Goal: Task Accomplishment & Management: Use online tool/utility

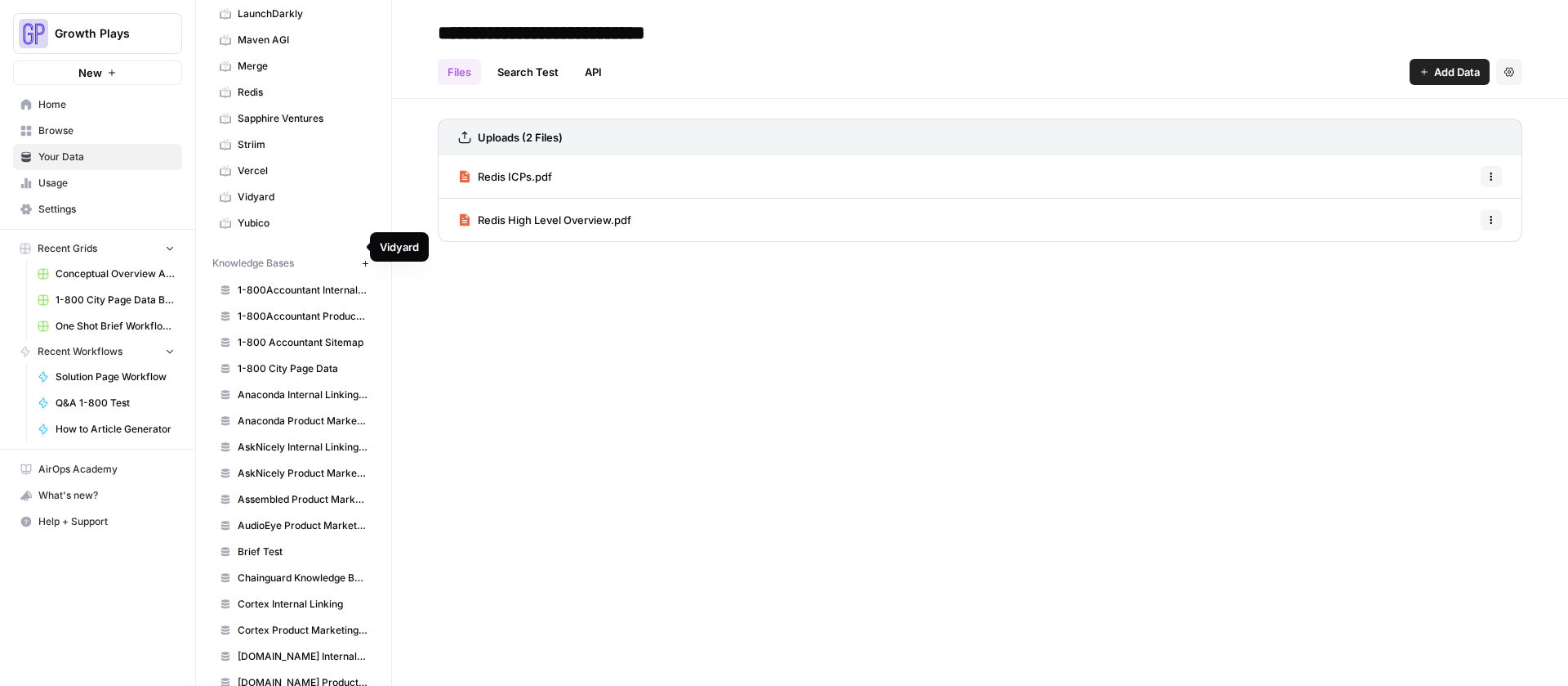
scroll to position [439, 0]
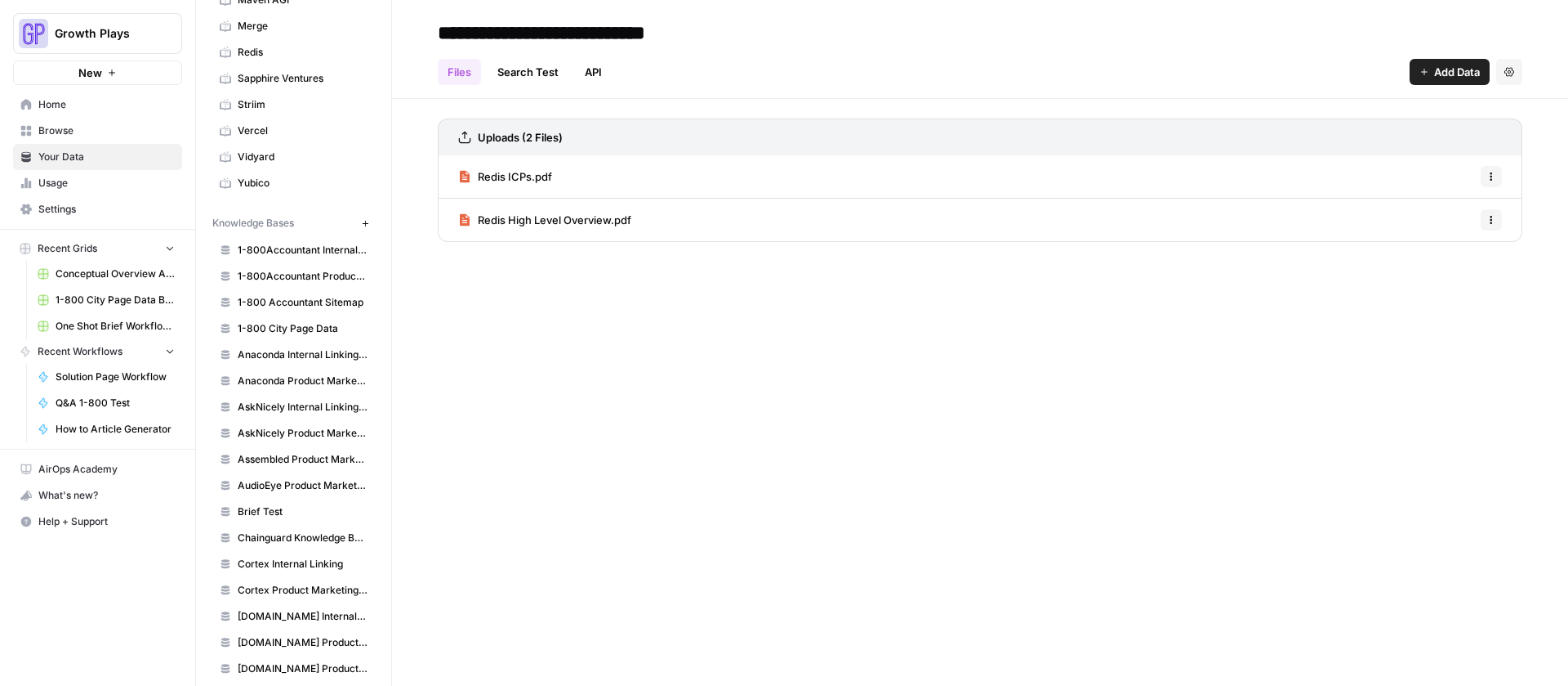
click at [356, 217] on button "New" at bounding box center [365, 223] width 19 height 19
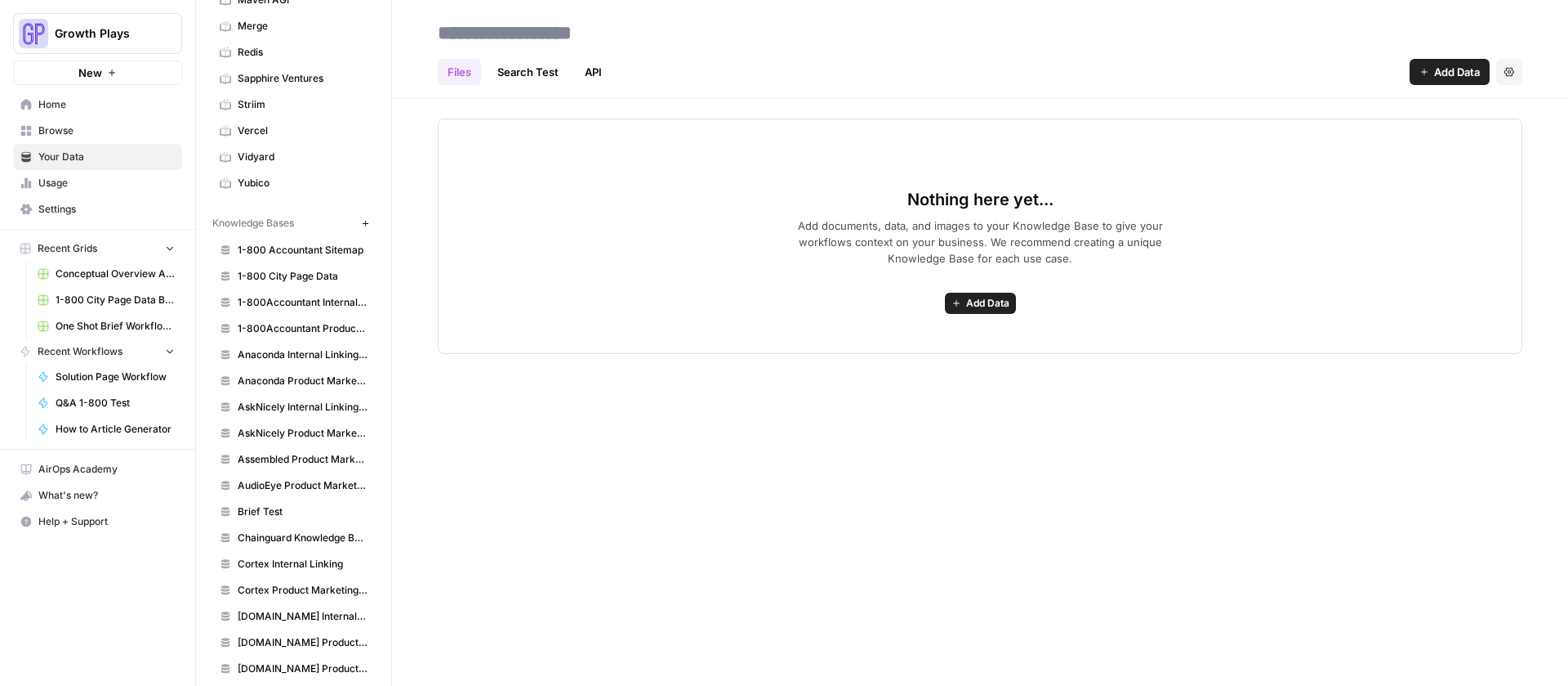
click at [544, 29] on input at bounding box center [562, 33] width 262 height 33
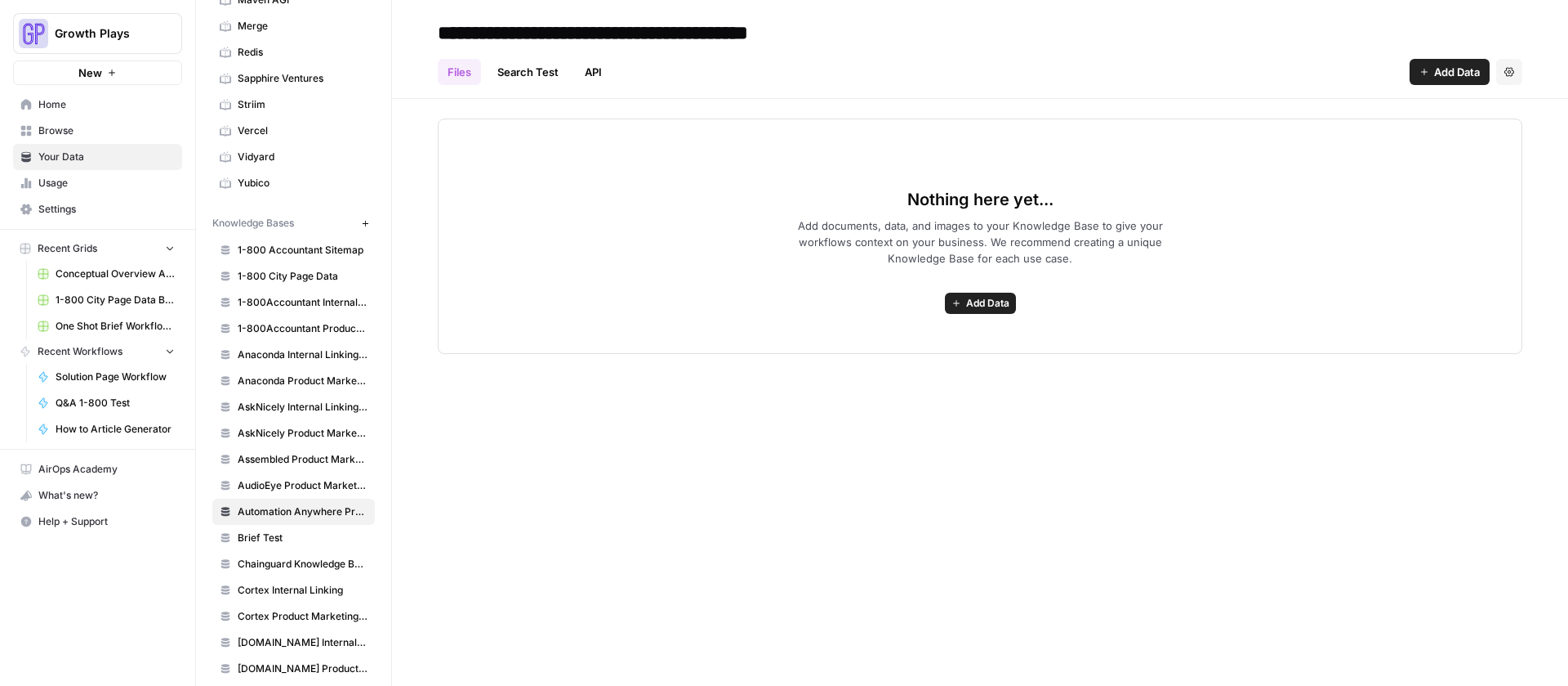
type input "**********"
click at [1000, 298] on span "Add Data" at bounding box center [988, 302] width 43 height 14
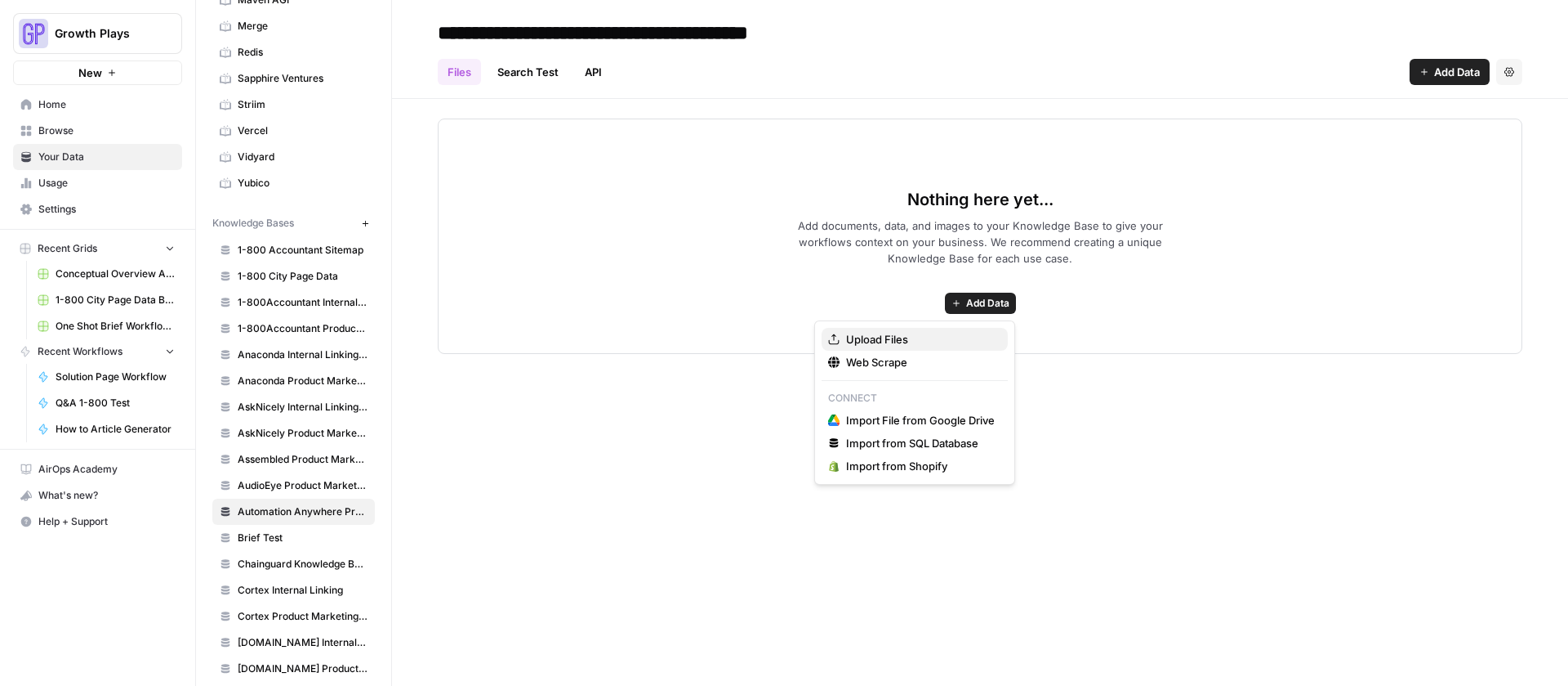
click at [910, 335] on span "Upload Files" at bounding box center [920, 339] width 149 height 16
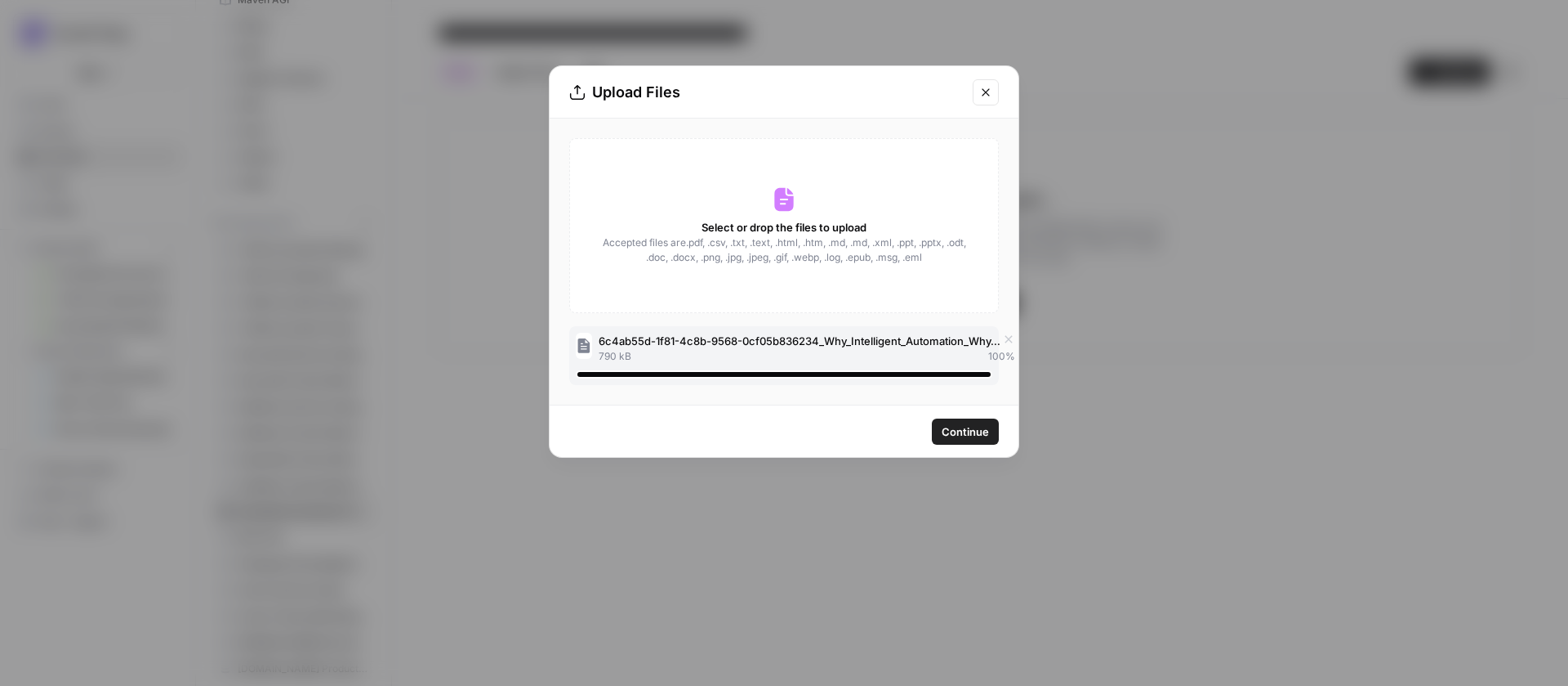
click at [989, 435] on span "Continue" at bounding box center [965, 431] width 47 height 16
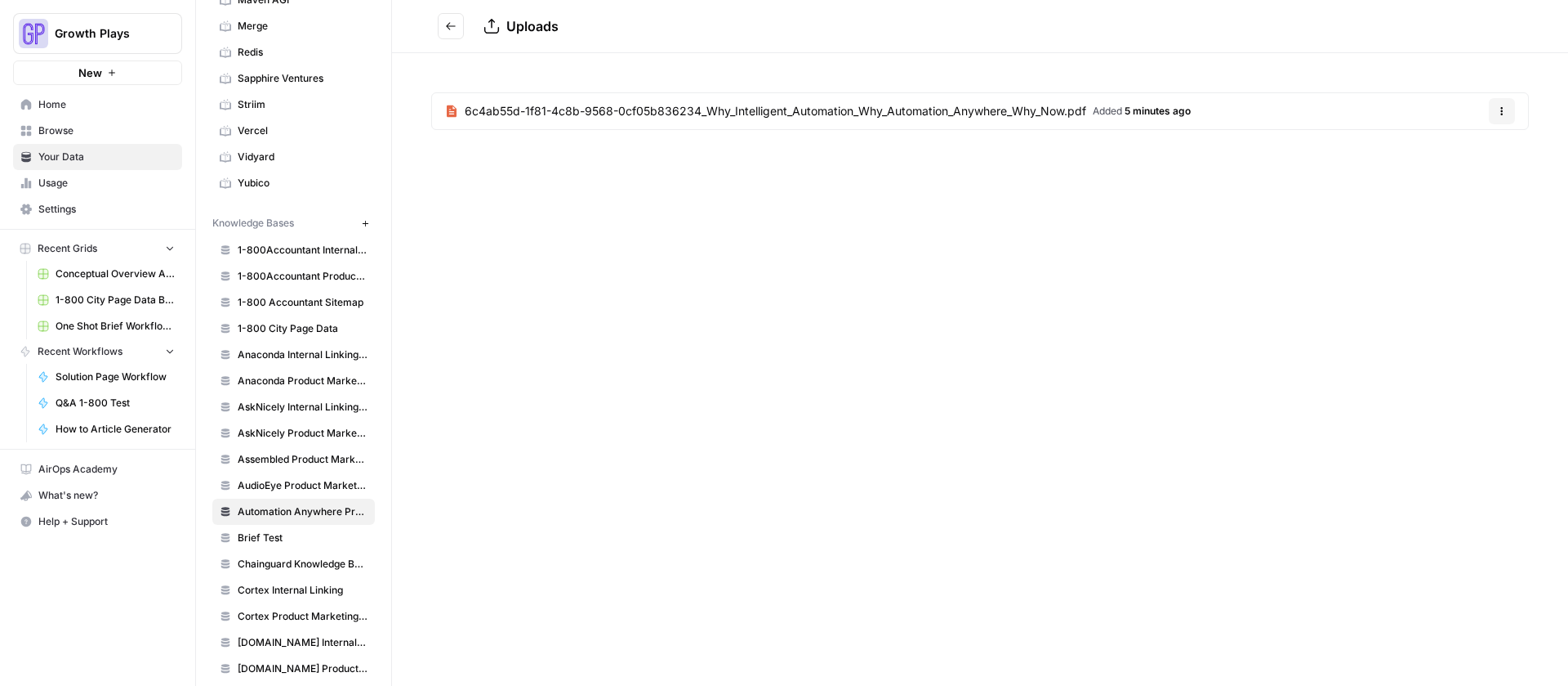
click at [444, 24] on button "Go back" at bounding box center [451, 26] width 26 height 26
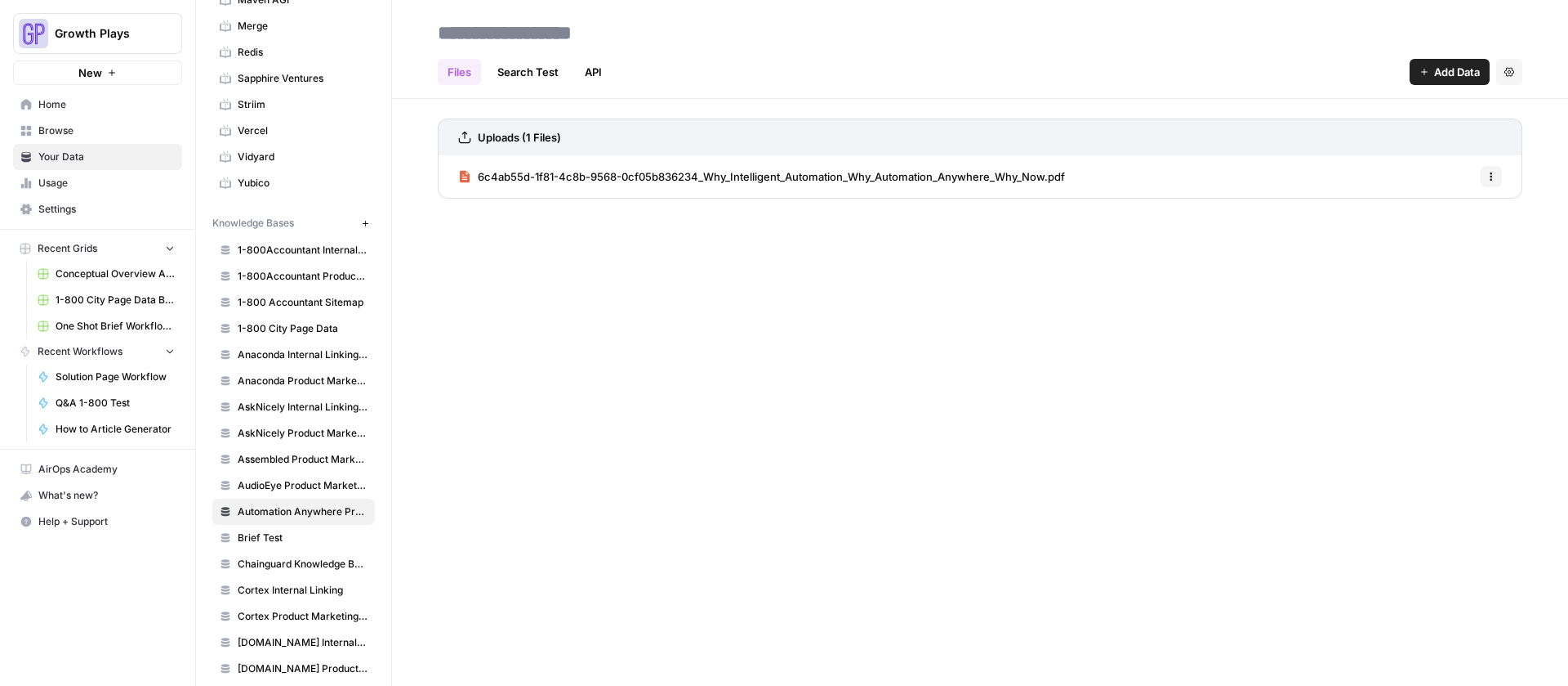
click at [1458, 75] on span "Add Data" at bounding box center [1458, 71] width 46 height 16
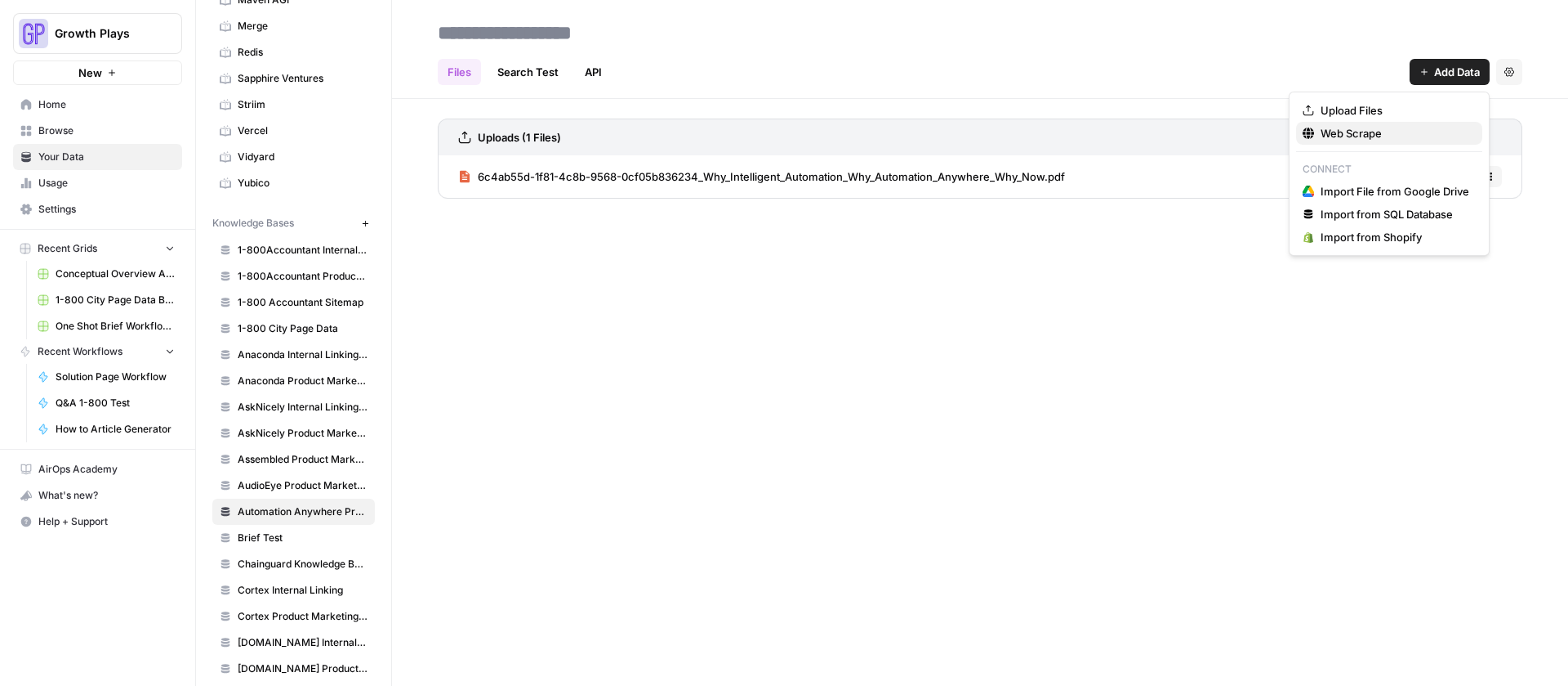
click at [1342, 130] on span "Web Scrape" at bounding box center [1394, 132] width 149 height 16
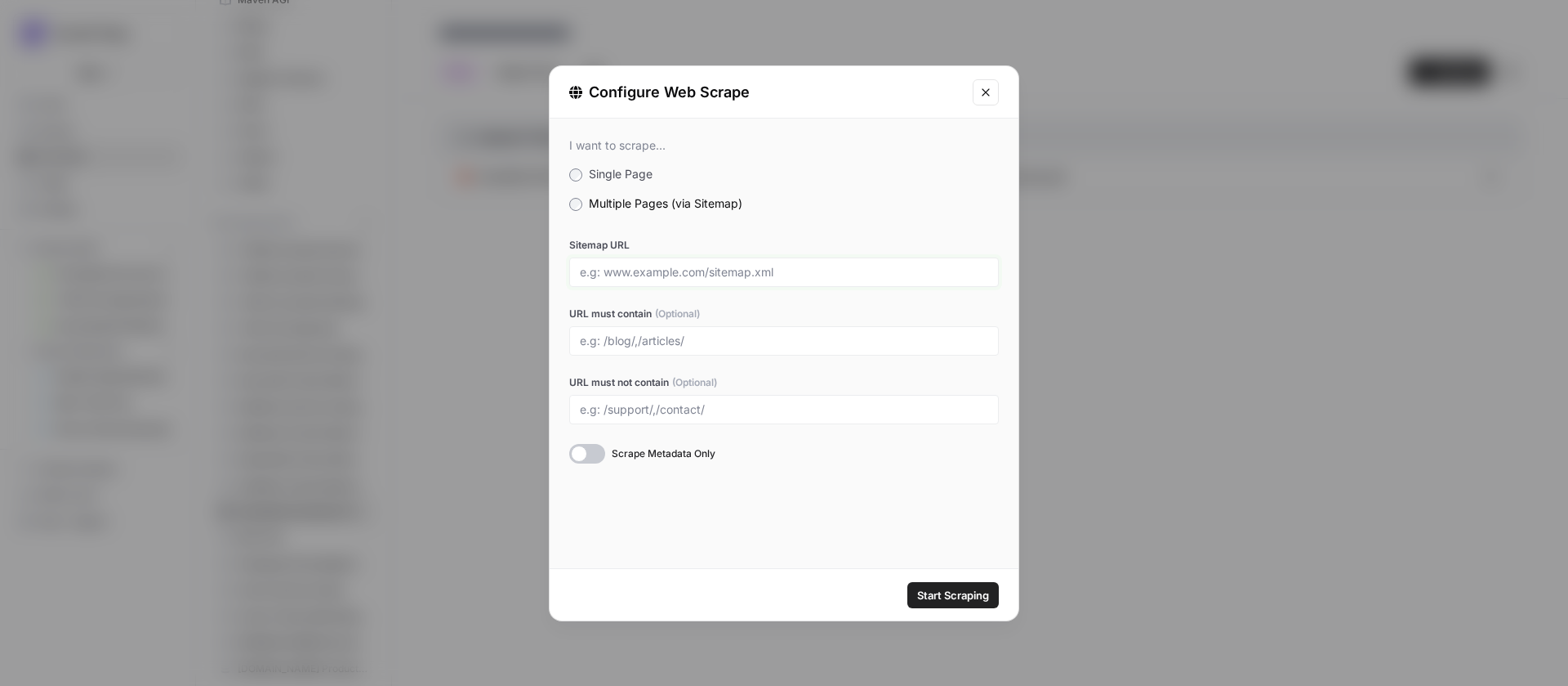
click at [682, 278] on input "Sitemap URL" at bounding box center [784, 272] width 409 height 14
click at [707, 268] on input "Sitemap URL" at bounding box center [784, 272] width 409 height 14
paste input "https://www.automationanywhere.com/sitemap-index.xml"
type input "https://www.automationanywhere.com/sitemap-index.xml"
click at [669, 343] on input "URL must contain (Optional)" at bounding box center [784, 341] width 409 height 14
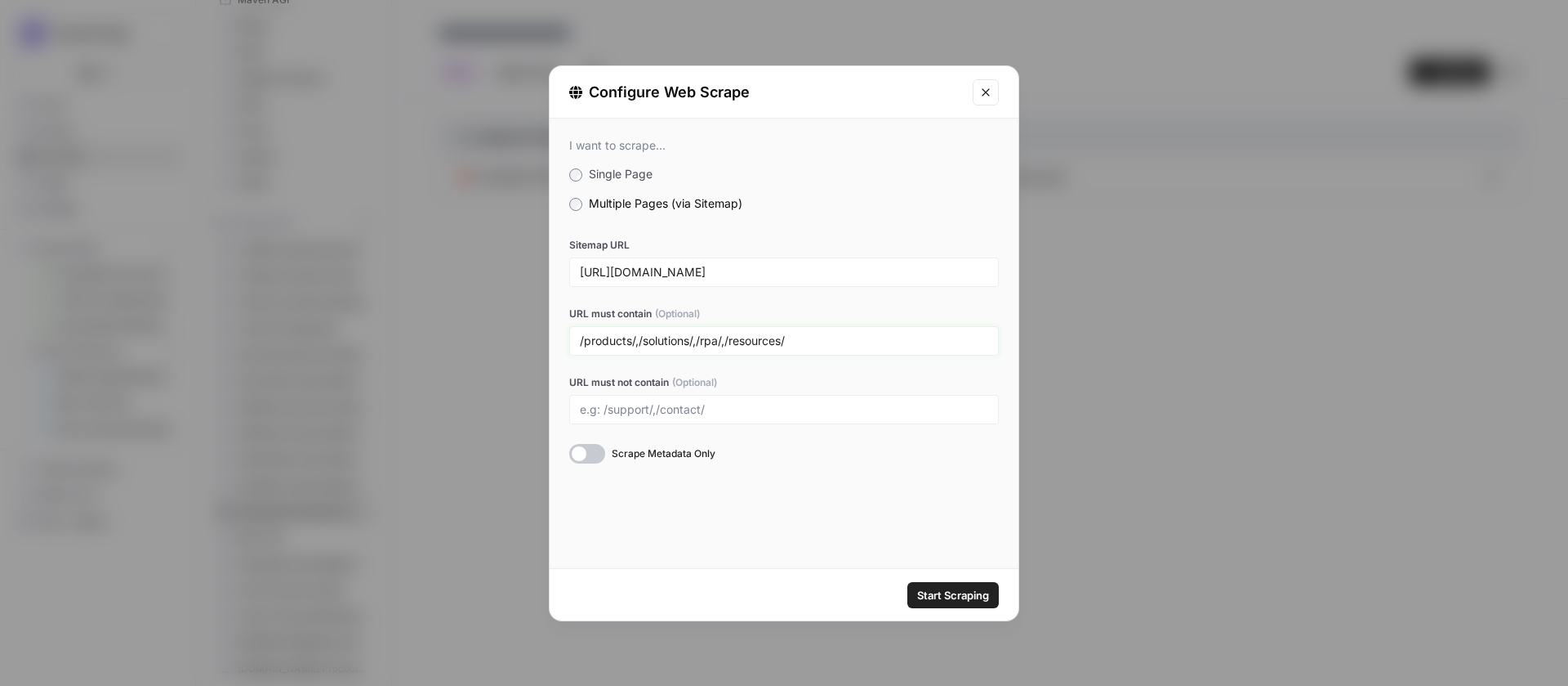
type input "/products/,/solutions/,/rpa/,/resources/"
click at [943, 593] on span "Start Scraping" at bounding box center [953, 595] width 72 height 16
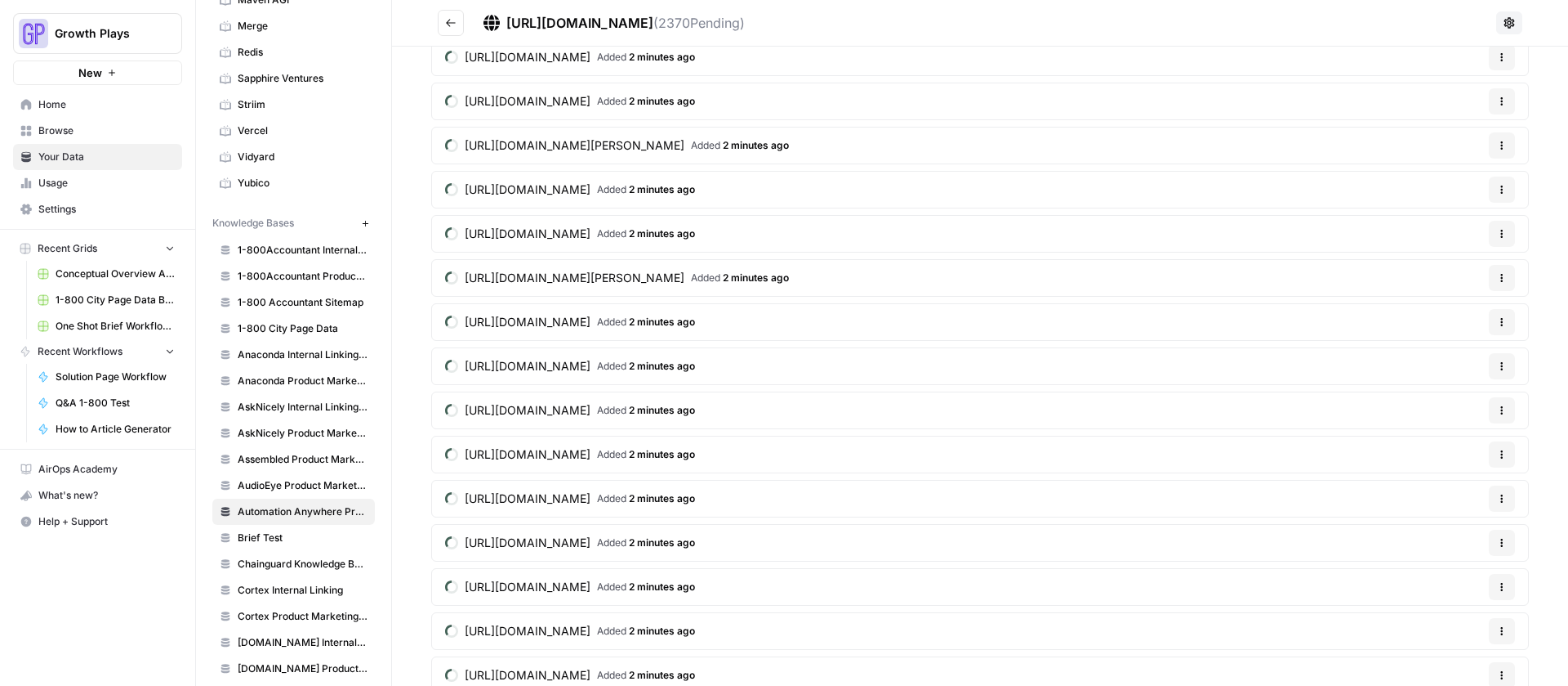
scroll to position [32138, 0]
click at [1505, 21] on icon at bounding box center [1509, 22] width 11 height 11
click at [1503, 25] on icon at bounding box center [1509, 23] width 13 height 13
click at [1443, 119] on span "Delete Connection" at bounding box center [1438, 119] width 101 height 16
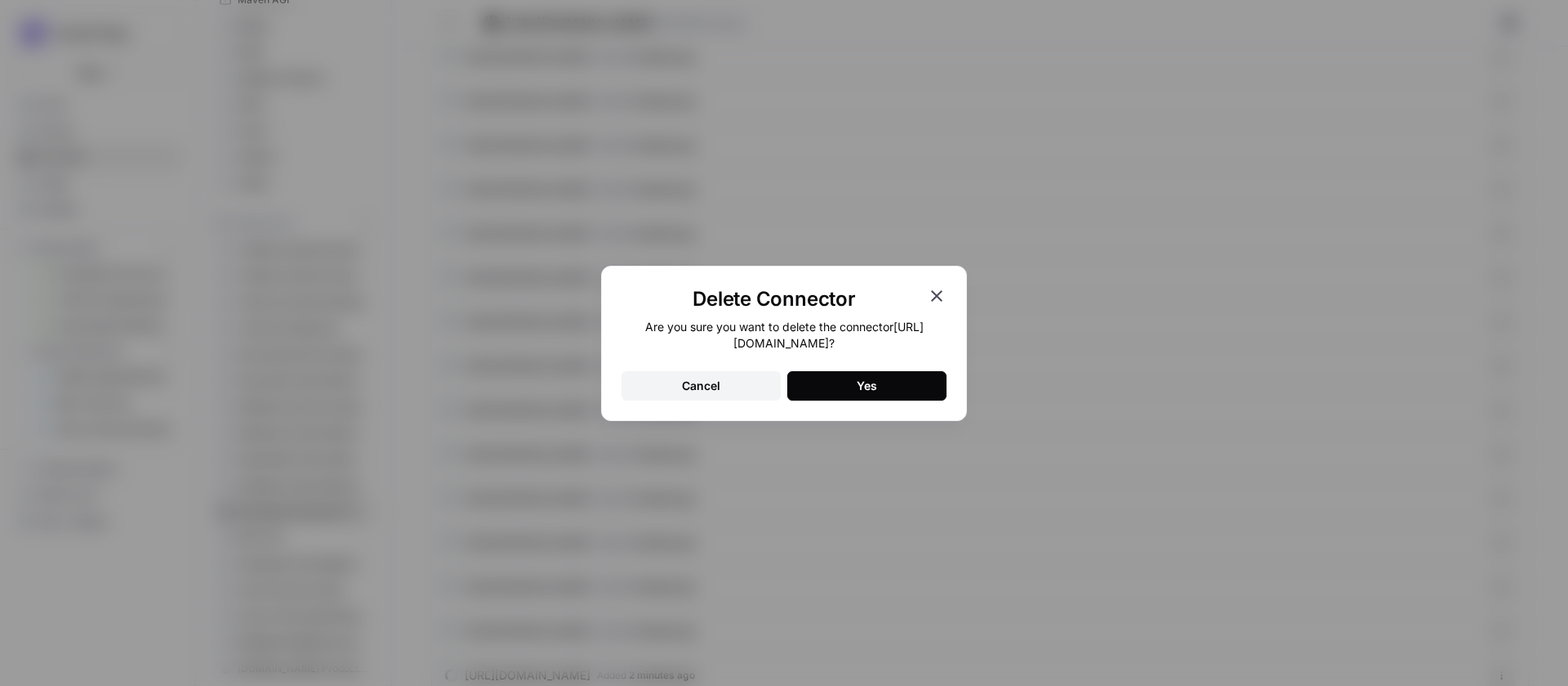
click at [868, 378] on div "Yes" at bounding box center [867, 386] width 20 height 16
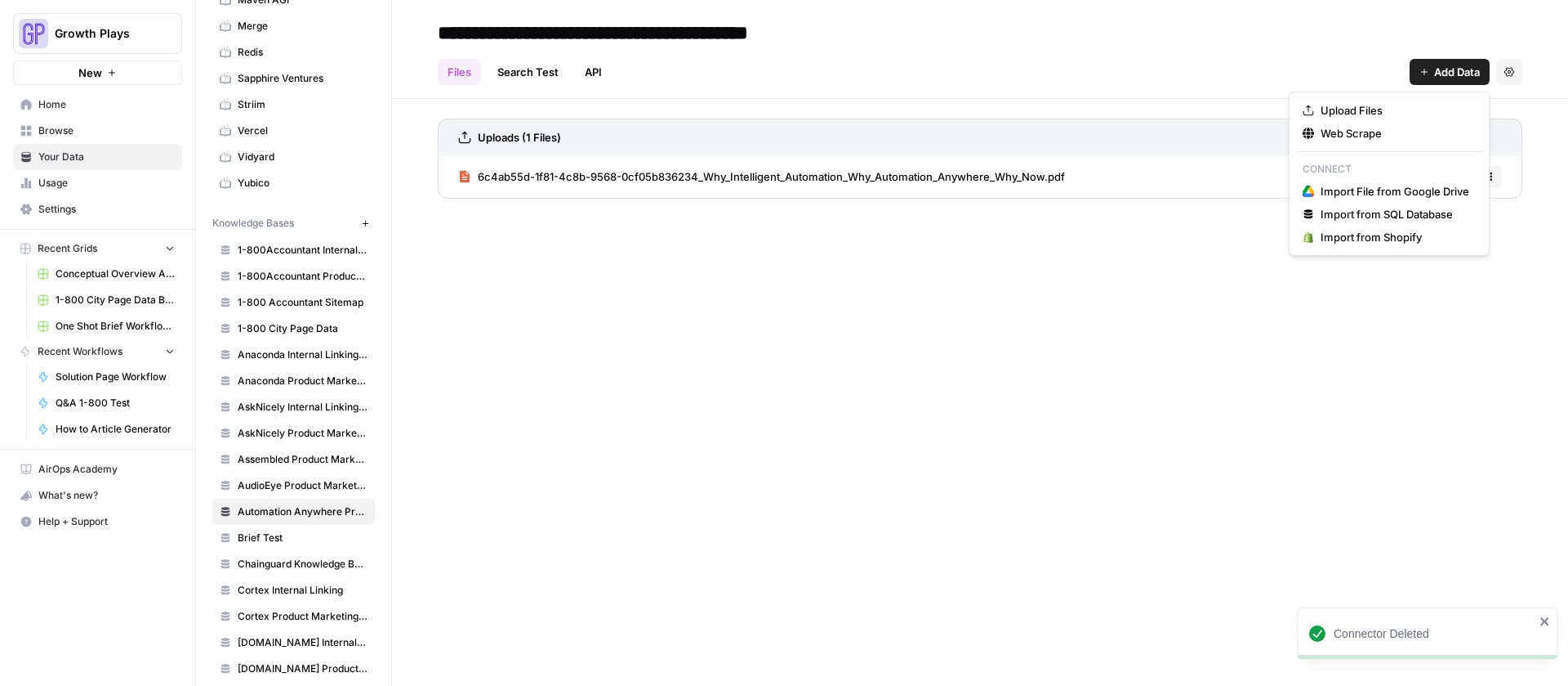
click at [1435, 65] on span "Add Data" at bounding box center [1458, 71] width 46 height 16
click at [1358, 126] on span "Web Scrape" at bounding box center [1394, 132] width 149 height 16
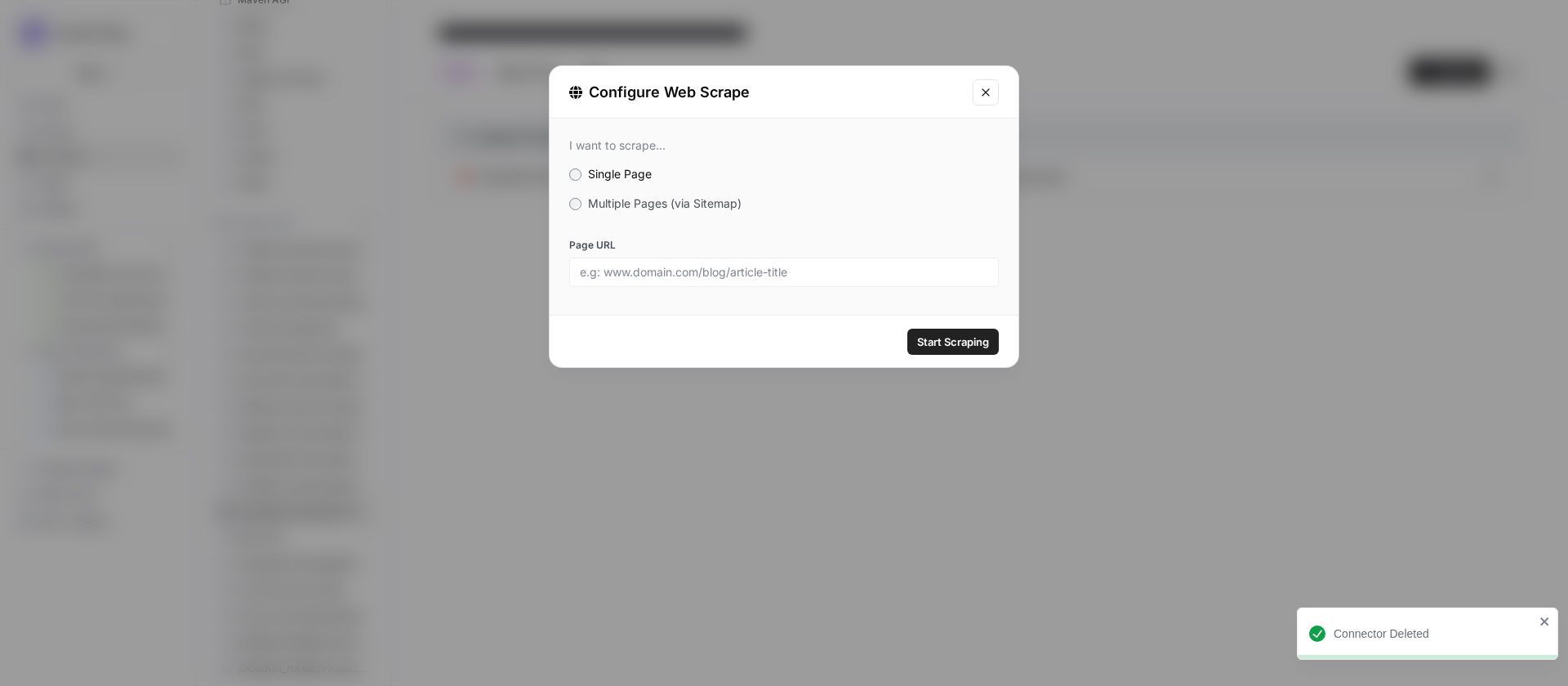
click at [670, 201] on span "Multiple Pages (via Sitemap)" at bounding box center [665, 202] width 153 height 13
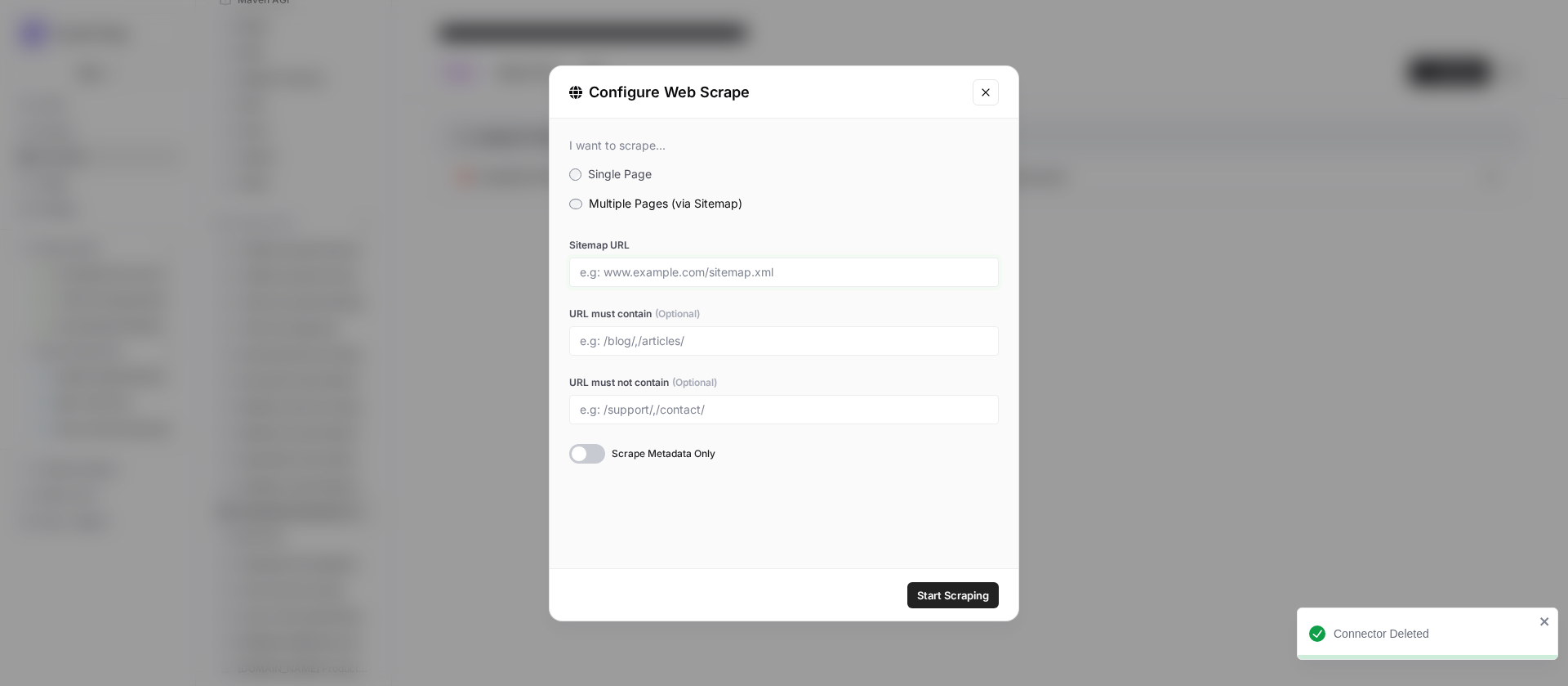
click at [667, 270] on input "Sitemap URL" at bounding box center [784, 272] width 409 height 14
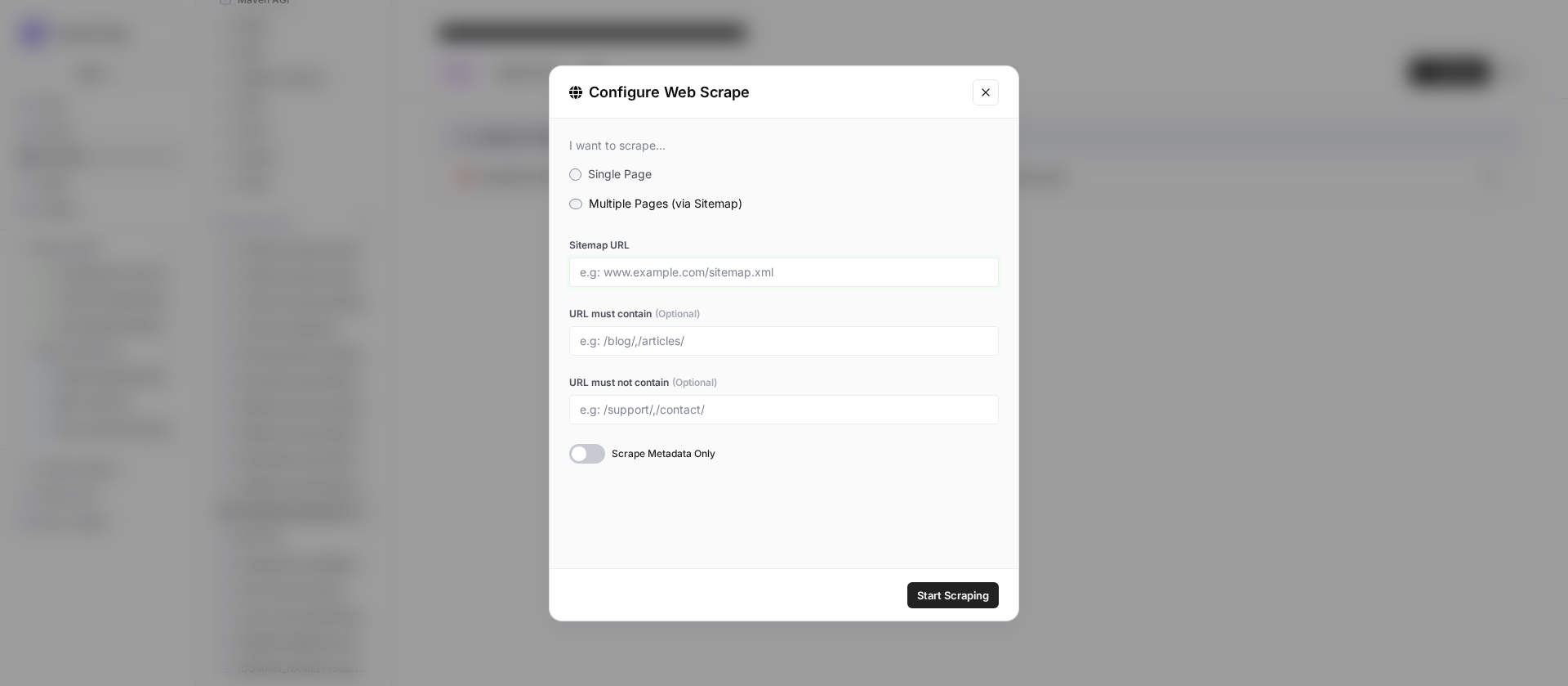
paste input "https://www.automationanywhere.com/sitemap-index.xml"
type input "https://www.automationanywhere.com/sitemap-index.xml"
click at [672, 330] on div at bounding box center [784, 341] width 430 height 30
click at [675, 348] on div at bounding box center [784, 341] width 430 height 30
click at [672, 346] on div at bounding box center [784, 341] width 430 height 30
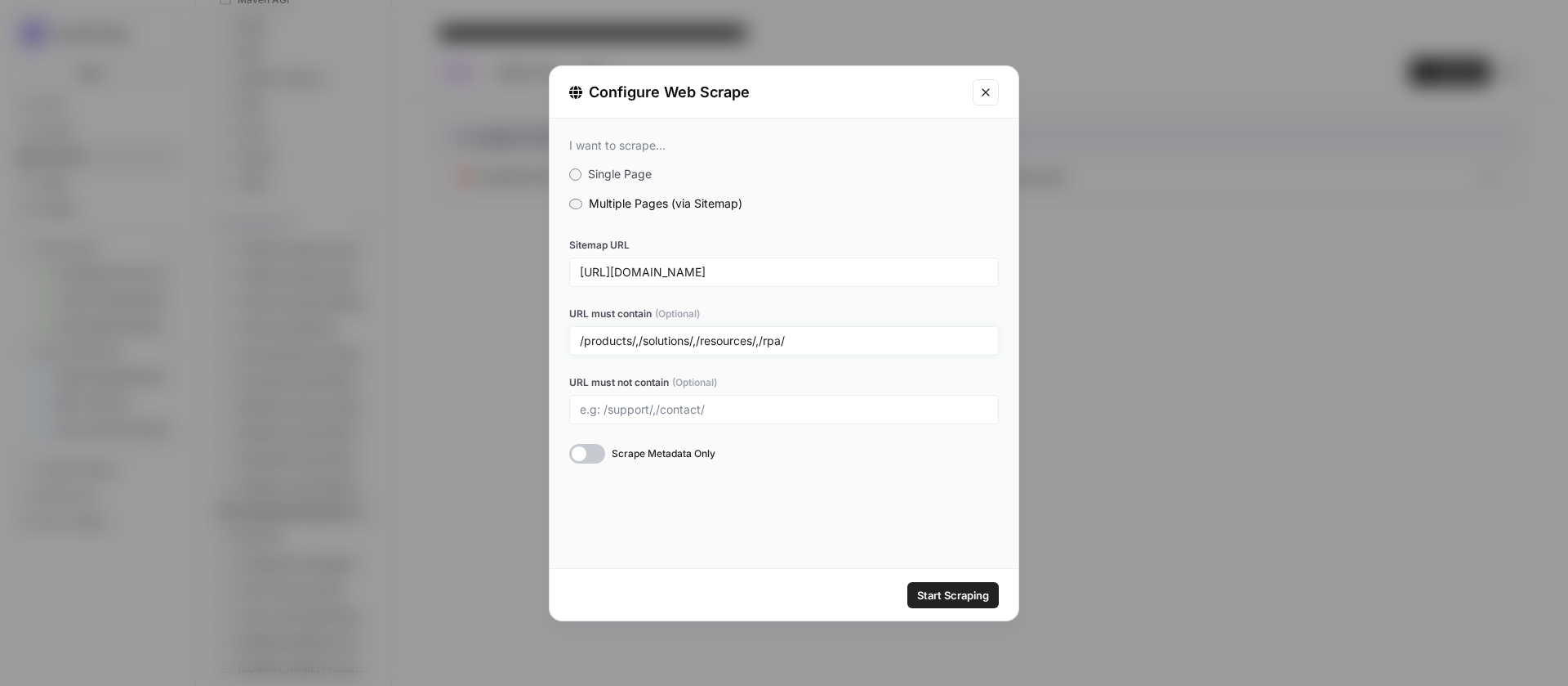
type input "/products/,/solutions/,/resources/,/rpa/"
click at [666, 406] on input "URL must not contain (Optional)" at bounding box center [784, 409] width 409 height 14
type input "/jp/,/de/,/br/,/fr/,/la/,/kr/,/tw/,/ae/"
click at [939, 594] on span "Start Scraping" at bounding box center [953, 595] width 72 height 16
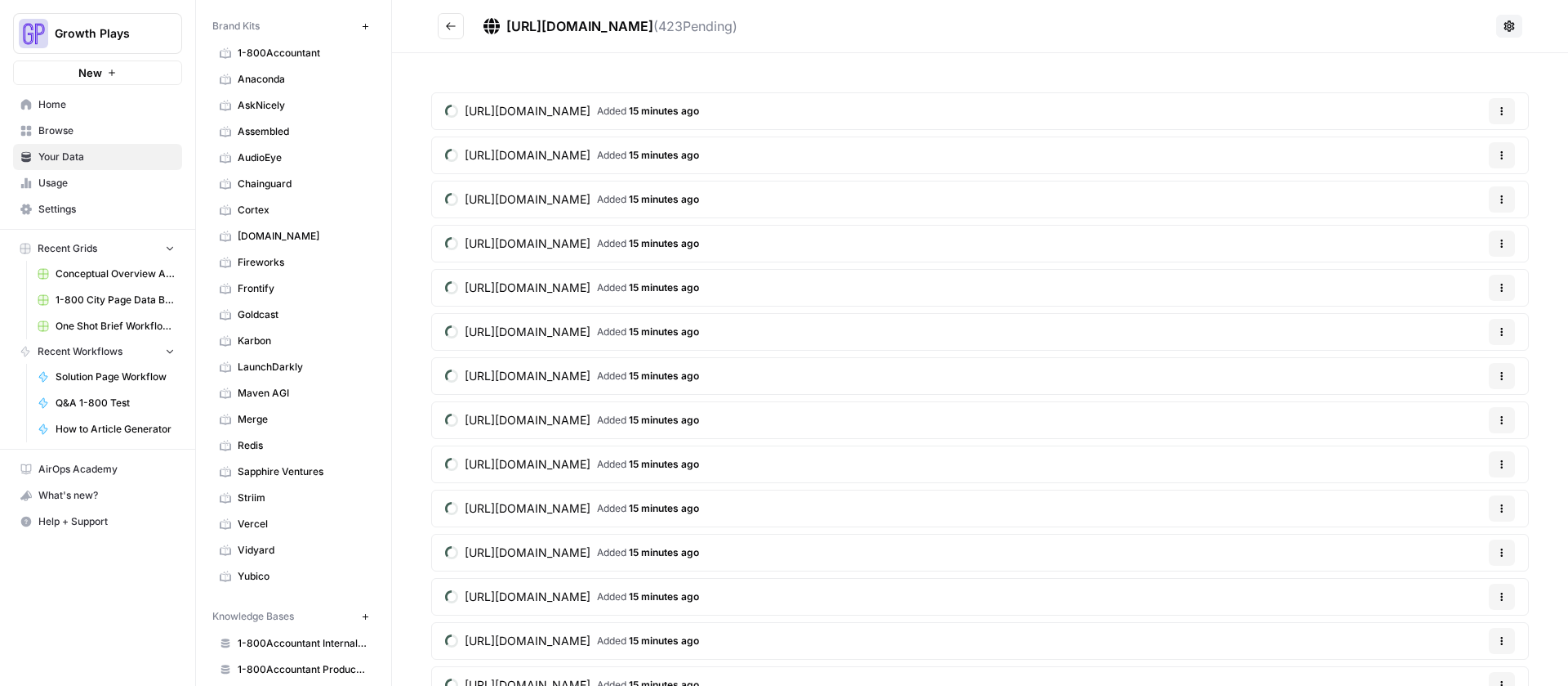
scroll to position [502, 0]
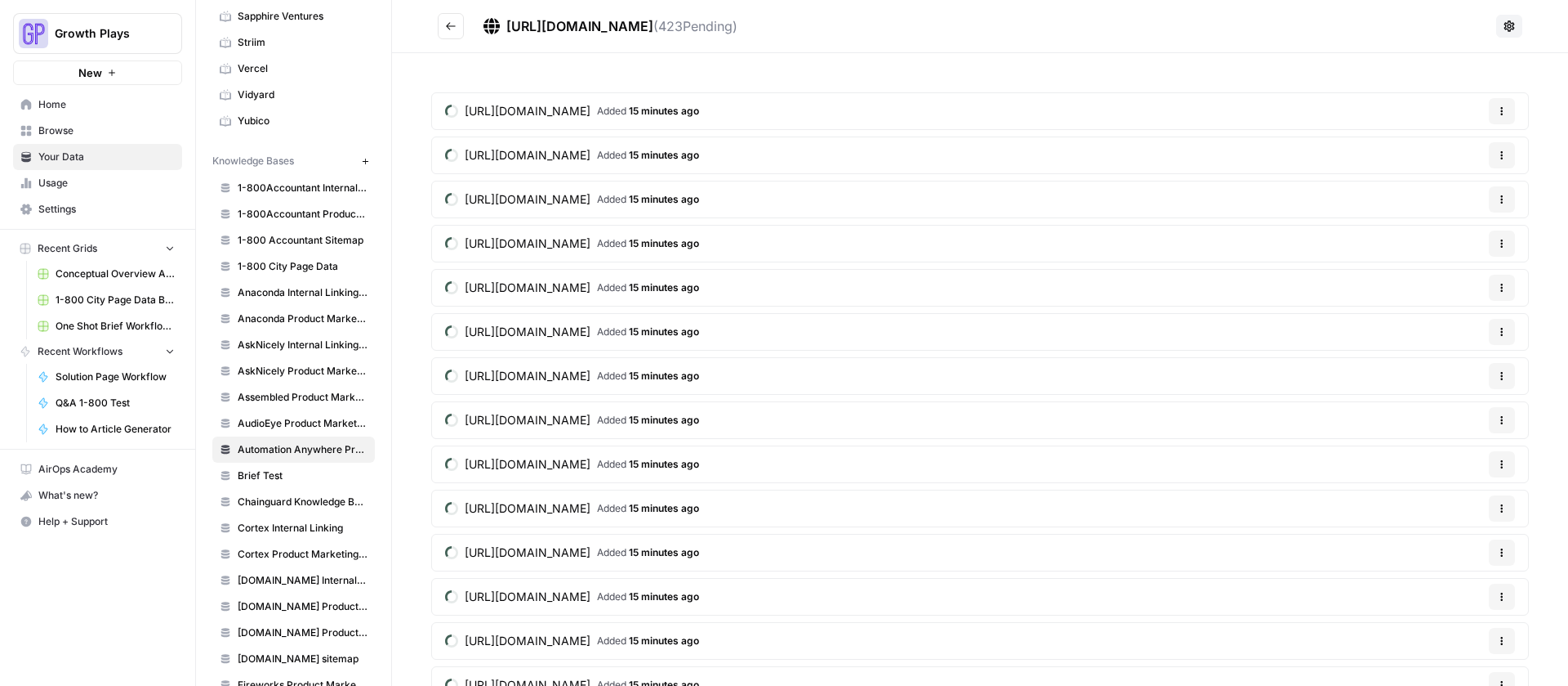
click at [362, 157] on icon "button" at bounding box center [365, 161] width 9 height 9
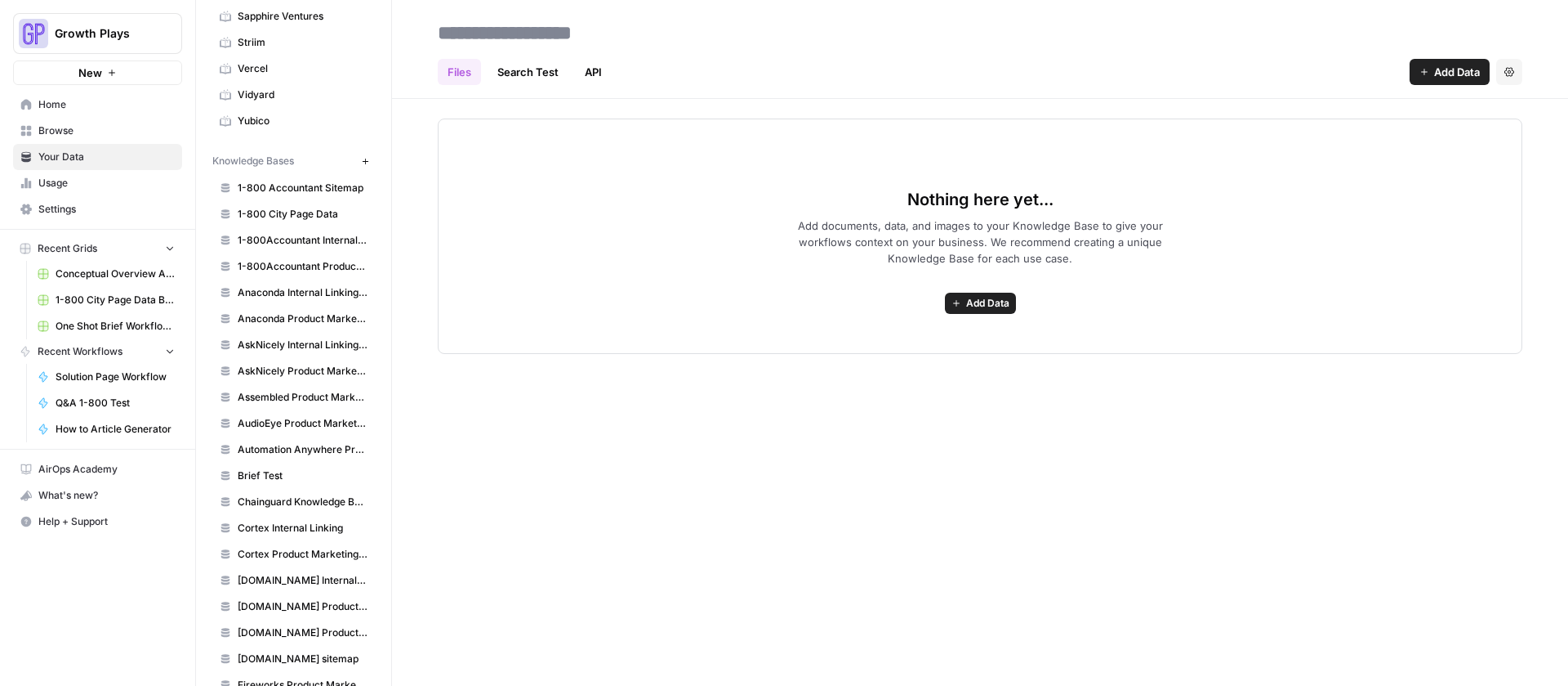
click at [503, 35] on input at bounding box center [562, 33] width 262 height 33
click at [287, 445] on span "Automation Anywhere Product Marketing Wiki" at bounding box center [302, 449] width 129 height 14
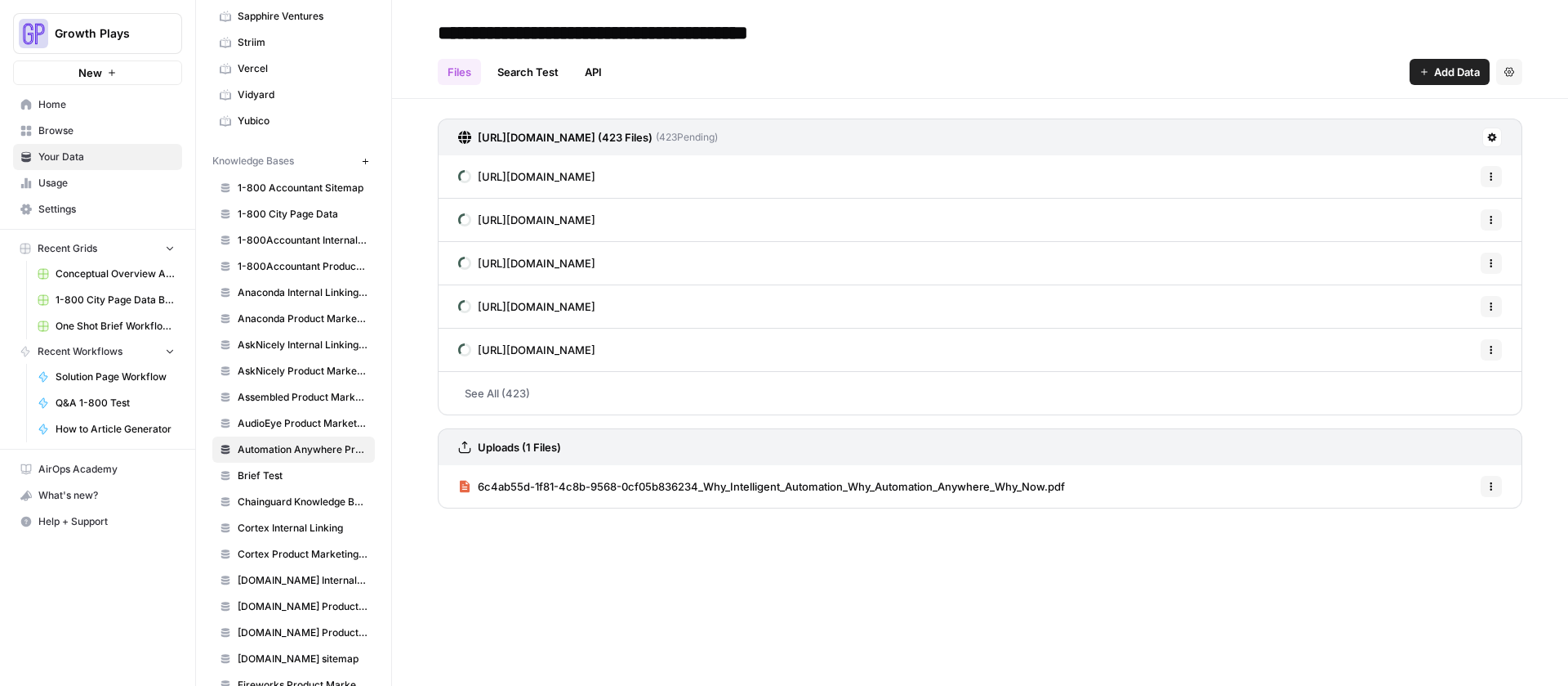
click at [1488, 137] on icon at bounding box center [1492, 137] width 9 height 9
click at [580, 72] on link "API" at bounding box center [594, 71] width 36 height 26
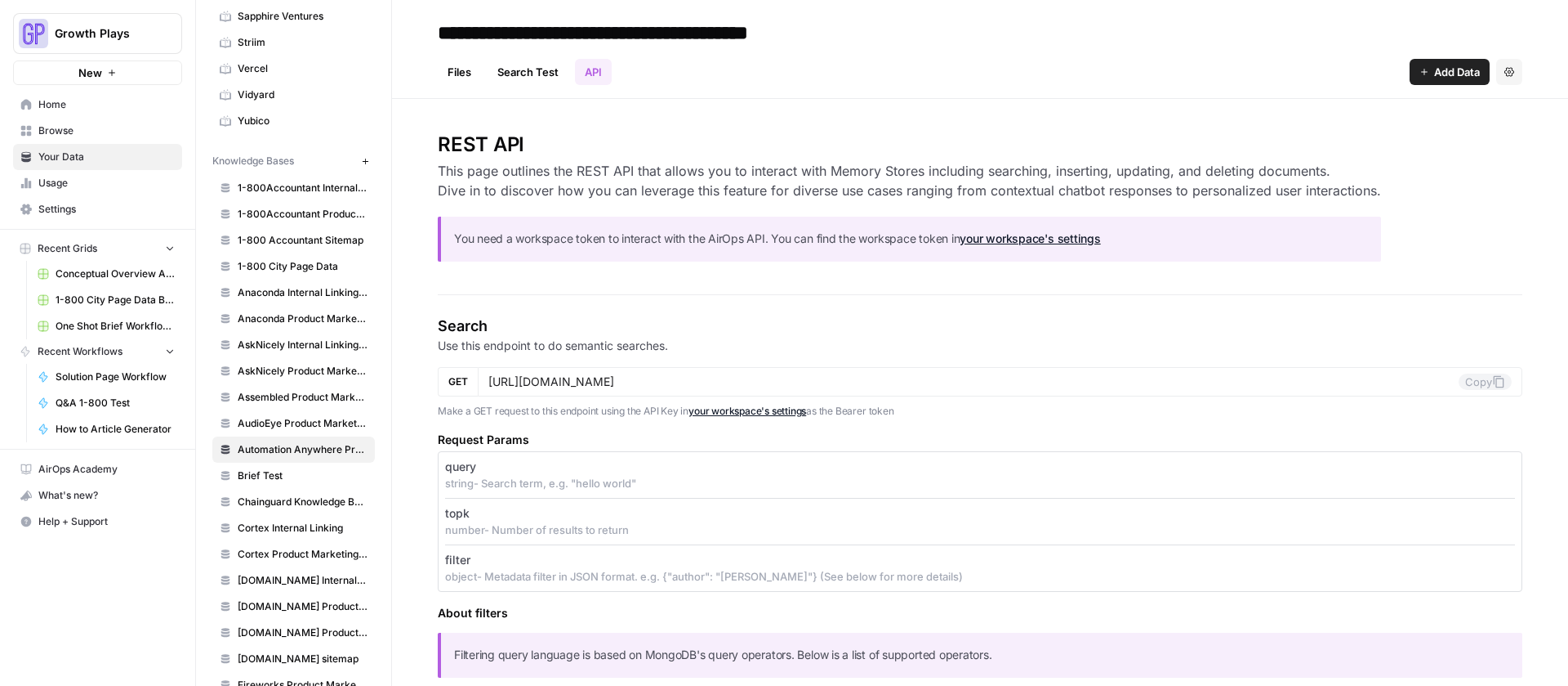
click at [540, 73] on link "Search Test" at bounding box center [528, 71] width 81 height 26
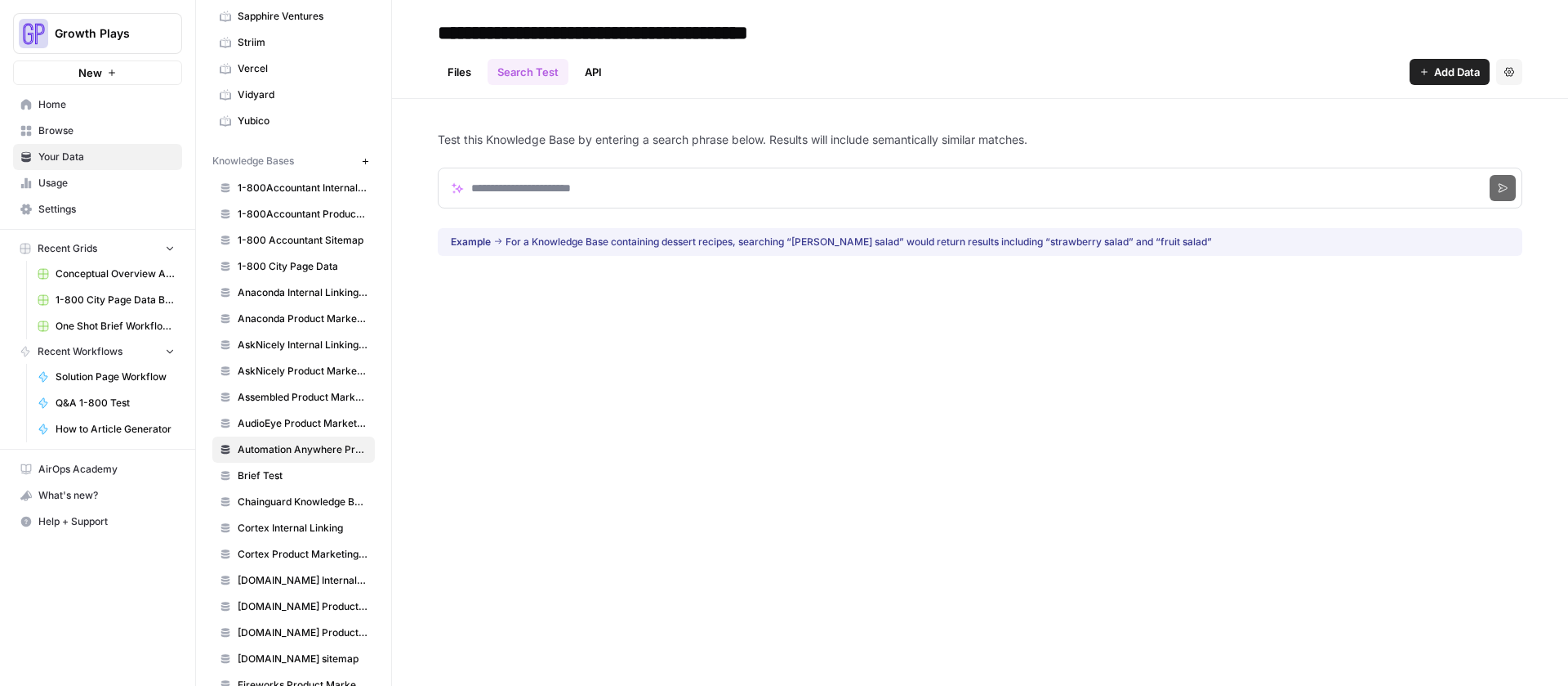
click at [472, 75] on link "Files" at bounding box center [459, 71] width 43 height 26
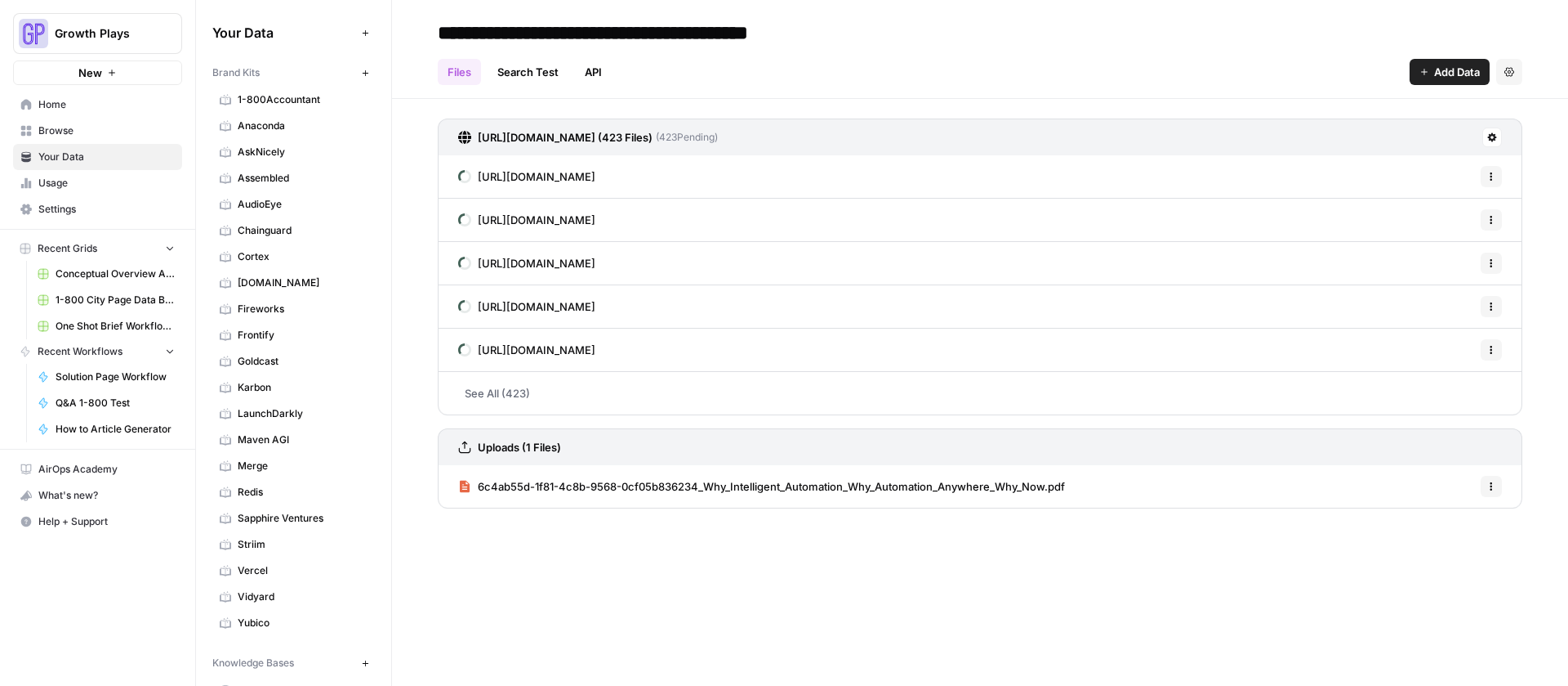
click at [97, 129] on span "Browse" at bounding box center [106, 130] width 136 height 14
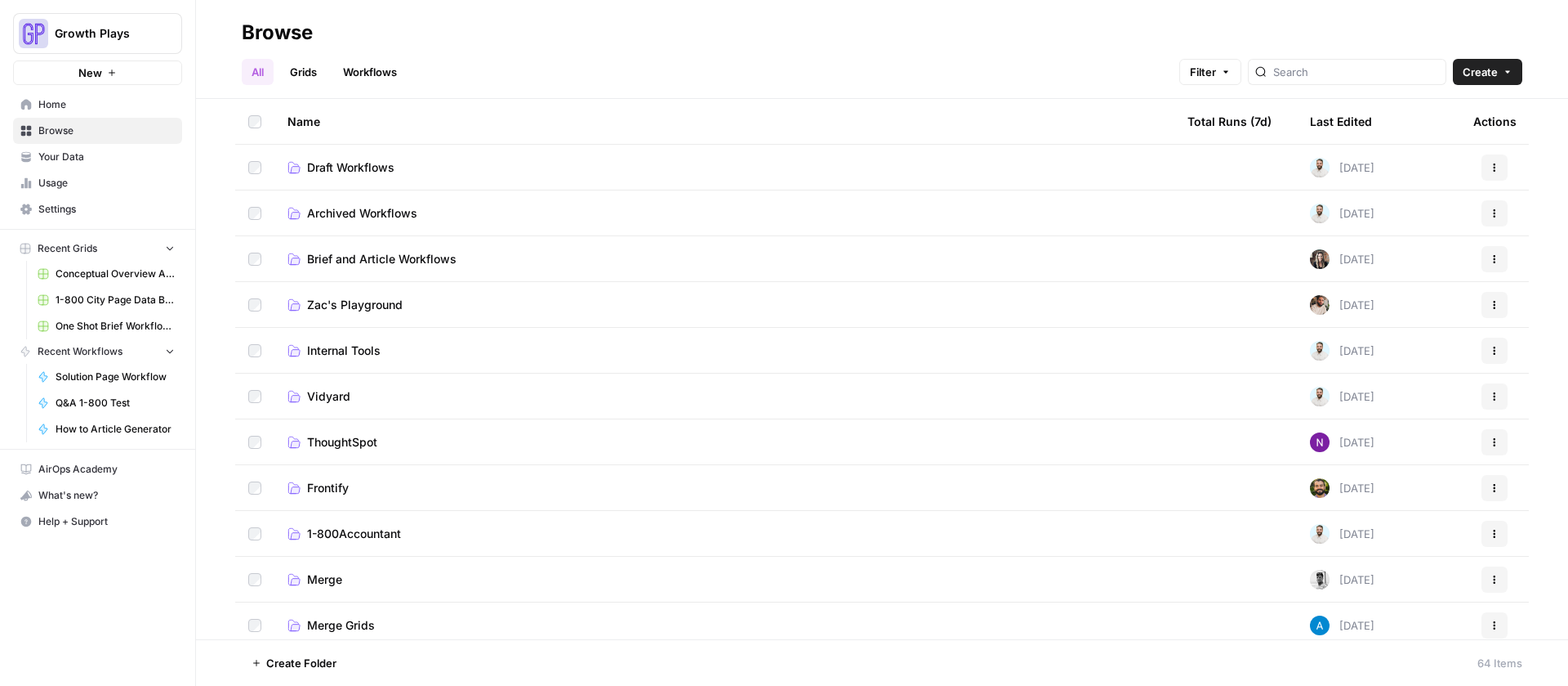
click at [323, 161] on span "Draft Workflows" at bounding box center [350, 167] width 87 height 16
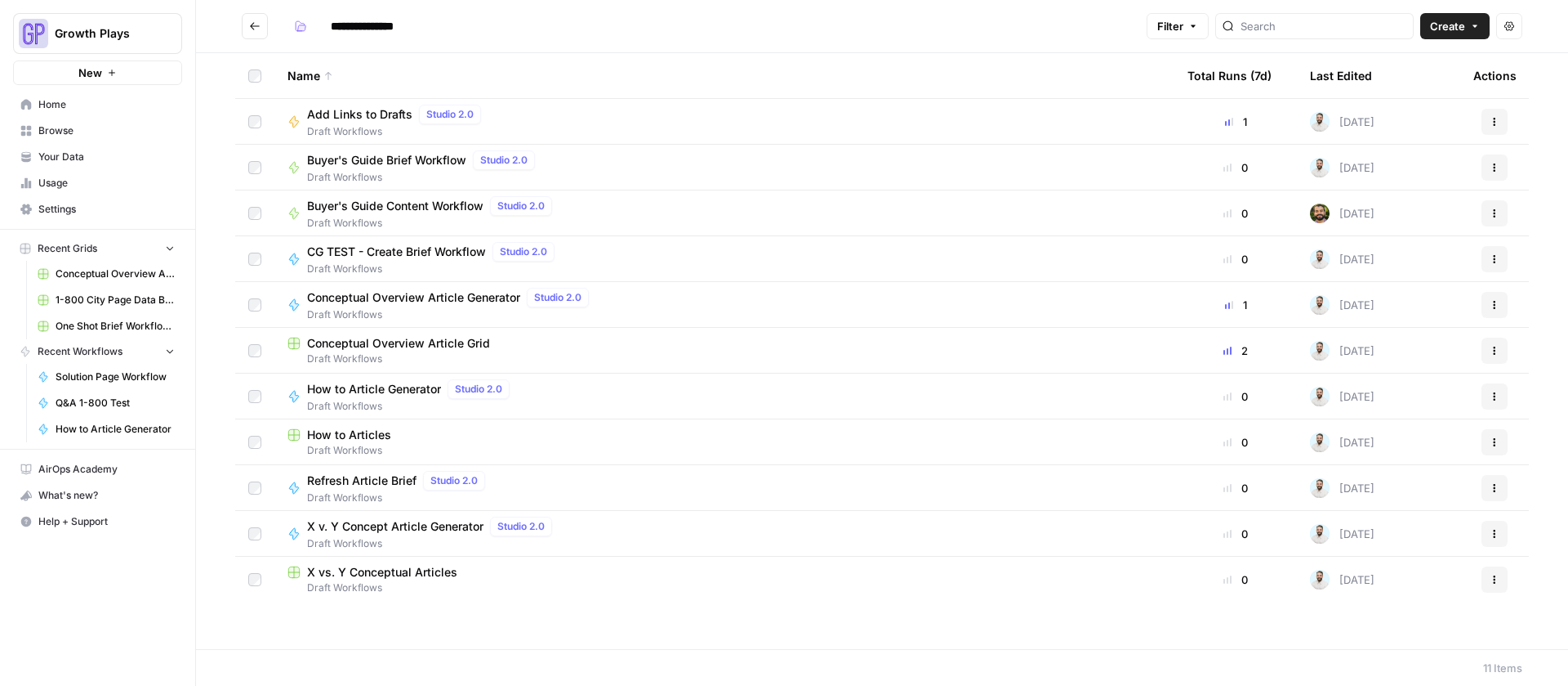
click at [73, 374] on span "Solution Page Workflow" at bounding box center [115, 376] width 119 height 14
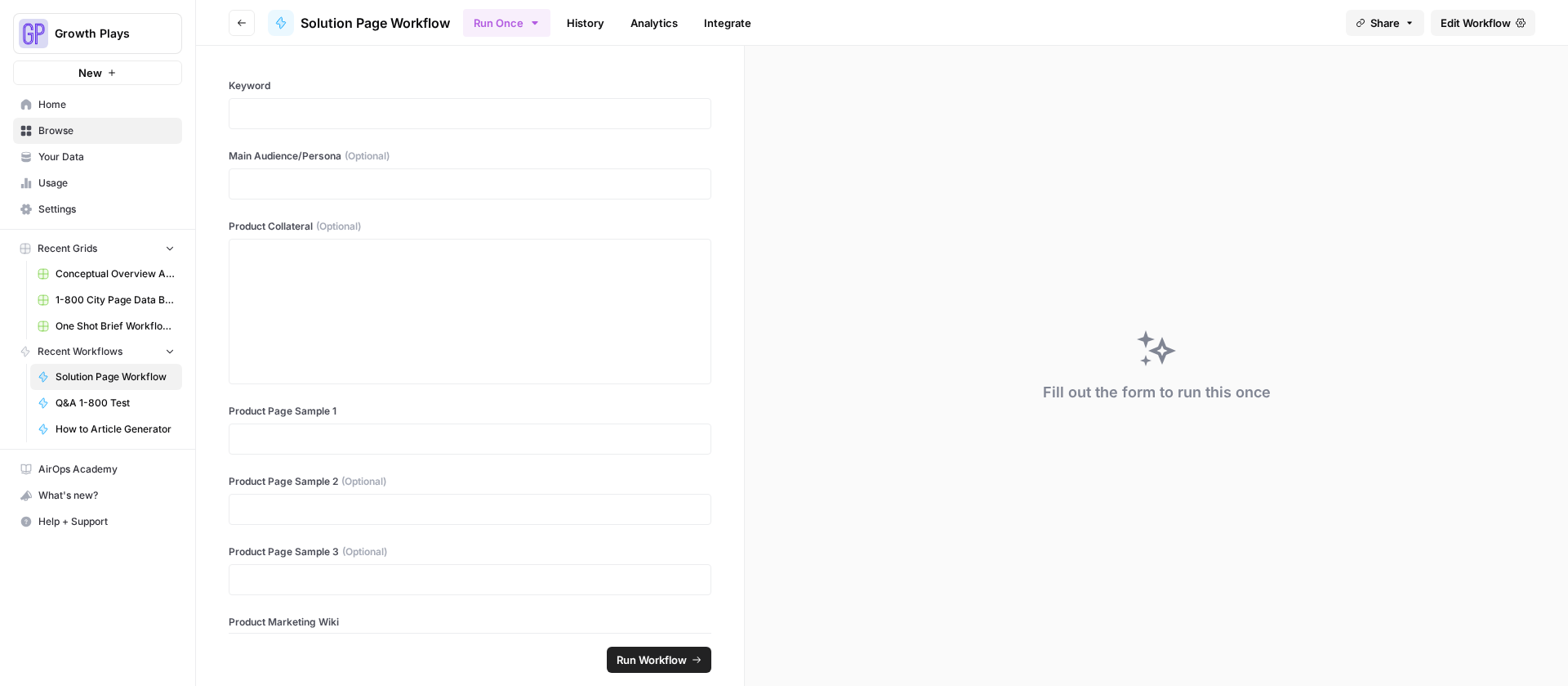
click at [234, 25] on button "Go back" at bounding box center [242, 22] width 26 height 26
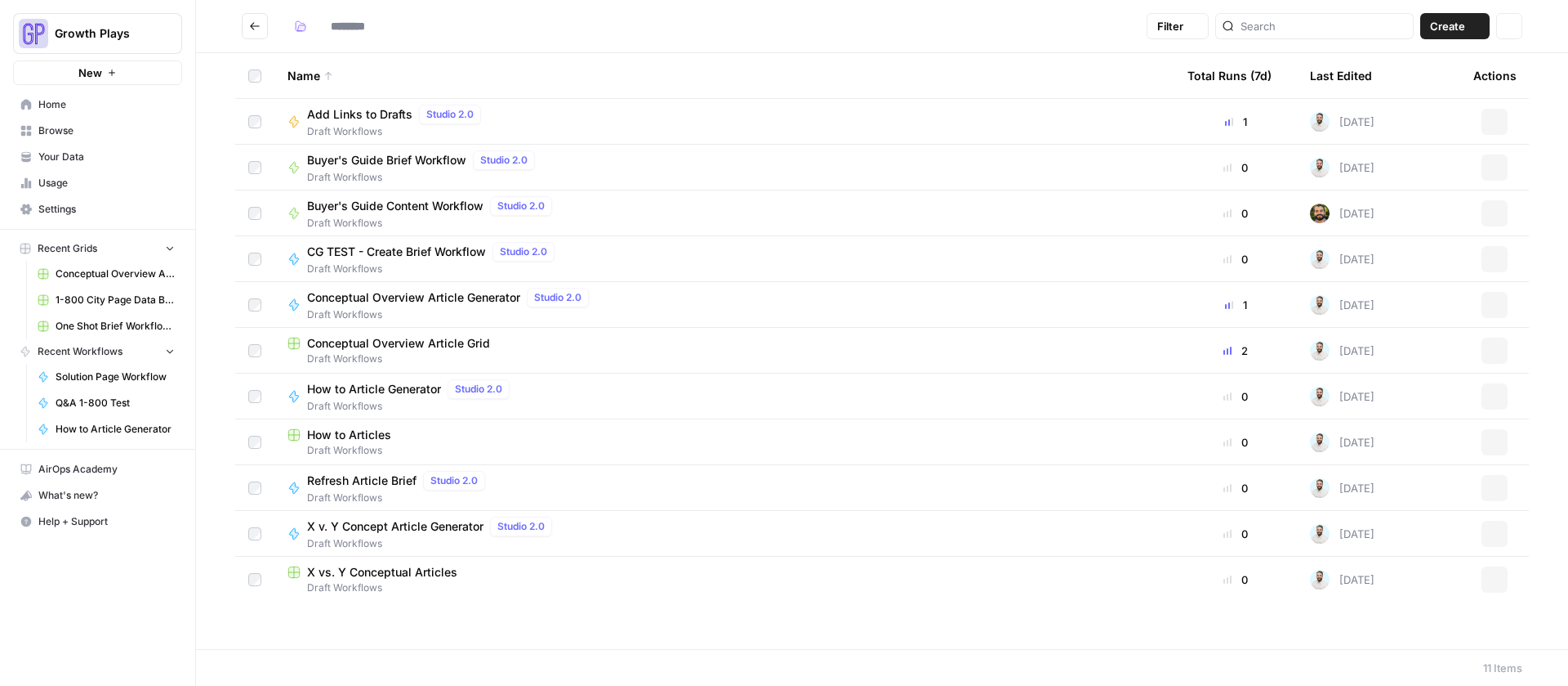
type input "**********"
click at [246, 30] on button "Go back" at bounding box center [254, 26] width 26 height 26
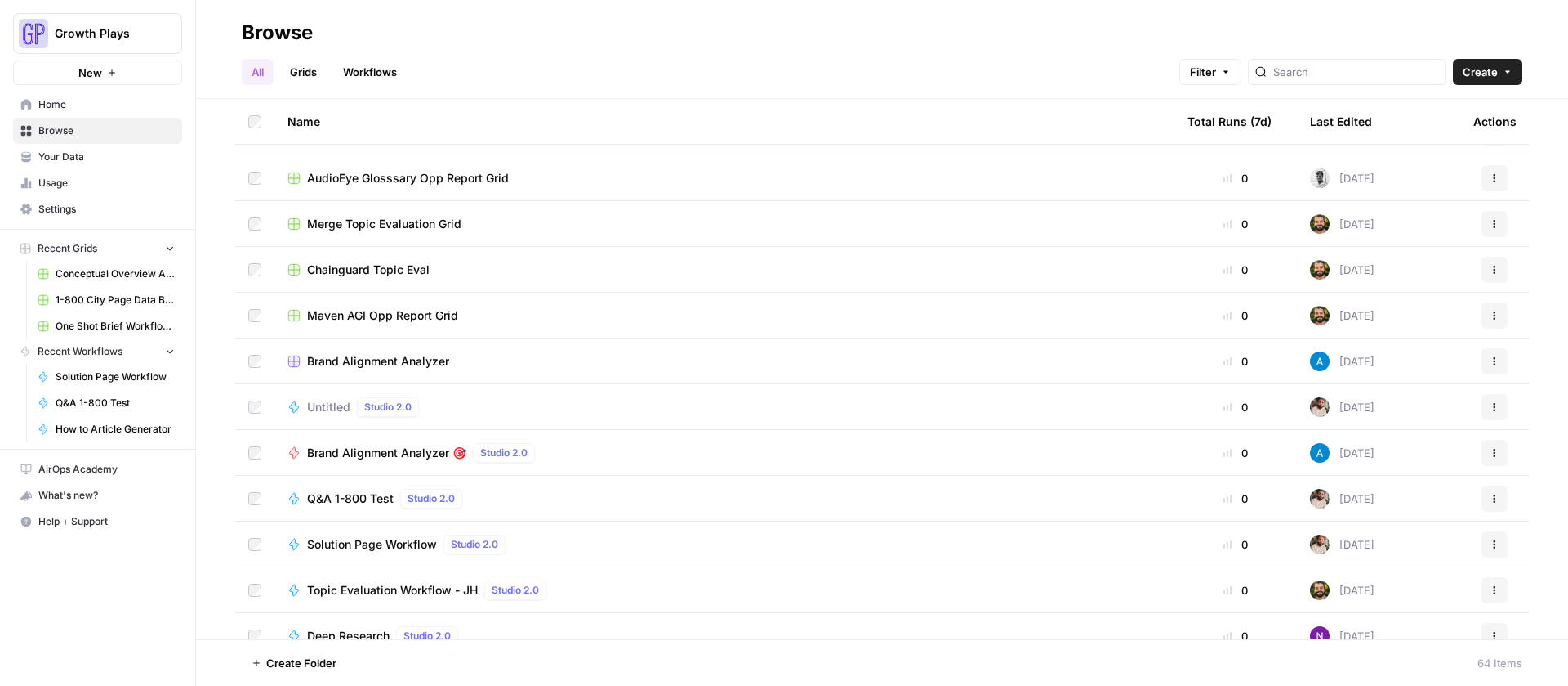
scroll to position [1271, 0]
click at [262, 542] on td at bounding box center [254, 543] width 39 height 45
click at [422, 659] on icon "button" at bounding box center [423, 663] width 10 height 10
click at [452, 603] on span "Move to" at bounding box center [460, 601] width 41 height 16
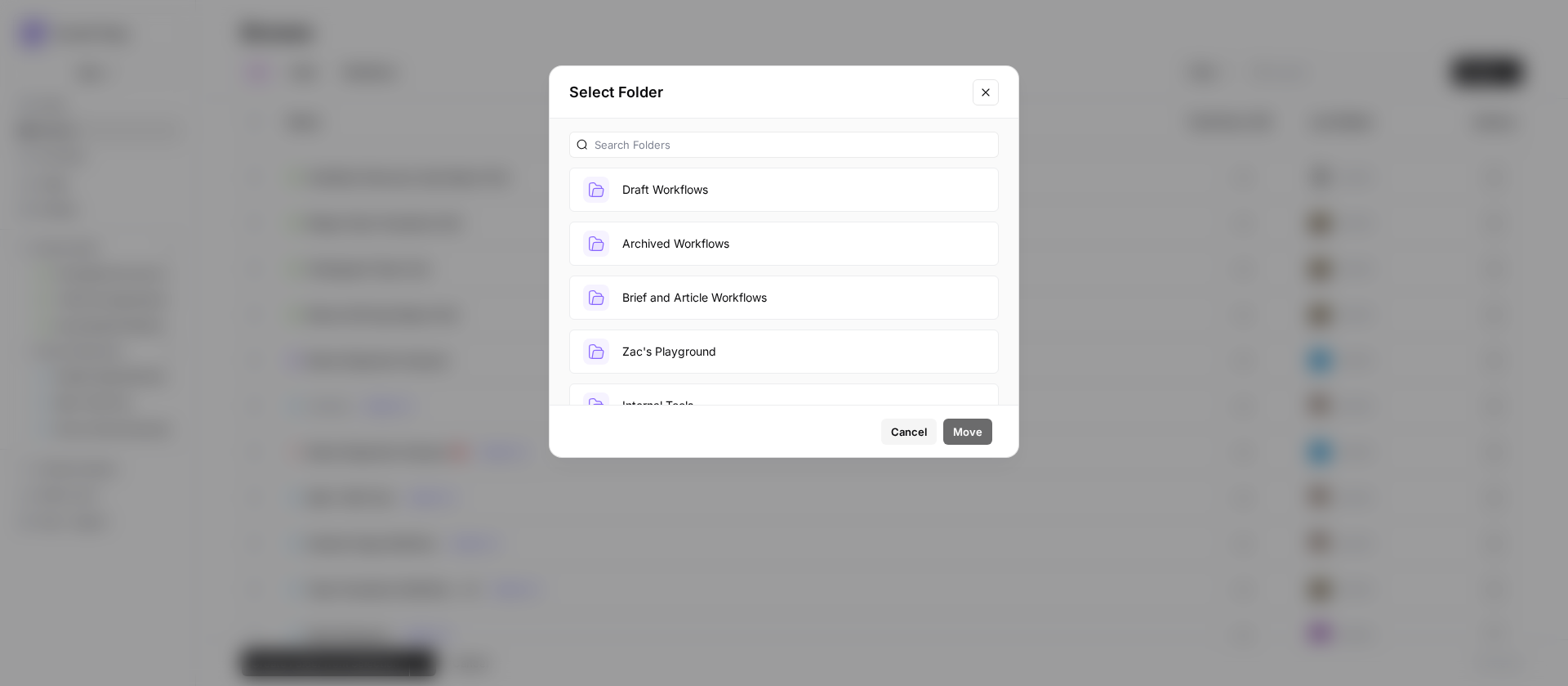
click at [736, 185] on button "Draft Workflows" at bounding box center [784, 190] width 430 height 44
click at [971, 426] on span "Move" at bounding box center [968, 431] width 30 height 16
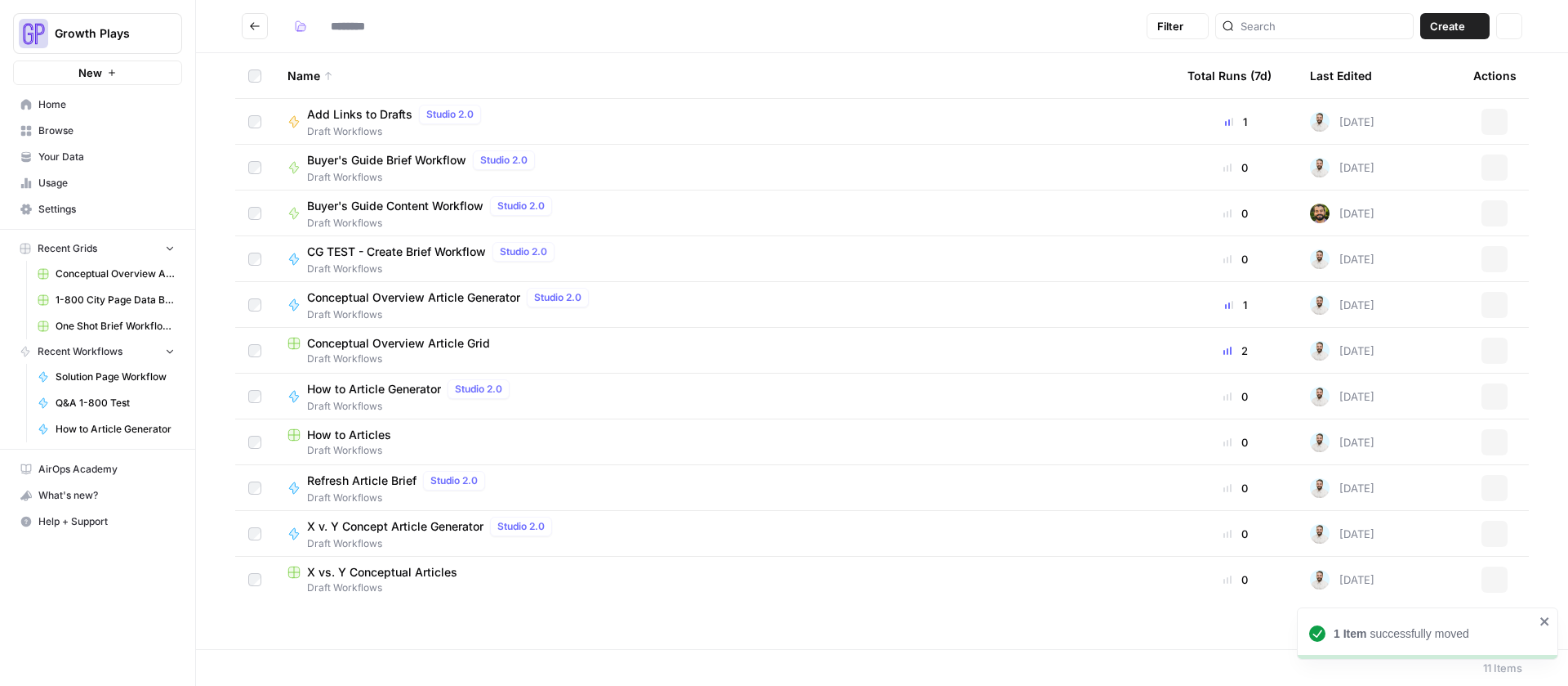
type input "**********"
click at [294, 534] on icon at bounding box center [293, 533] width 9 height 12
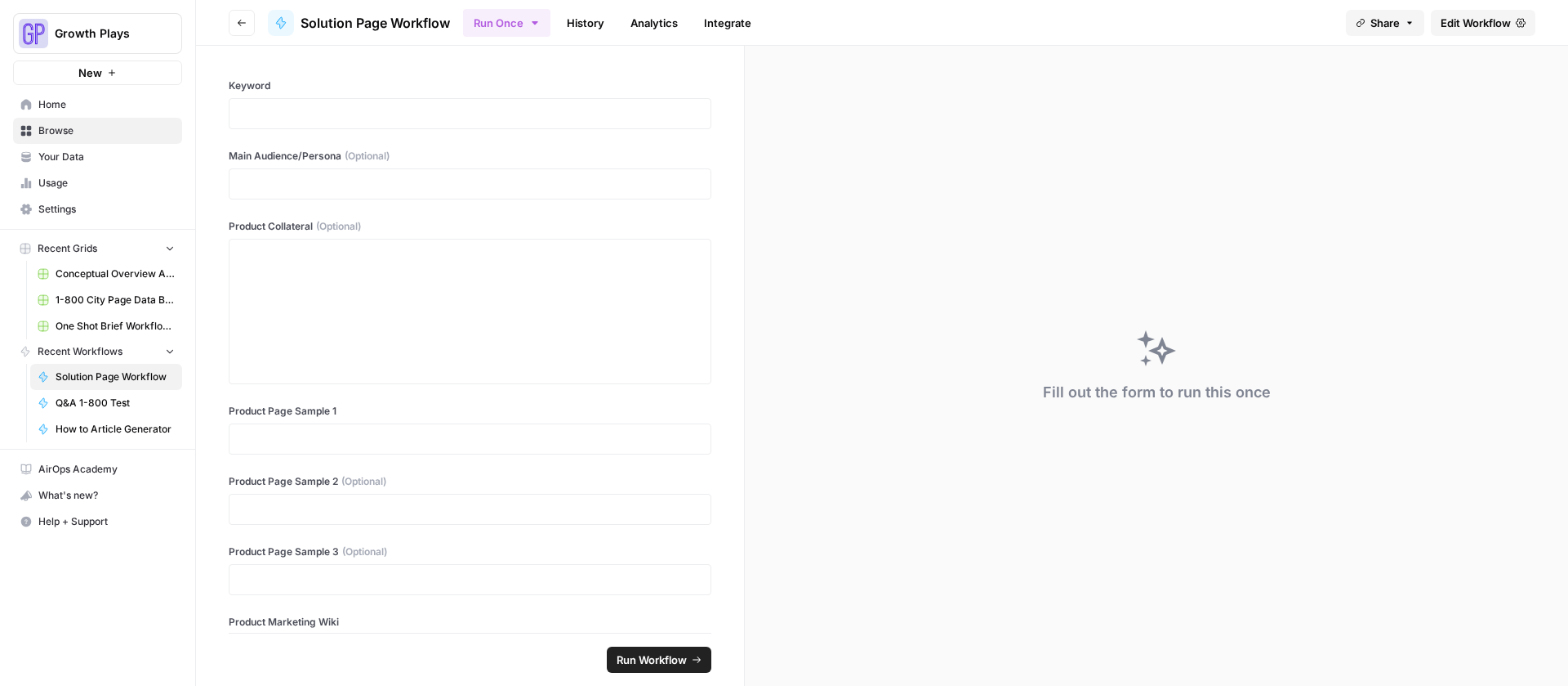
click at [371, 22] on span "Solution Page Workflow" at bounding box center [375, 23] width 150 height 19
click at [317, 22] on span "Solution Page Workflow" at bounding box center [375, 23] width 150 height 19
click at [1453, 22] on span "Edit Workflow" at bounding box center [1476, 22] width 70 height 16
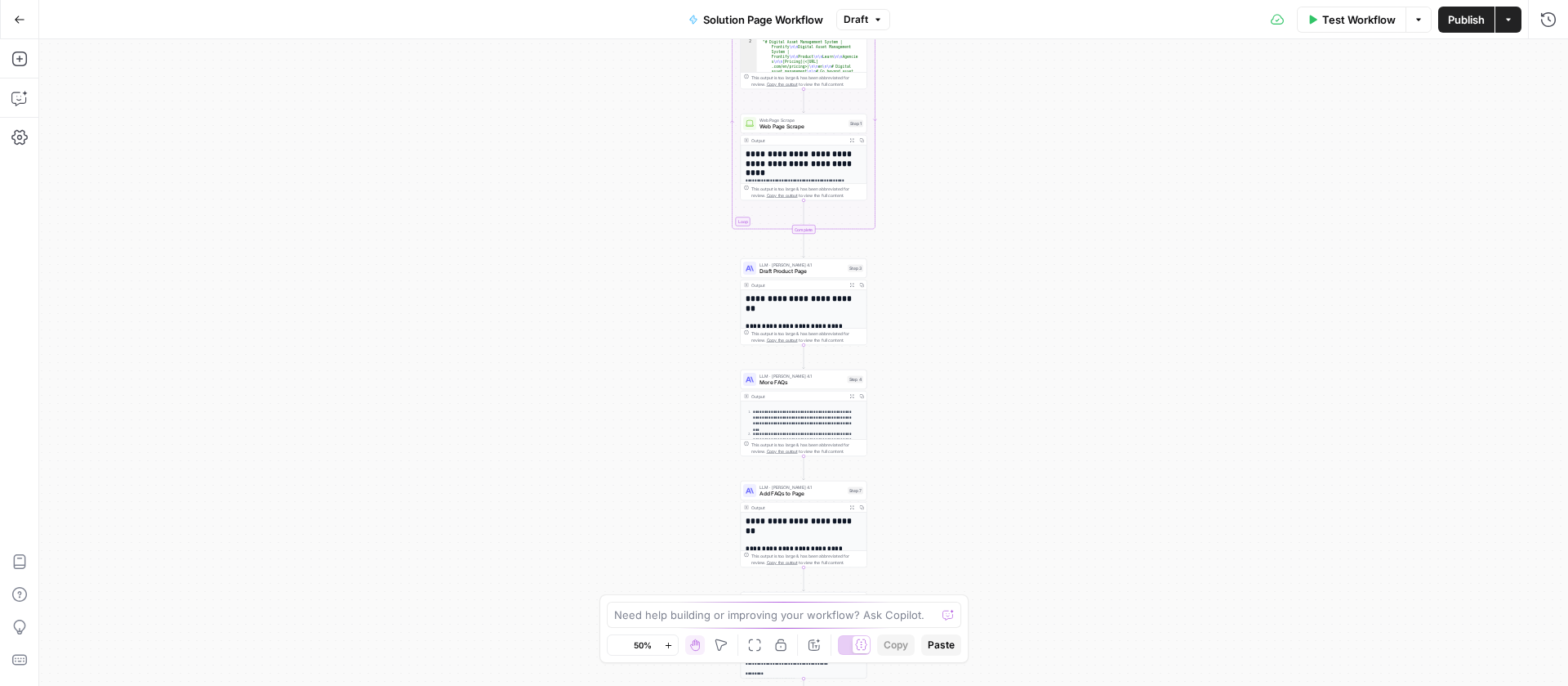
click at [718, 16] on span "Solution Page Workflow" at bounding box center [762, 19] width 120 height 16
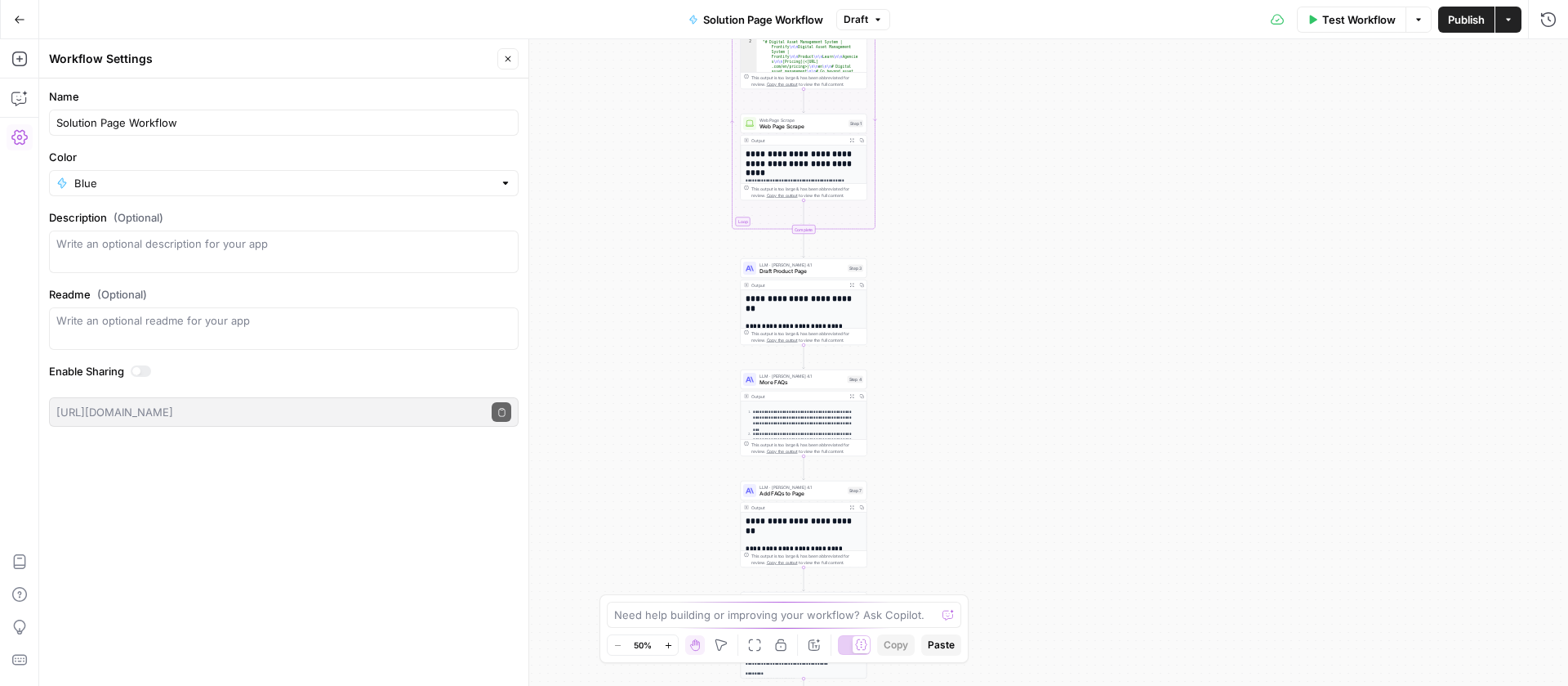
click at [85, 172] on div "Blue" at bounding box center [284, 182] width 470 height 26
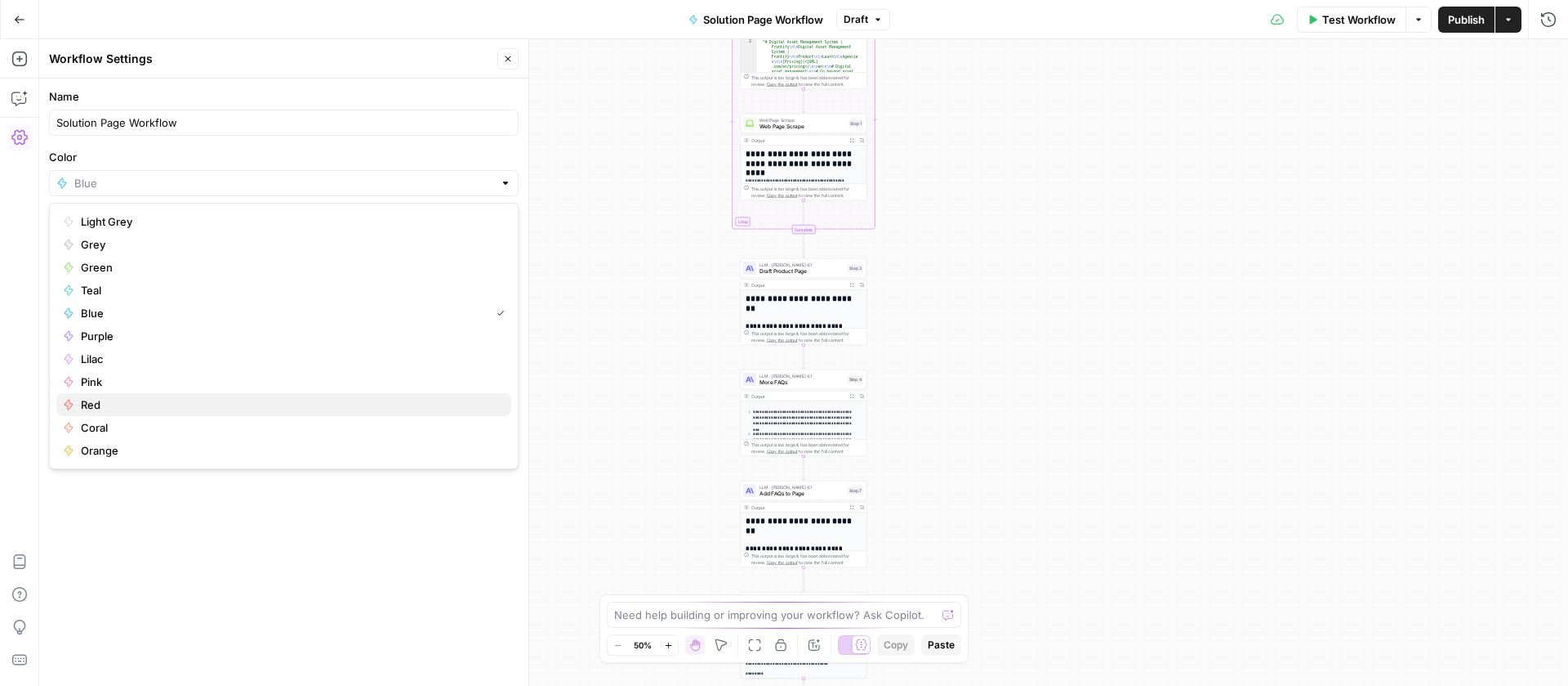
click at [84, 407] on span "Red" at bounding box center [289, 404] width 417 height 16
type input "Red"
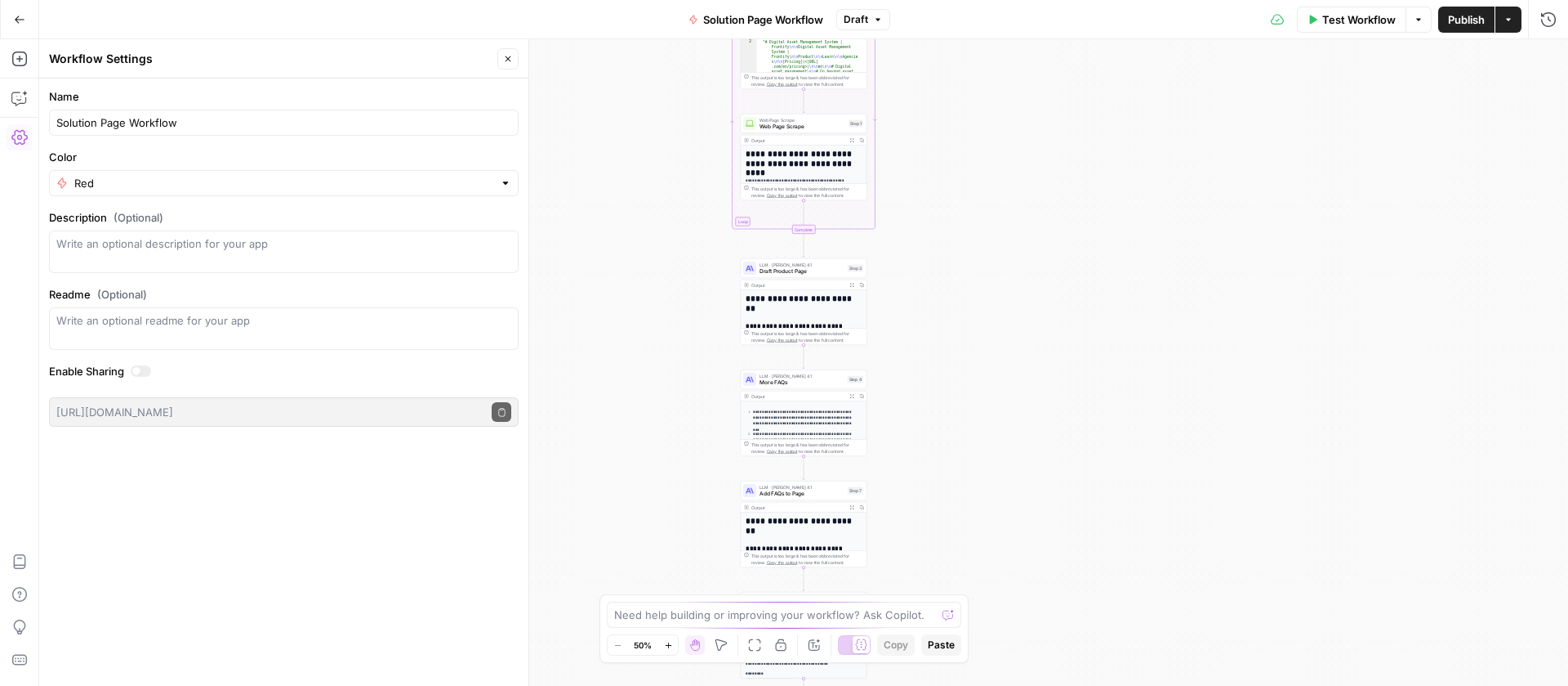
click at [499, 51] on button "Close" at bounding box center [508, 59] width 21 height 21
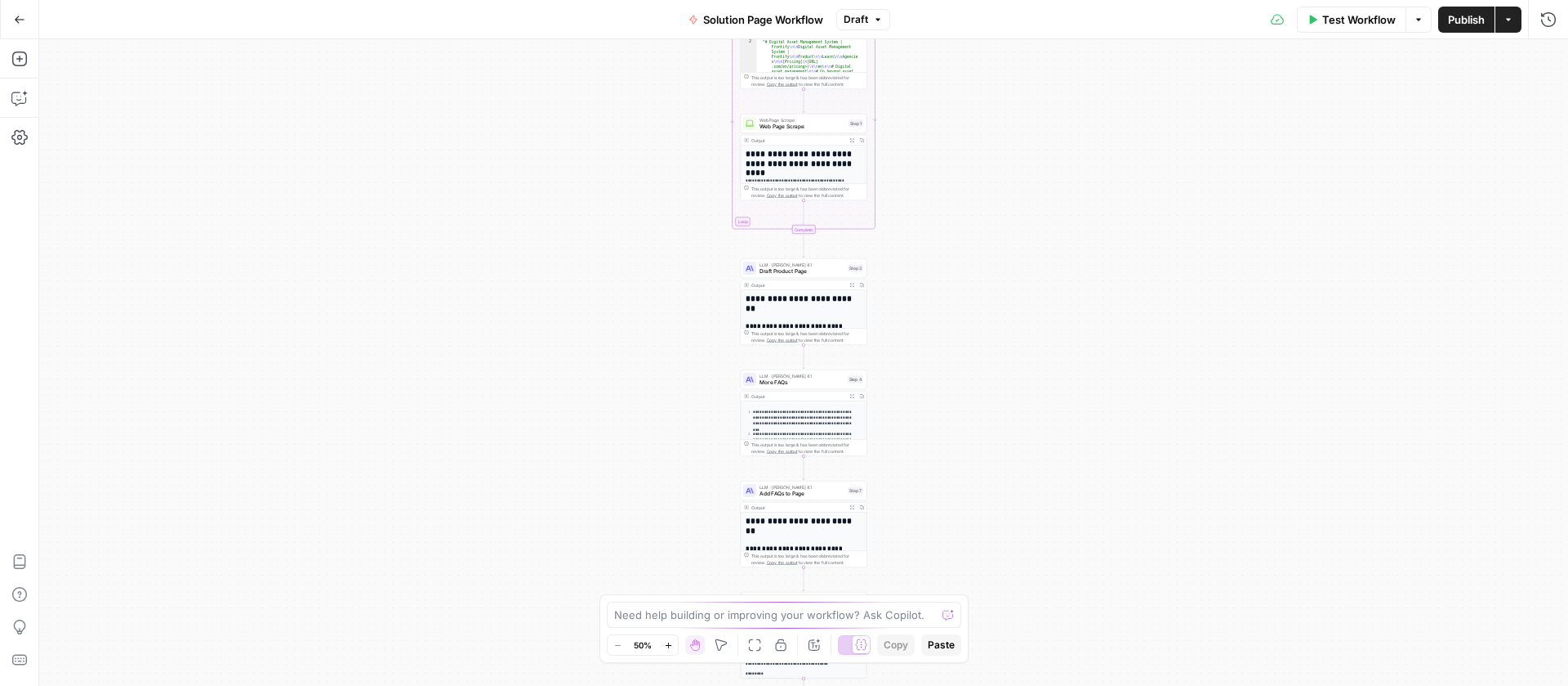
click at [12, 20] on button "Go Back" at bounding box center [19, 19] width 30 height 30
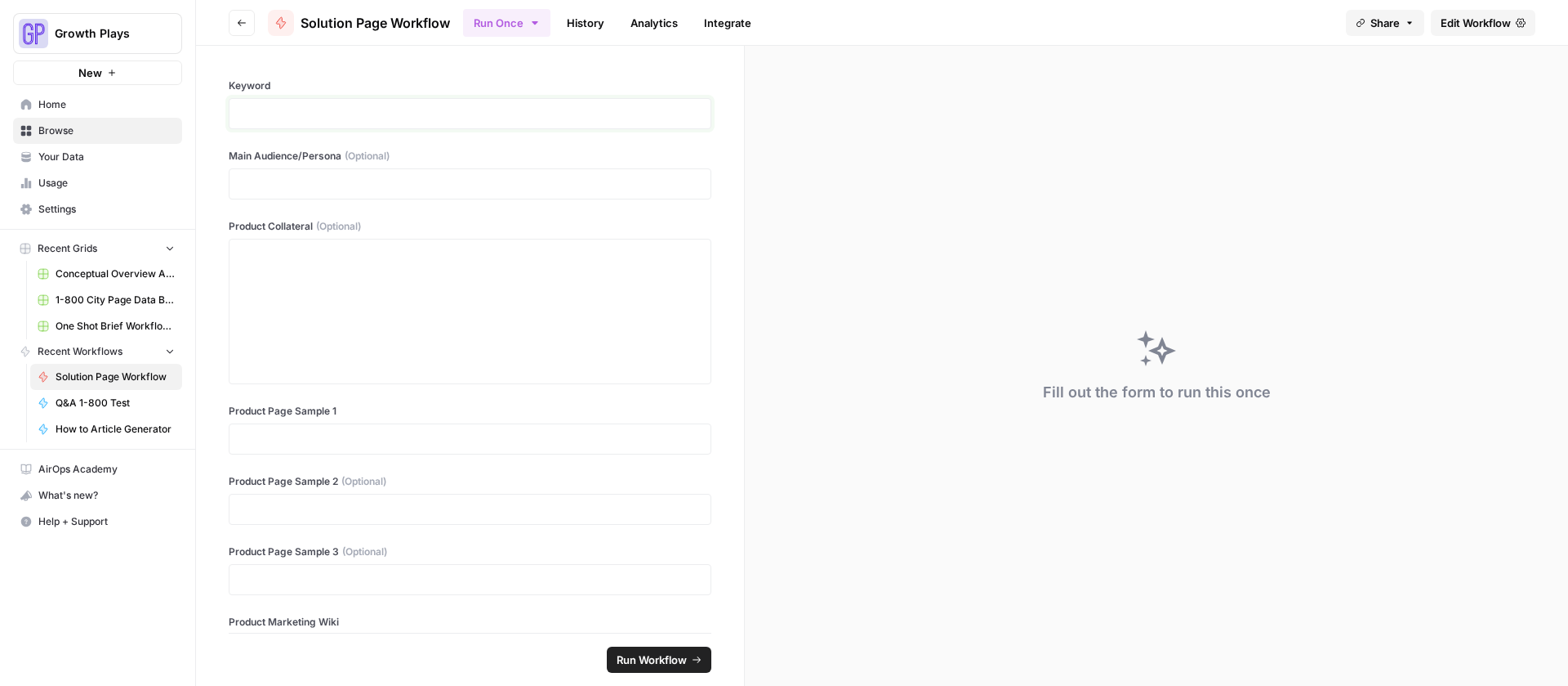
click at [355, 116] on p at bounding box center [470, 113] width 461 height 16
click at [350, 177] on p at bounding box center [470, 183] width 461 height 16
click at [298, 283] on div at bounding box center [470, 311] width 461 height 130
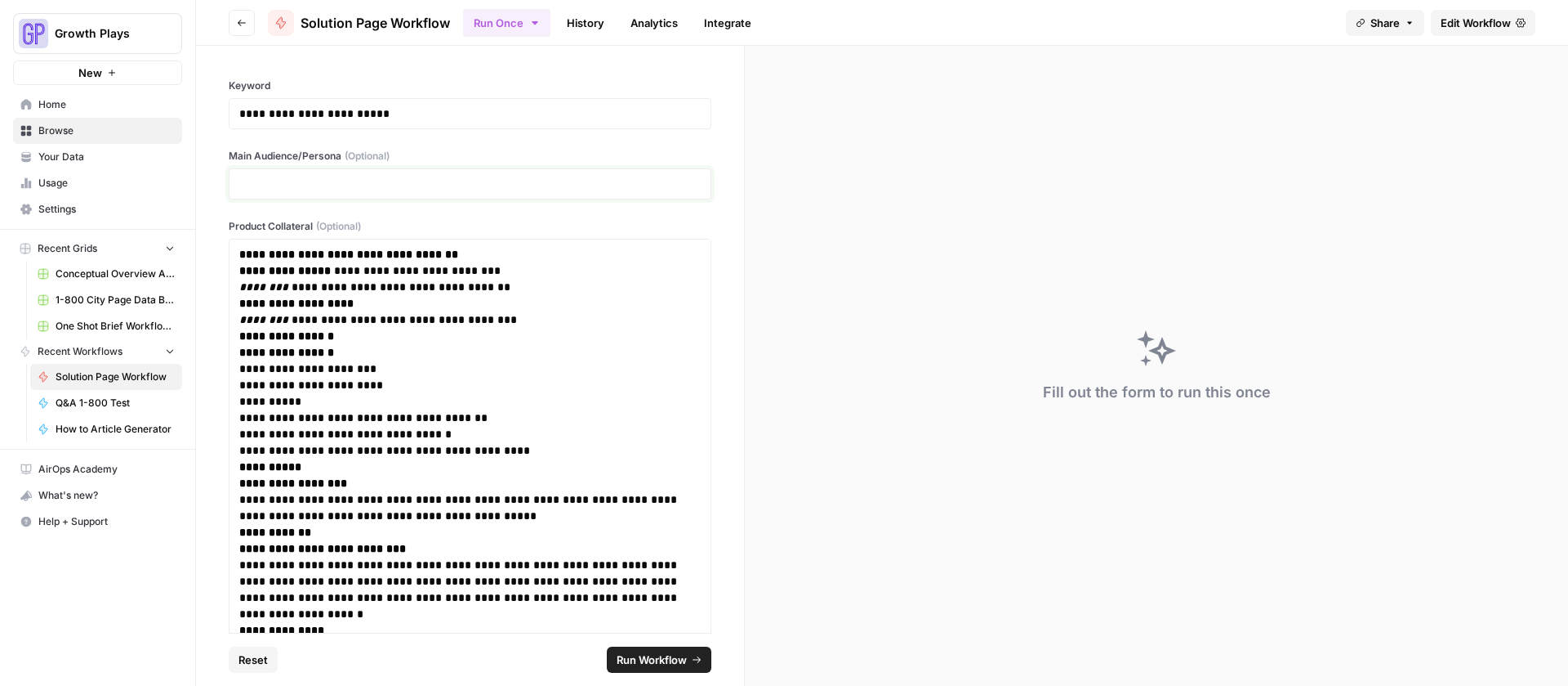
click at [344, 182] on p at bounding box center [470, 183] width 461 height 16
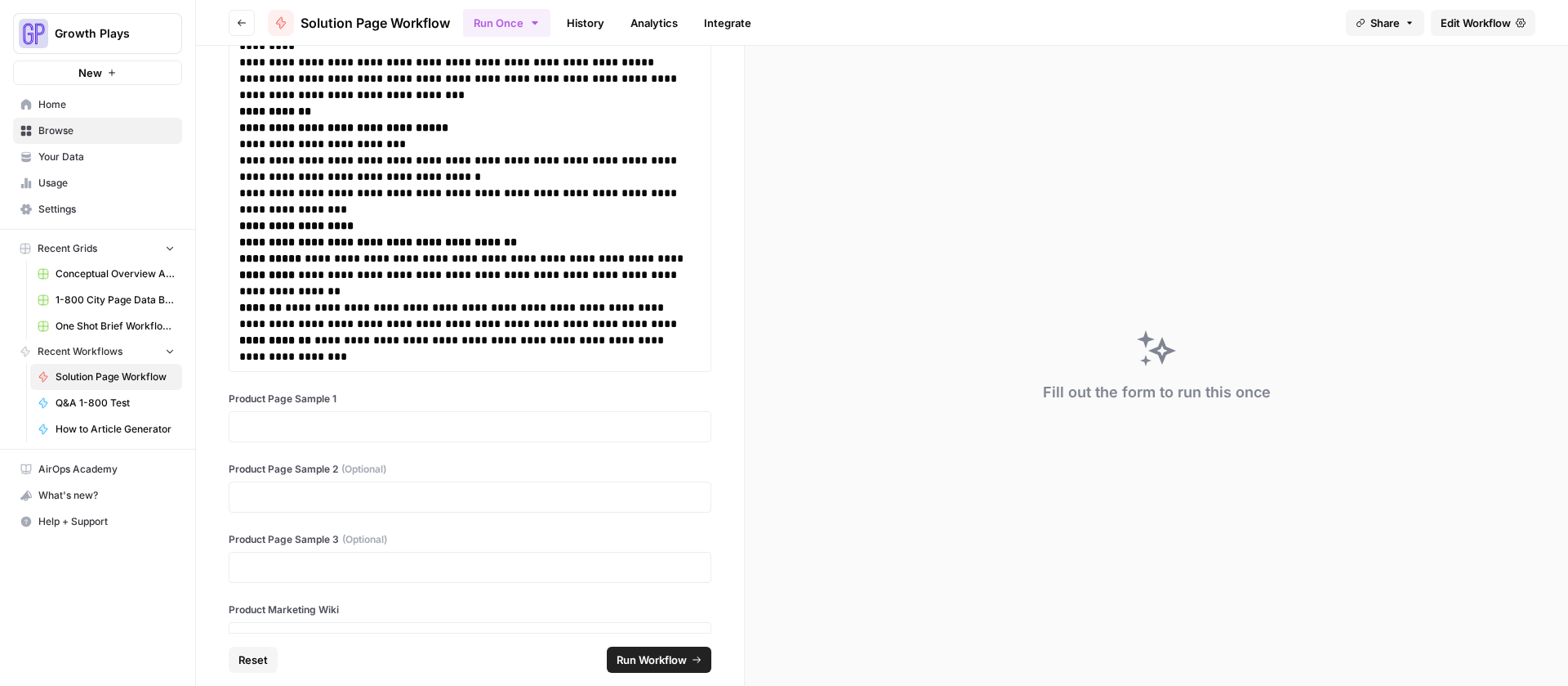
scroll to position [1347, 0]
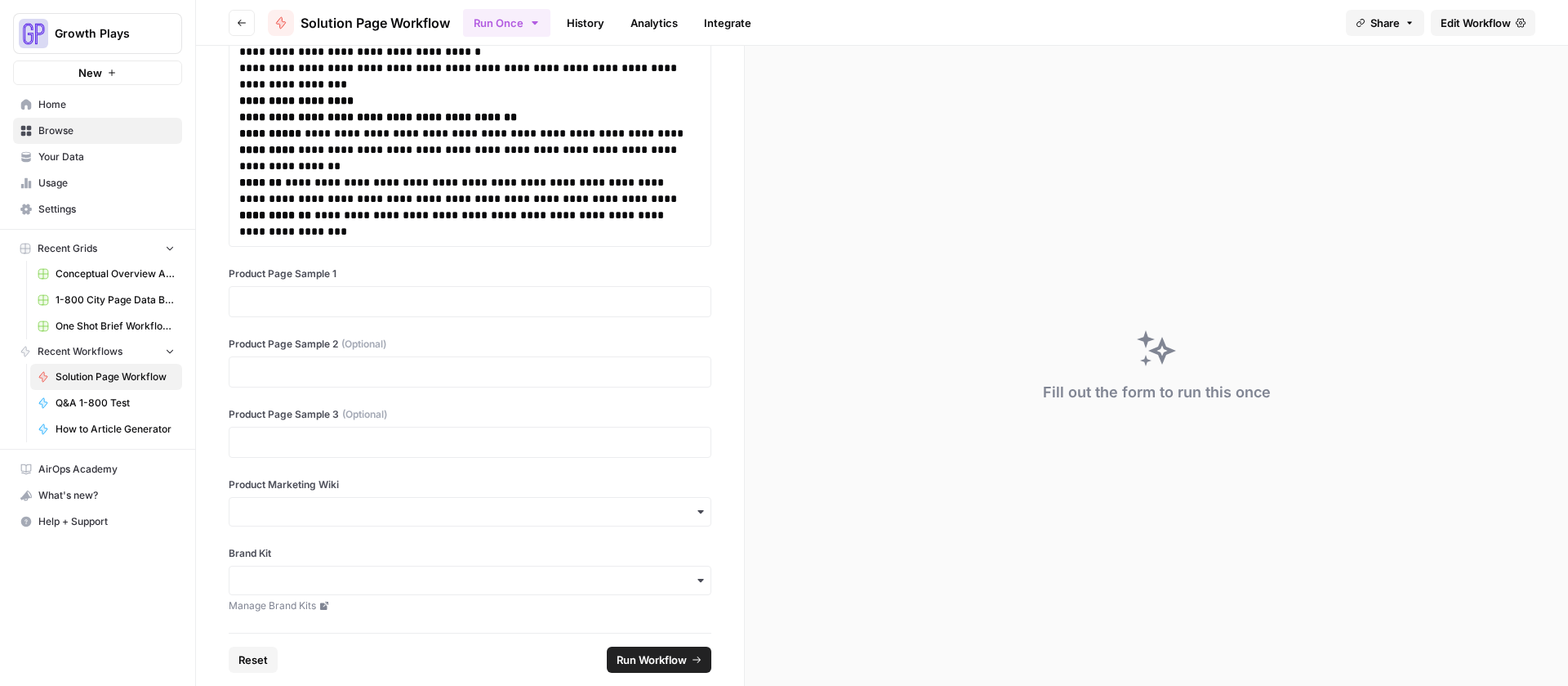
click at [378, 316] on div at bounding box center [470, 301] width 482 height 31
click at [376, 296] on p at bounding box center [470, 301] width 461 height 16
click at [423, 367] on p at bounding box center [470, 371] width 461 height 16
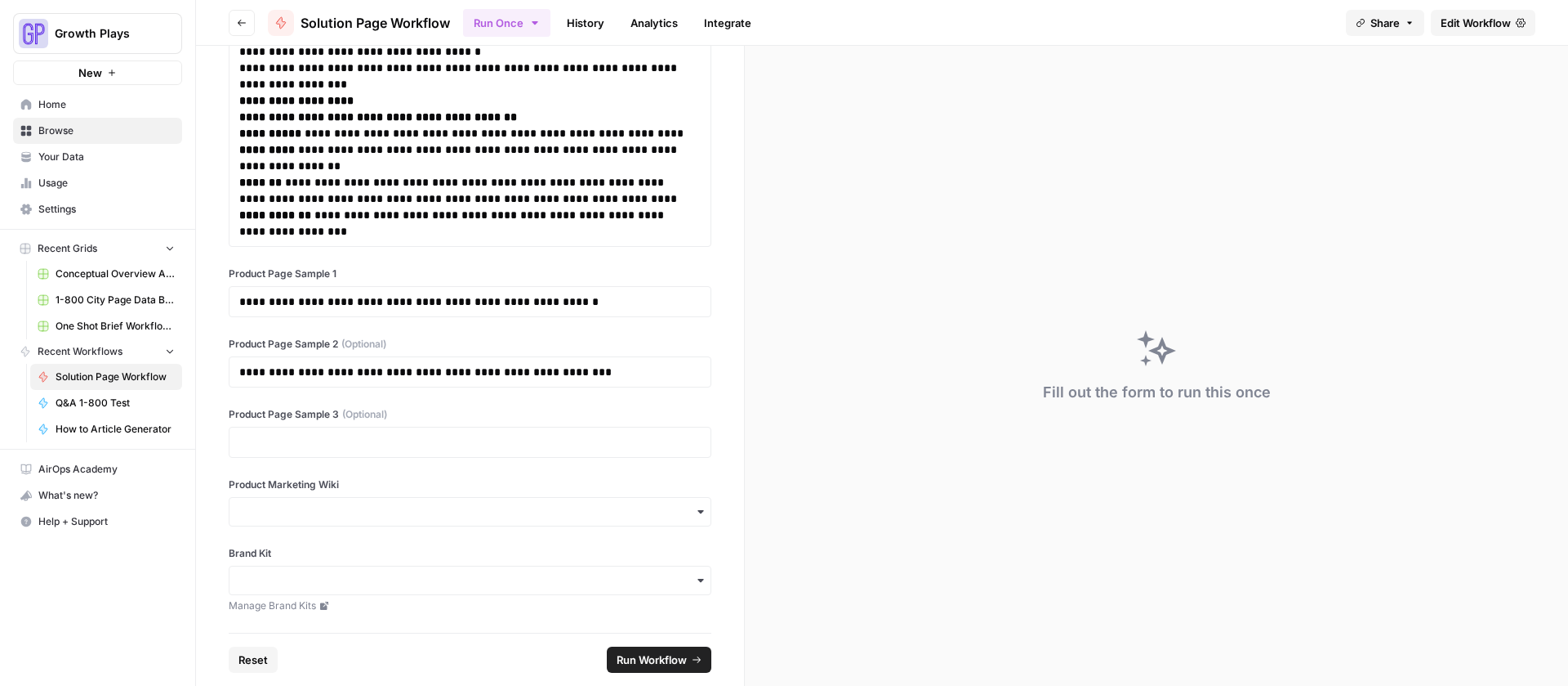
drag, startPoint x: 410, startPoint y: 432, endPoint x: 405, endPoint y: 448, distance: 16.8
click at [410, 432] on div at bounding box center [470, 442] width 482 height 31
click at [405, 448] on p at bounding box center [470, 441] width 461 height 16
paste div
click at [433, 483] on label "Product Marketing Wiki" at bounding box center [470, 484] width 482 height 14
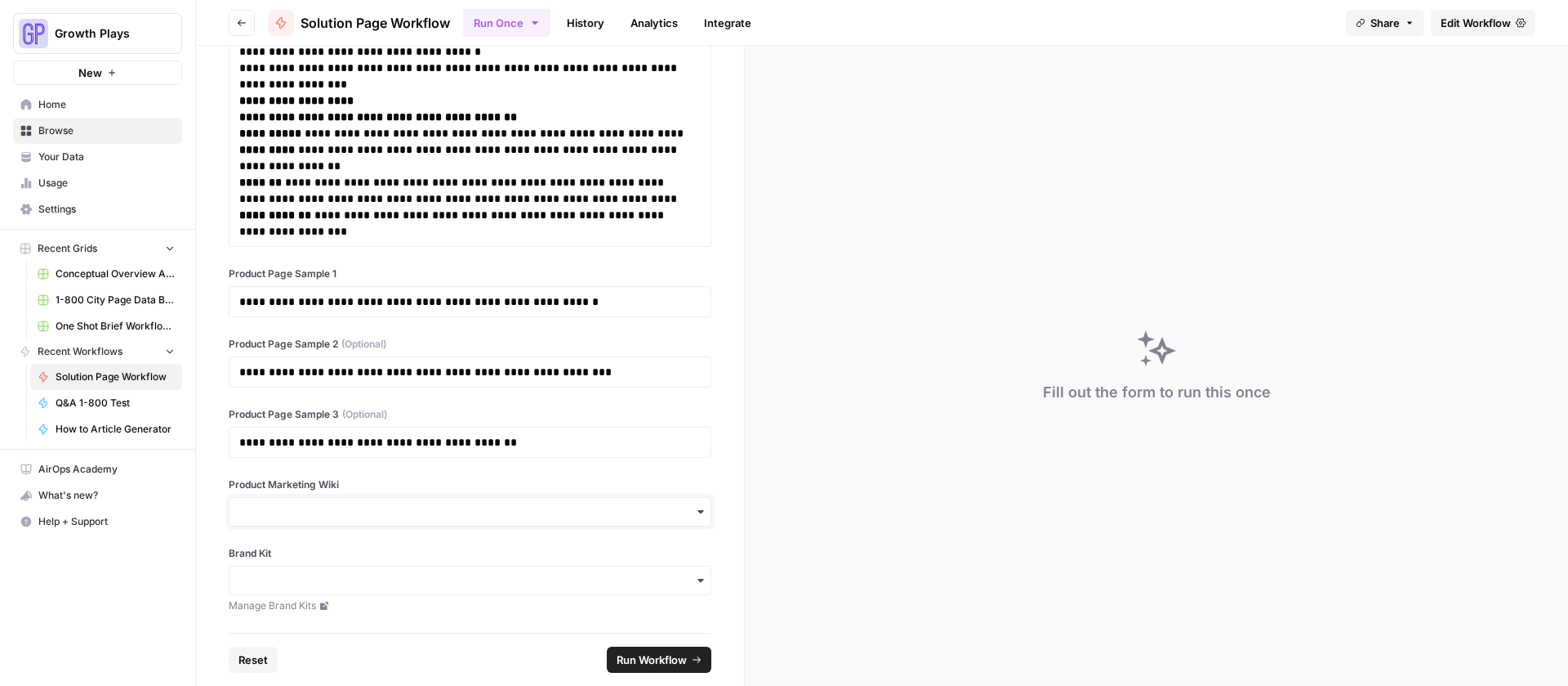
click at [433, 504] on input "Product Marketing Wiki" at bounding box center [470, 511] width 461 height 16
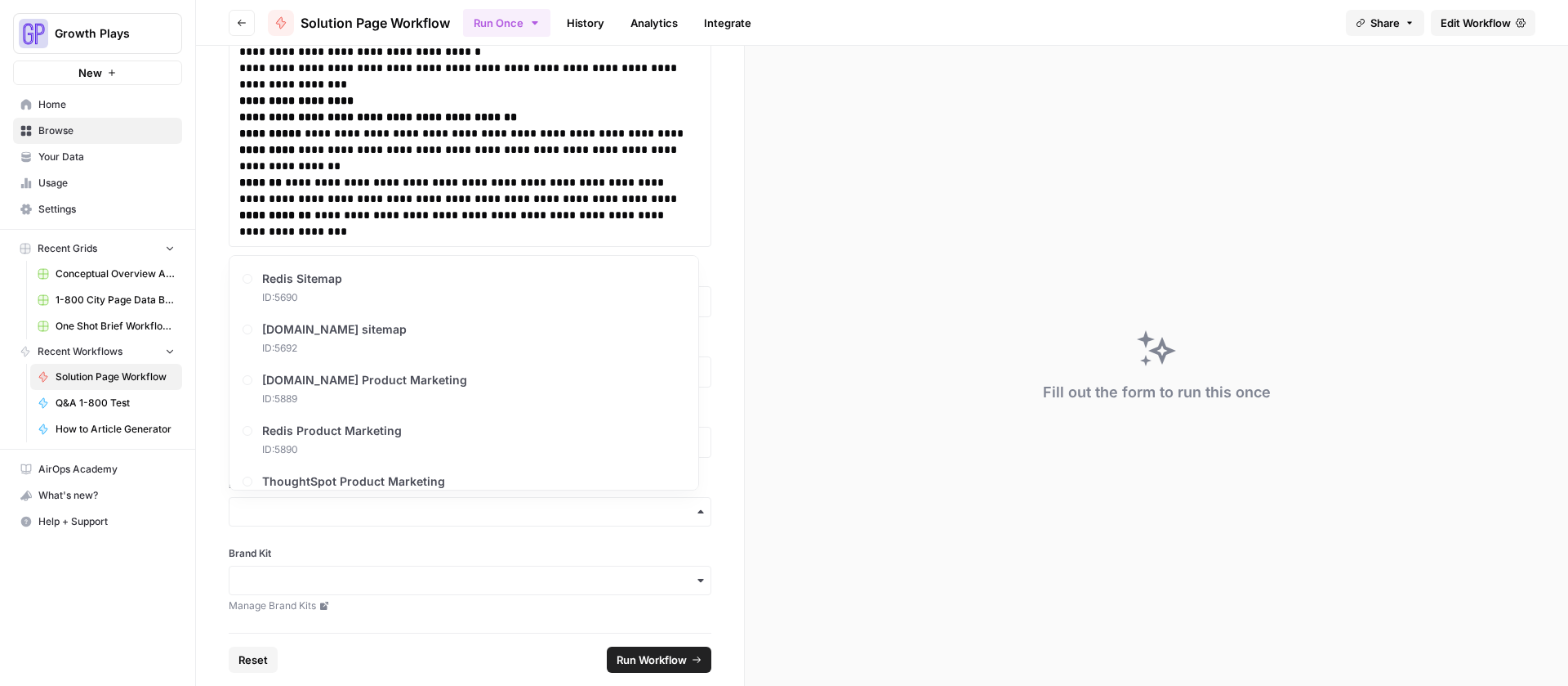
scroll to position [25, 0]
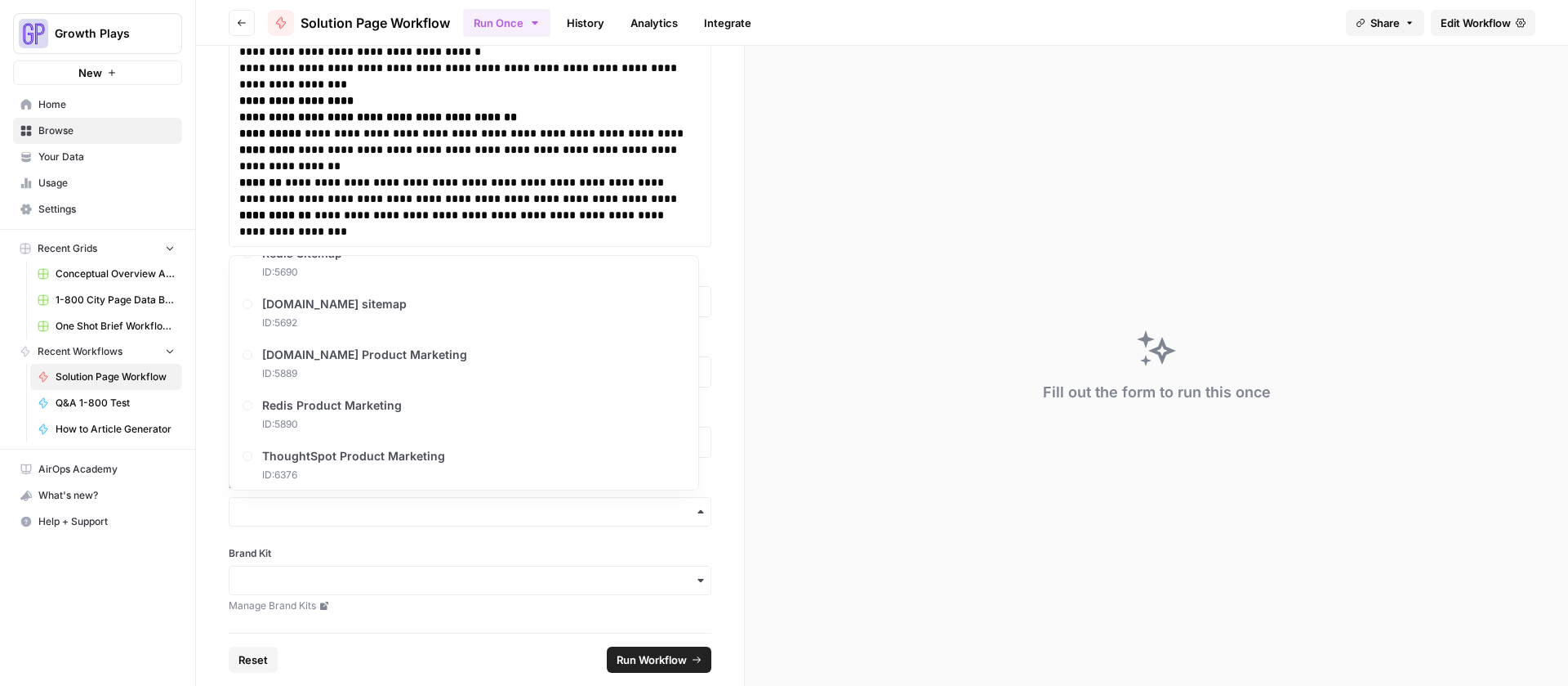
click at [406, 541] on div "**********" at bounding box center [470, 340] width 549 height 587
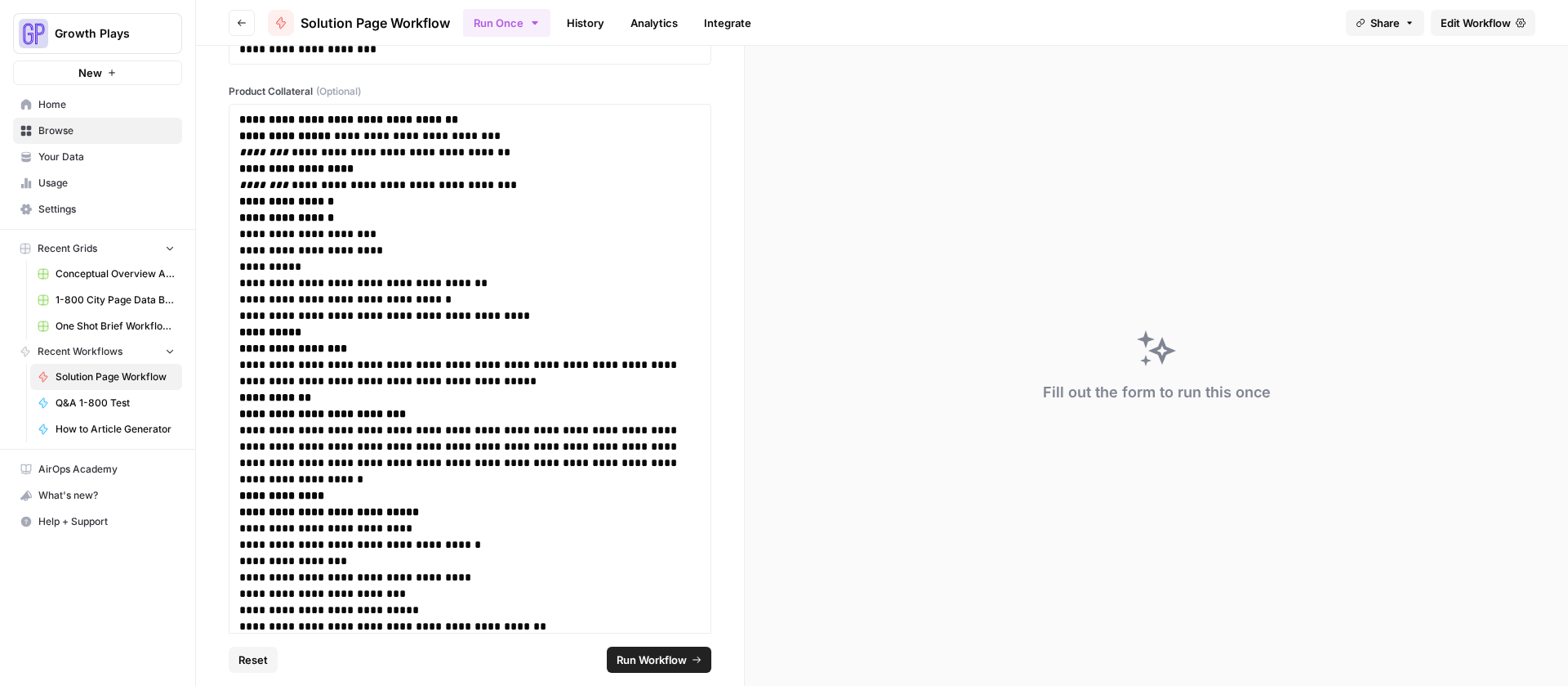
scroll to position [0, 0]
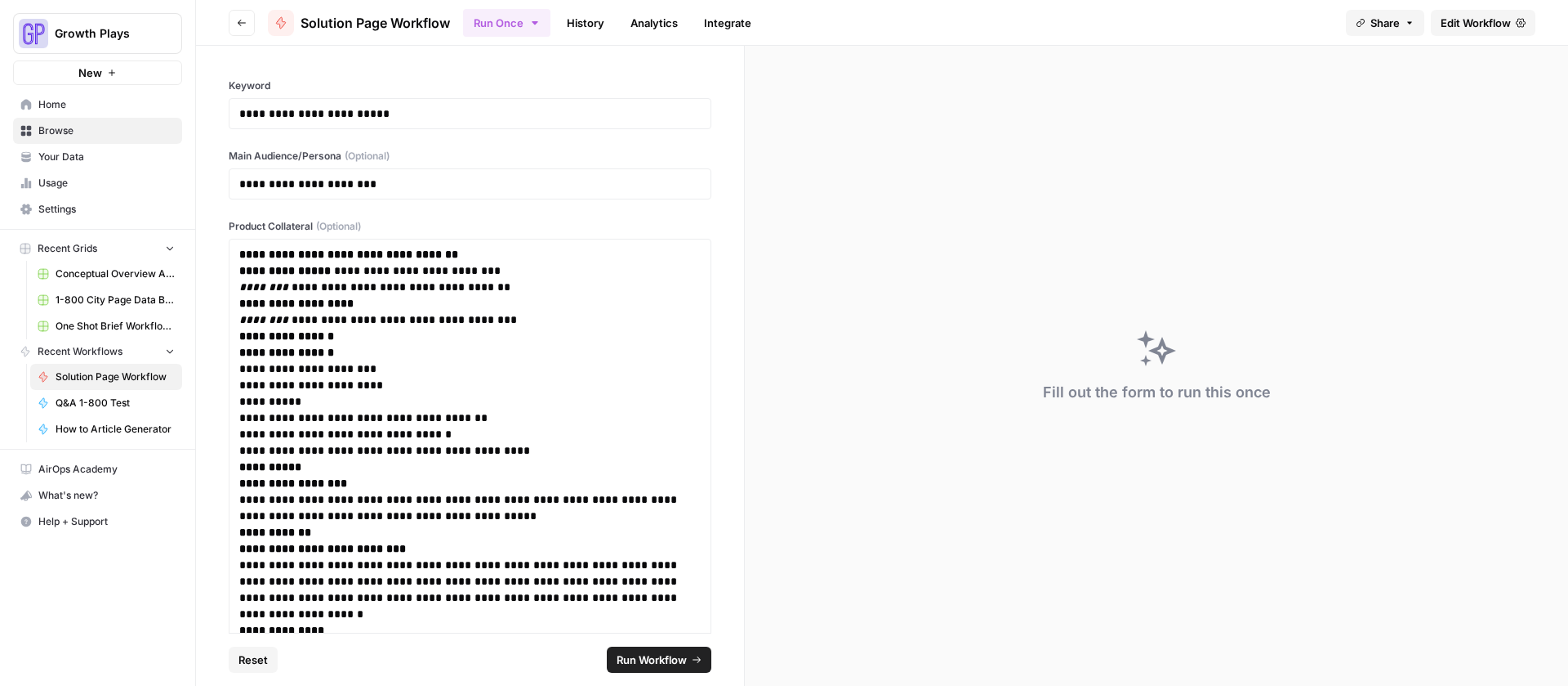
click at [679, 665] on span "Run Workflow" at bounding box center [651, 659] width 70 height 16
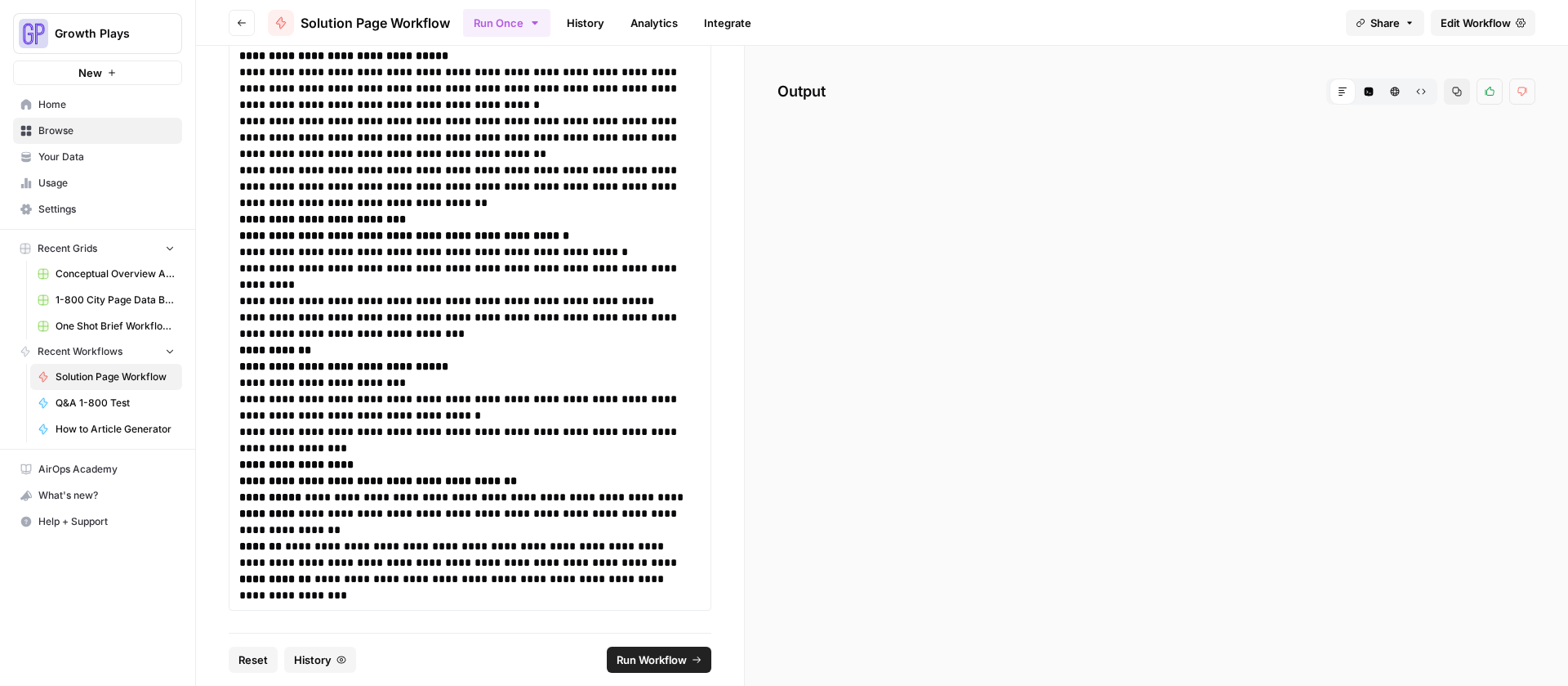
click at [611, 26] on link "History" at bounding box center [586, 22] width 58 height 26
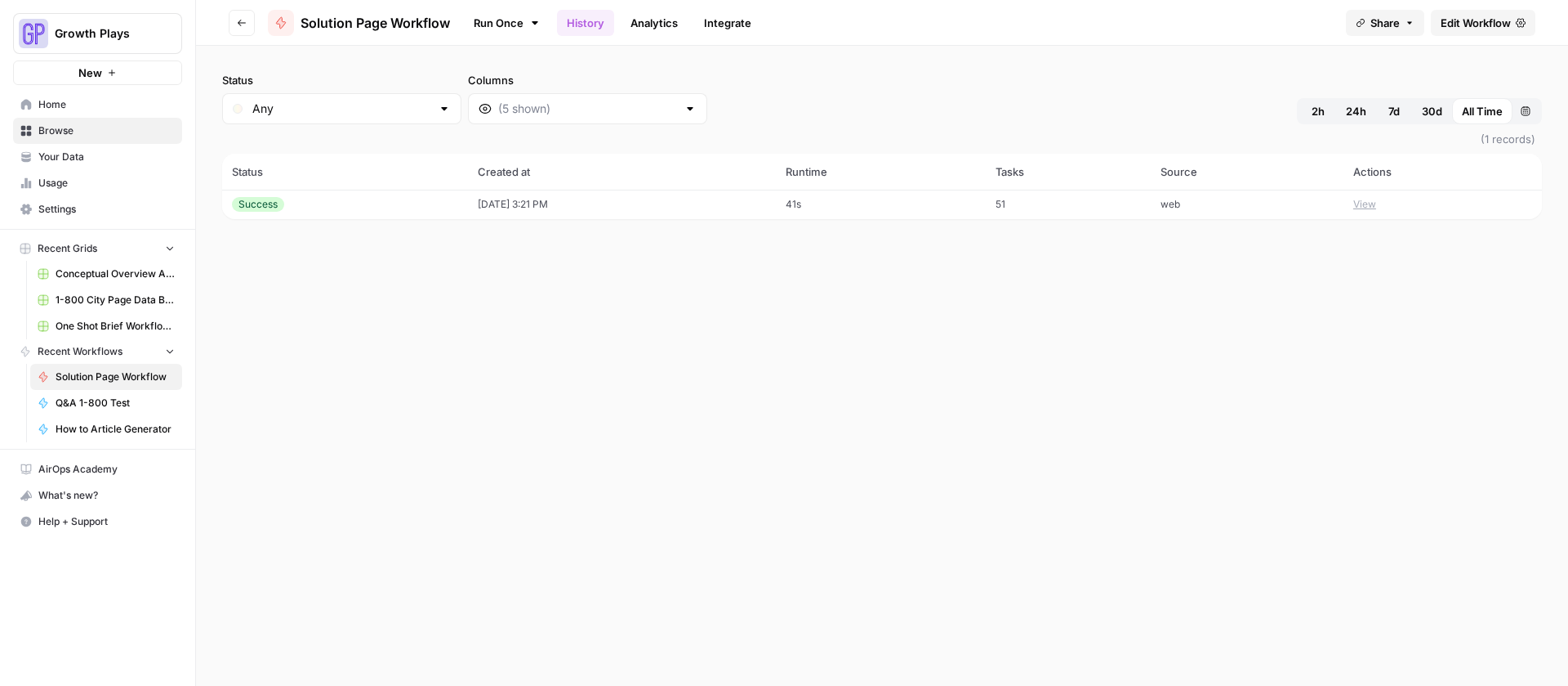
click at [468, 190] on td "08/15/25 at 3:21 PM" at bounding box center [621, 204] width 308 height 30
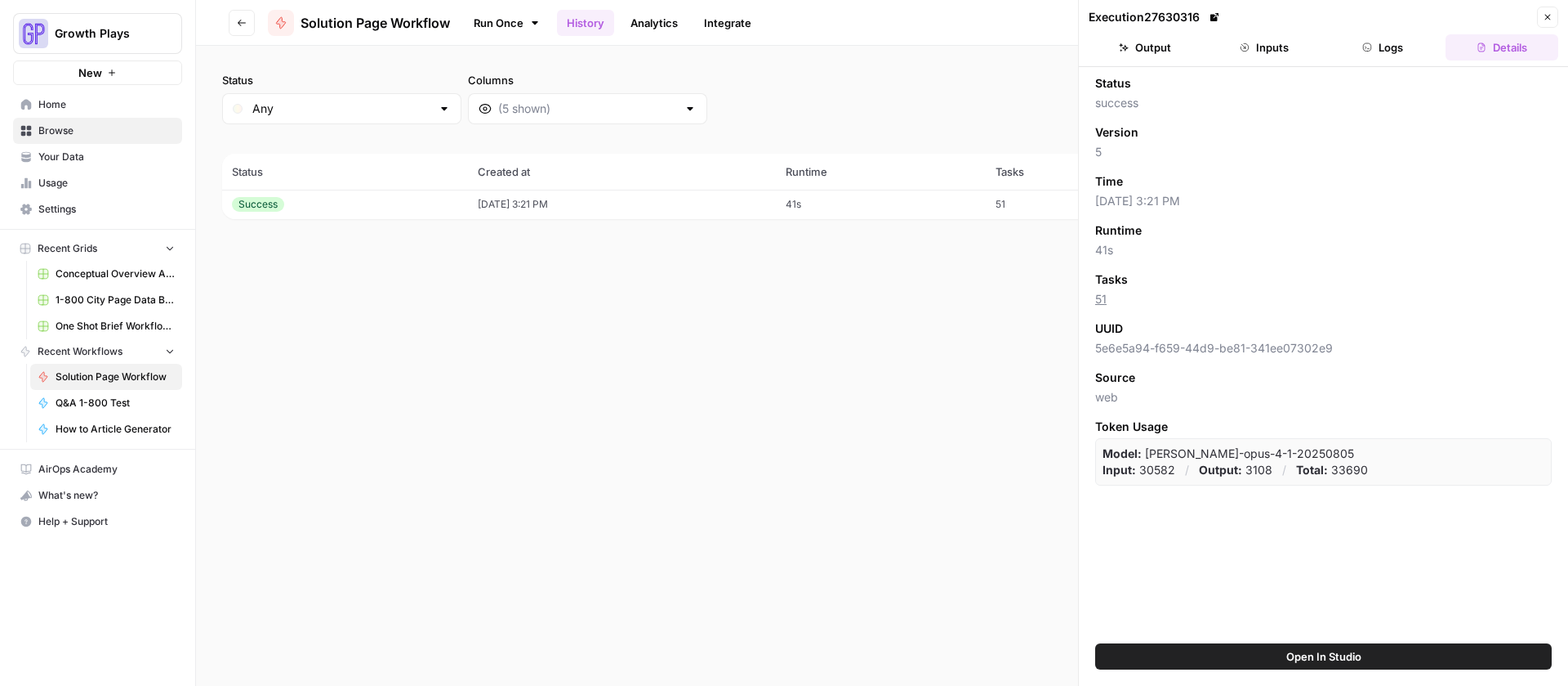
click at [1380, 45] on button "Logs" at bounding box center [1384, 47] width 113 height 26
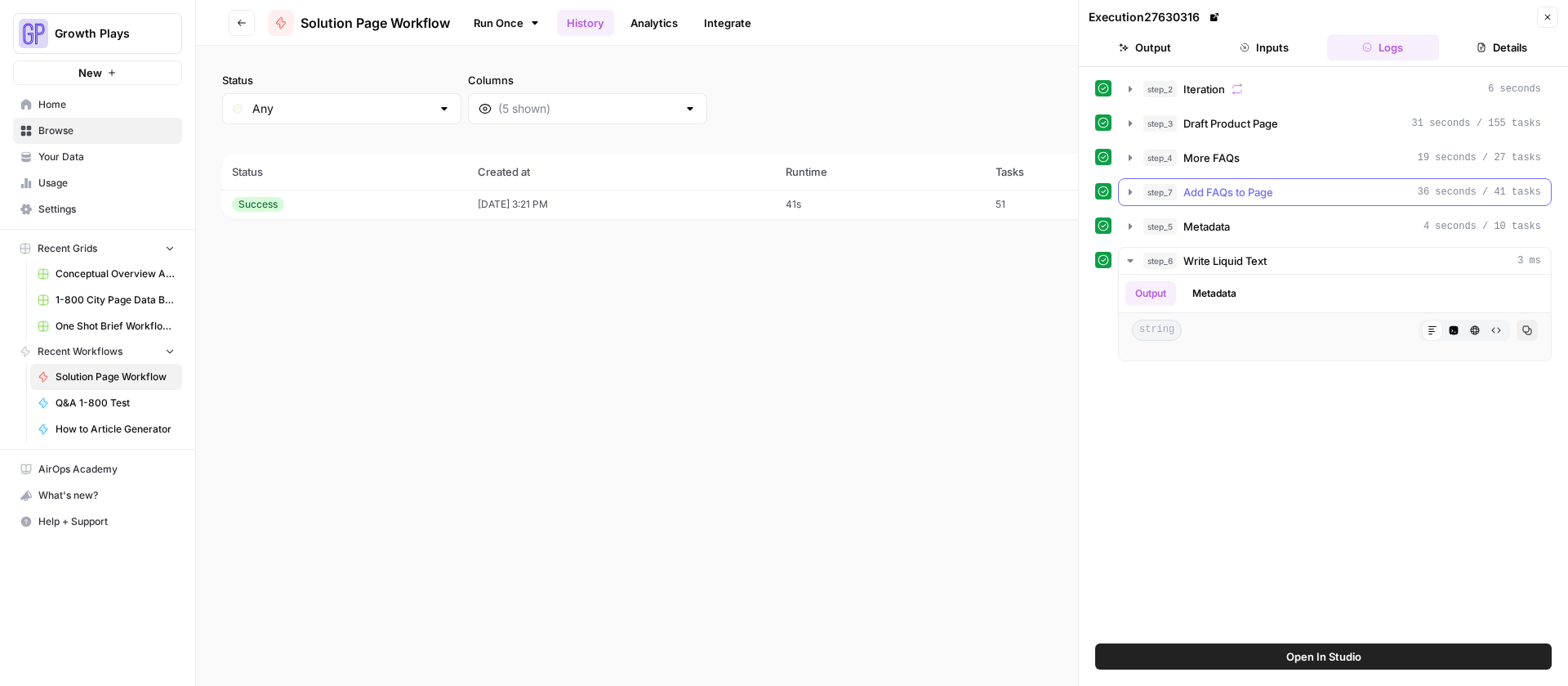
click at [1132, 190] on icon "button" at bounding box center [1131, 192] width 13 height 13
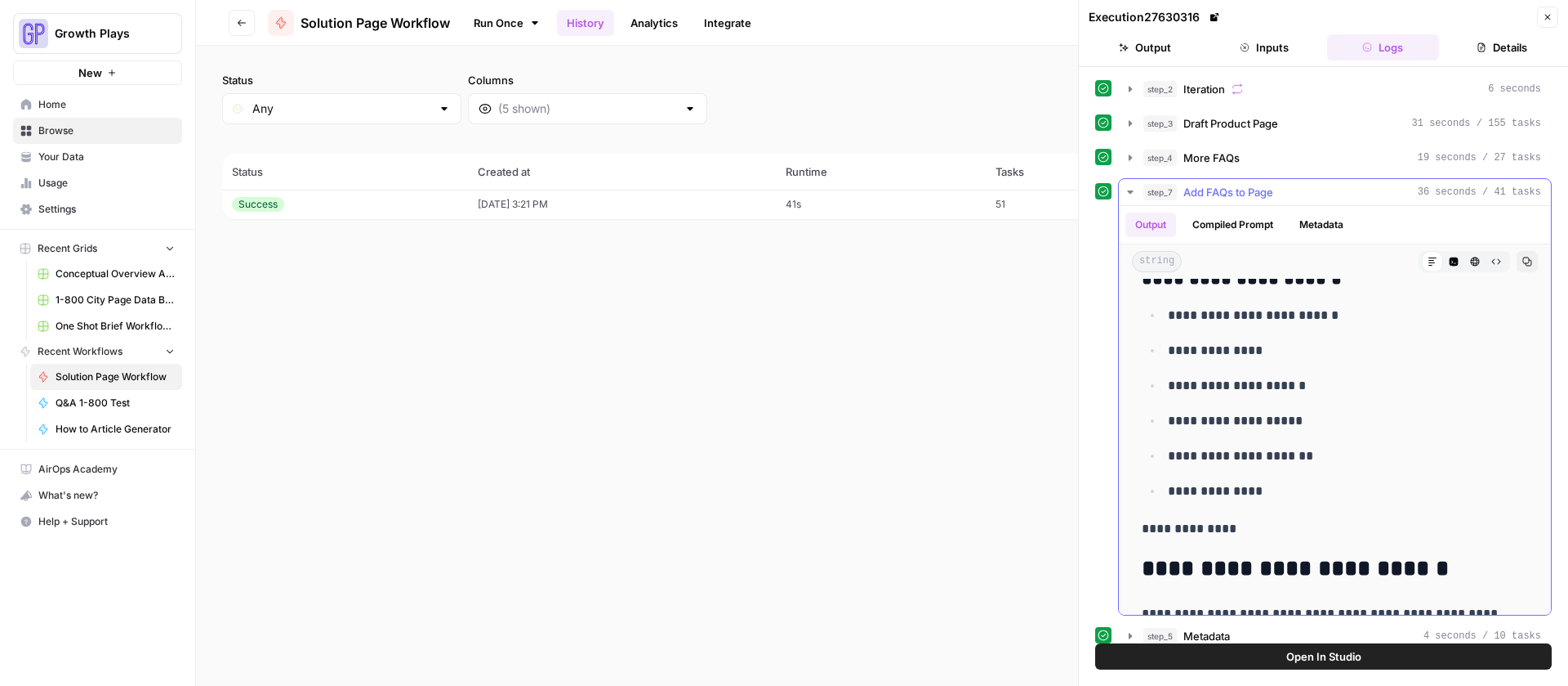
scroll to position [3847, 0]
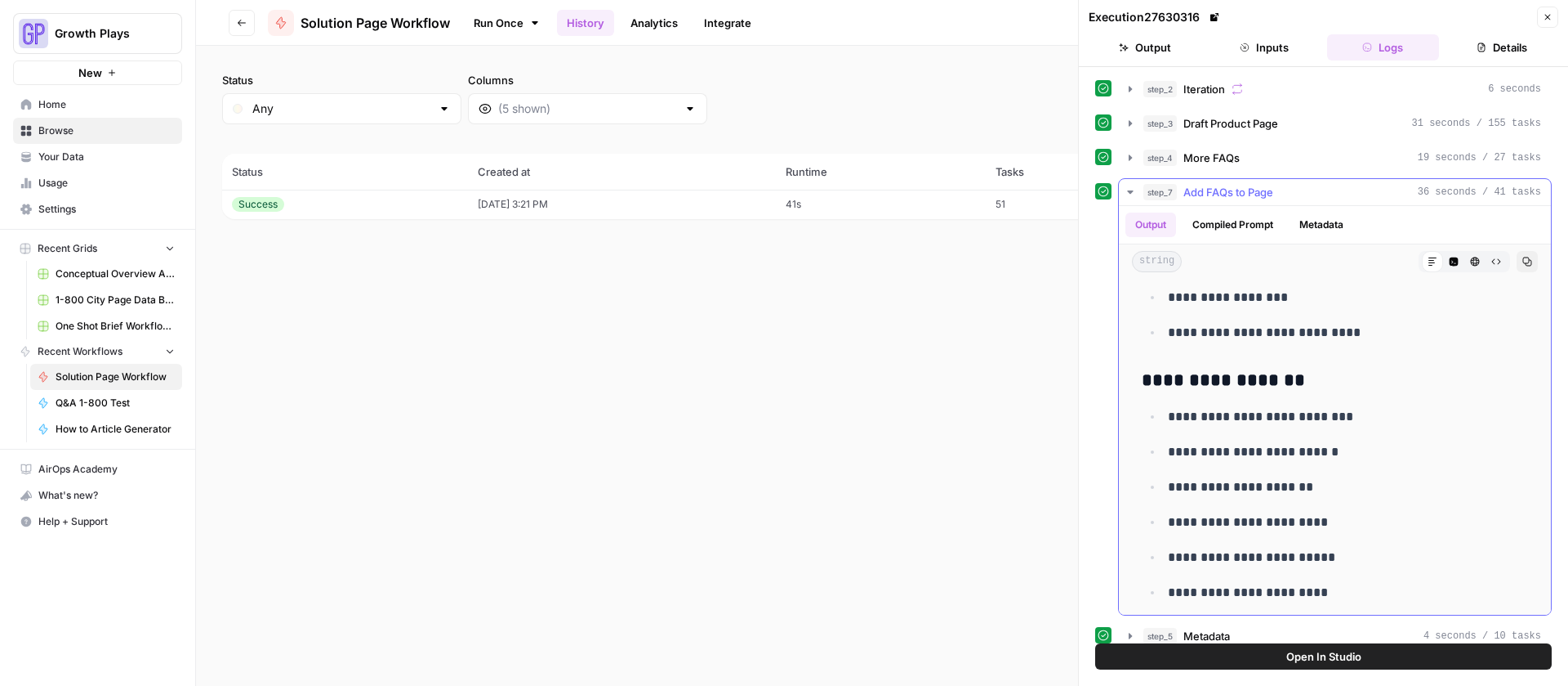
click at [1134, 190] on icon "button" at bounding box center [1131, 192] width 13 height 13
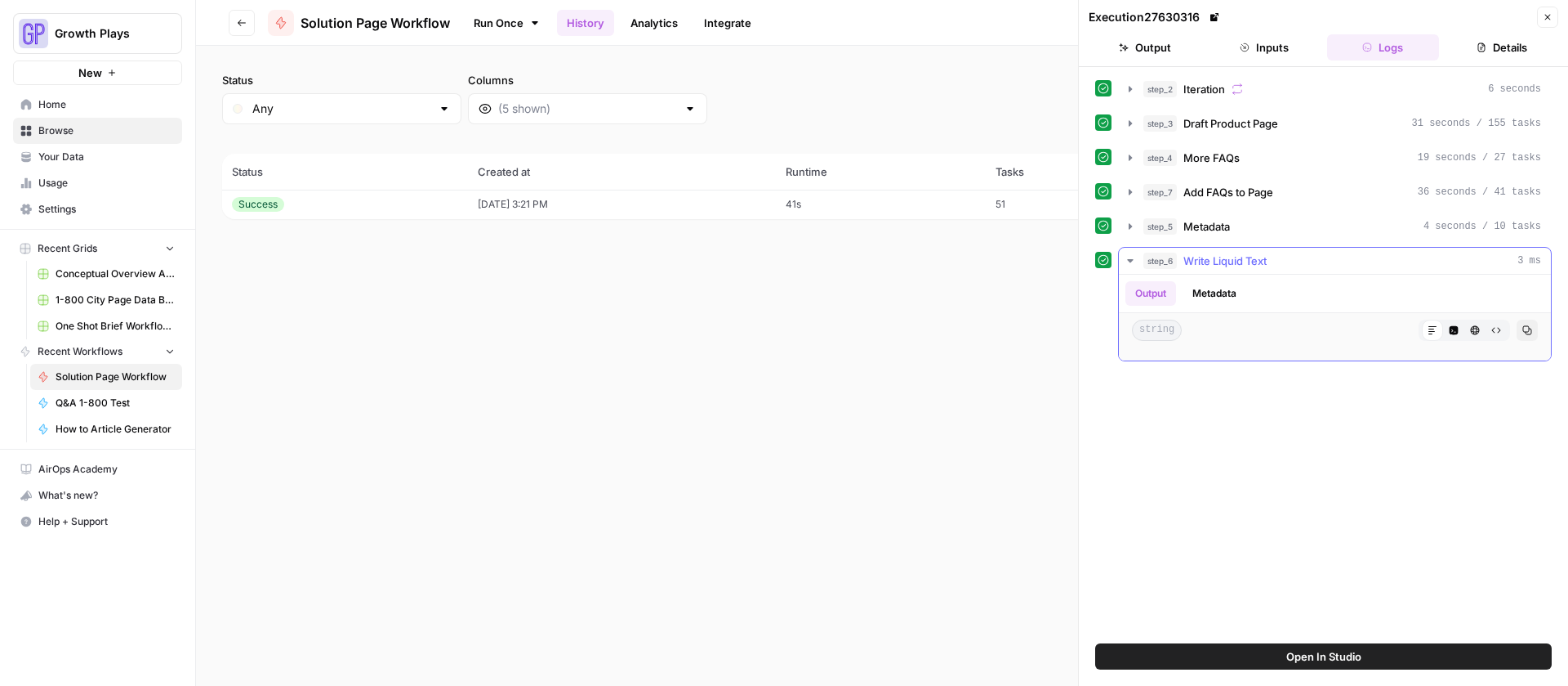
click at [1197, 295] on button "Metadata" at bounding box center [1214, 294] width 63 height 25
click at [1154, 290] on button "Output" at bounding box center [1151, 294] width 51 height 25
click at [1166, 330] on span "string" at bounding box center [1158, 330] width 50 height 21
click at [1541, 17] on button "Close" at bounding box center [1548, 17] width 21 height 21
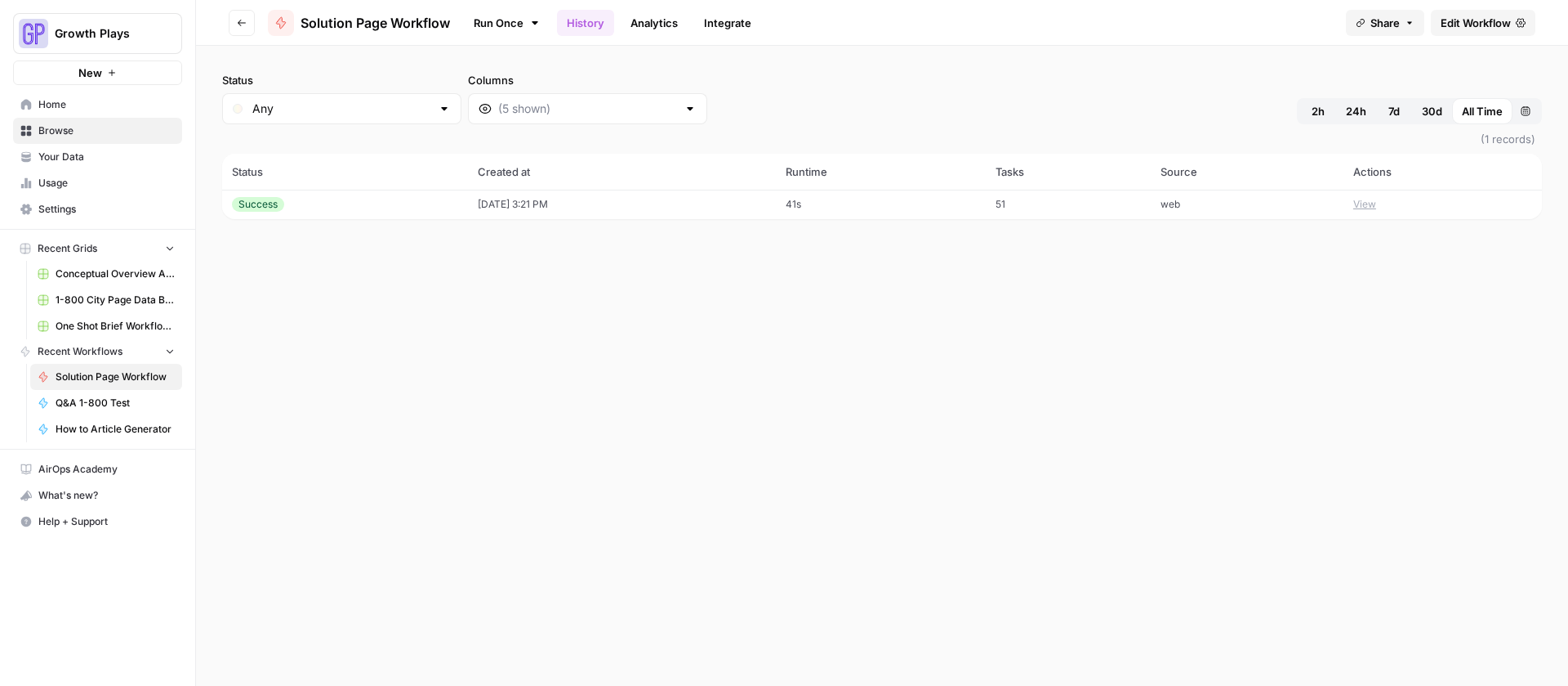
click at [513, 31] on link "Run Once" at bounding box center [506, 22] width 87 height 28
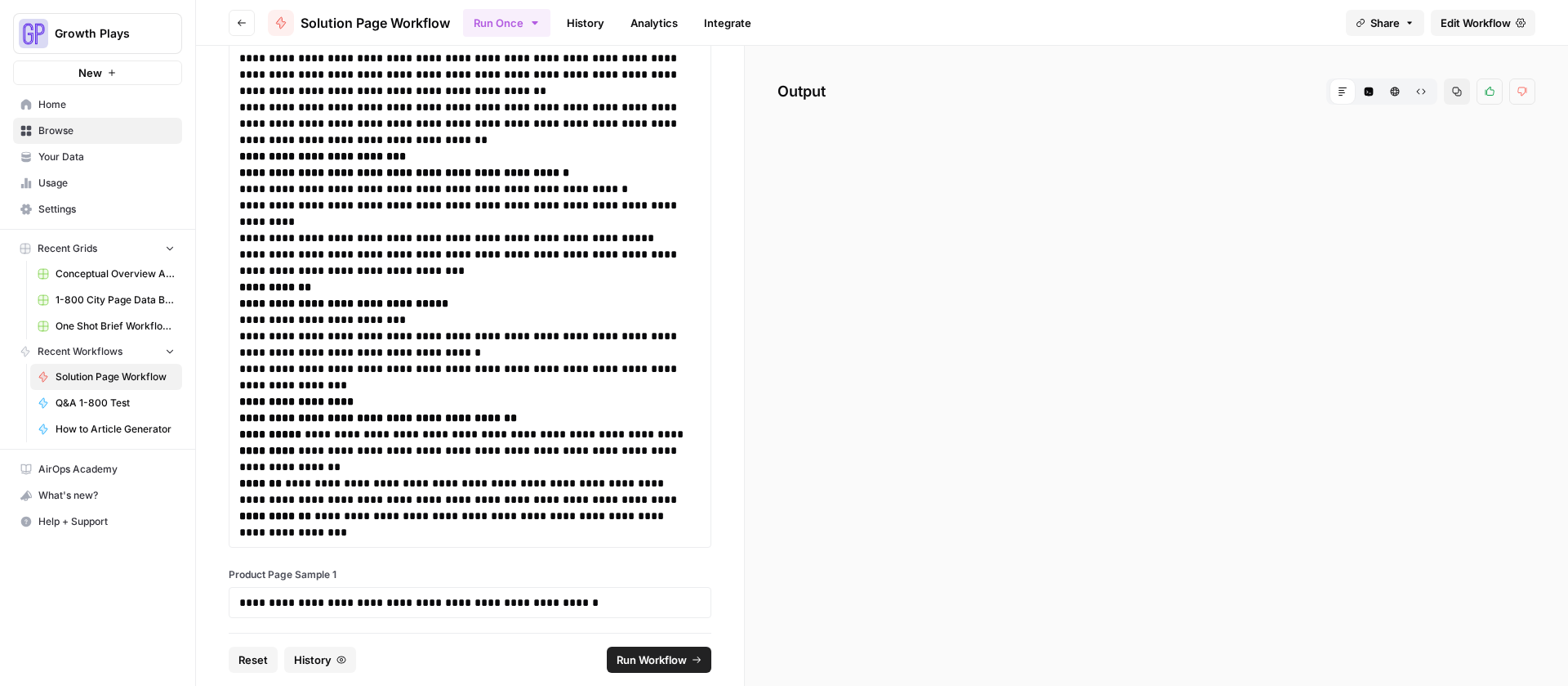
scroll to position [1347, 0]
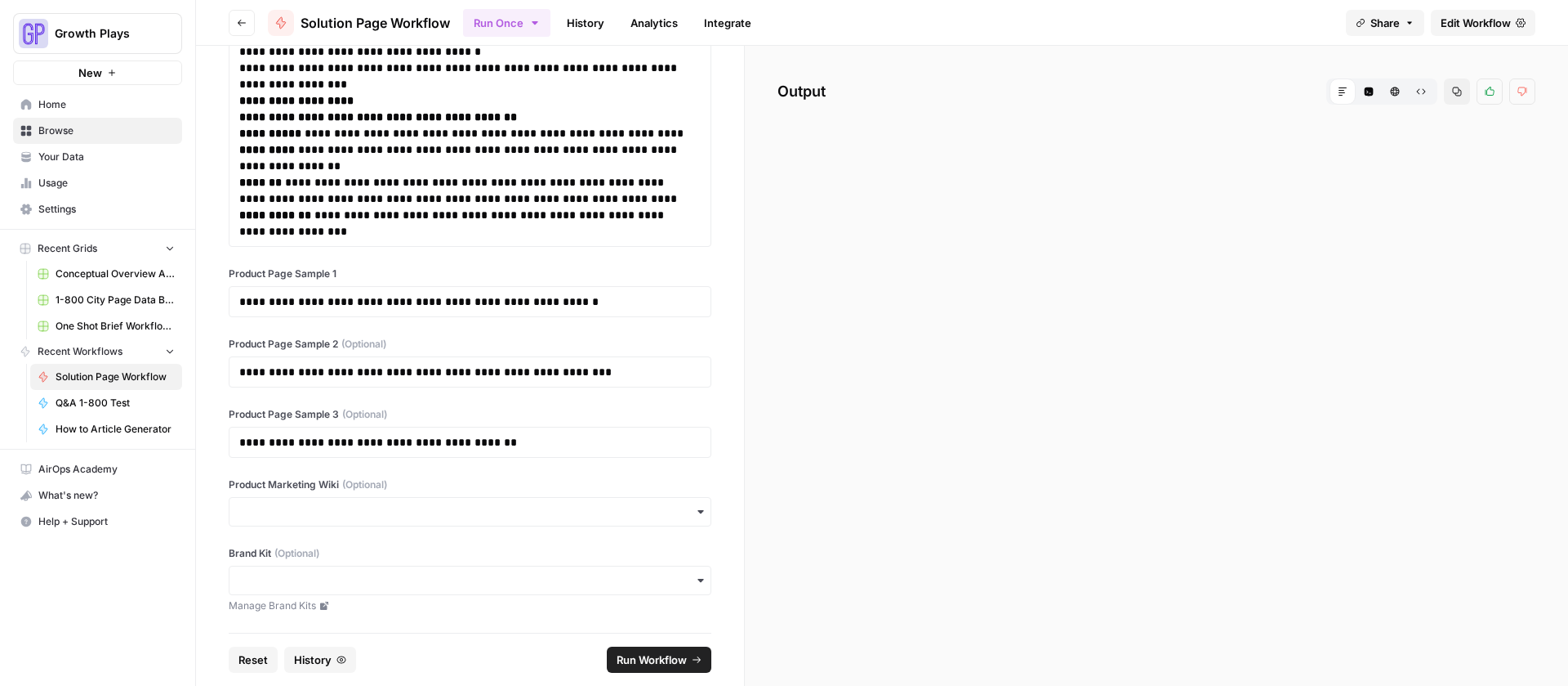
click at [637, 656] on span "Run Workflow" at bounding box center [651, 659] width 70 height 16
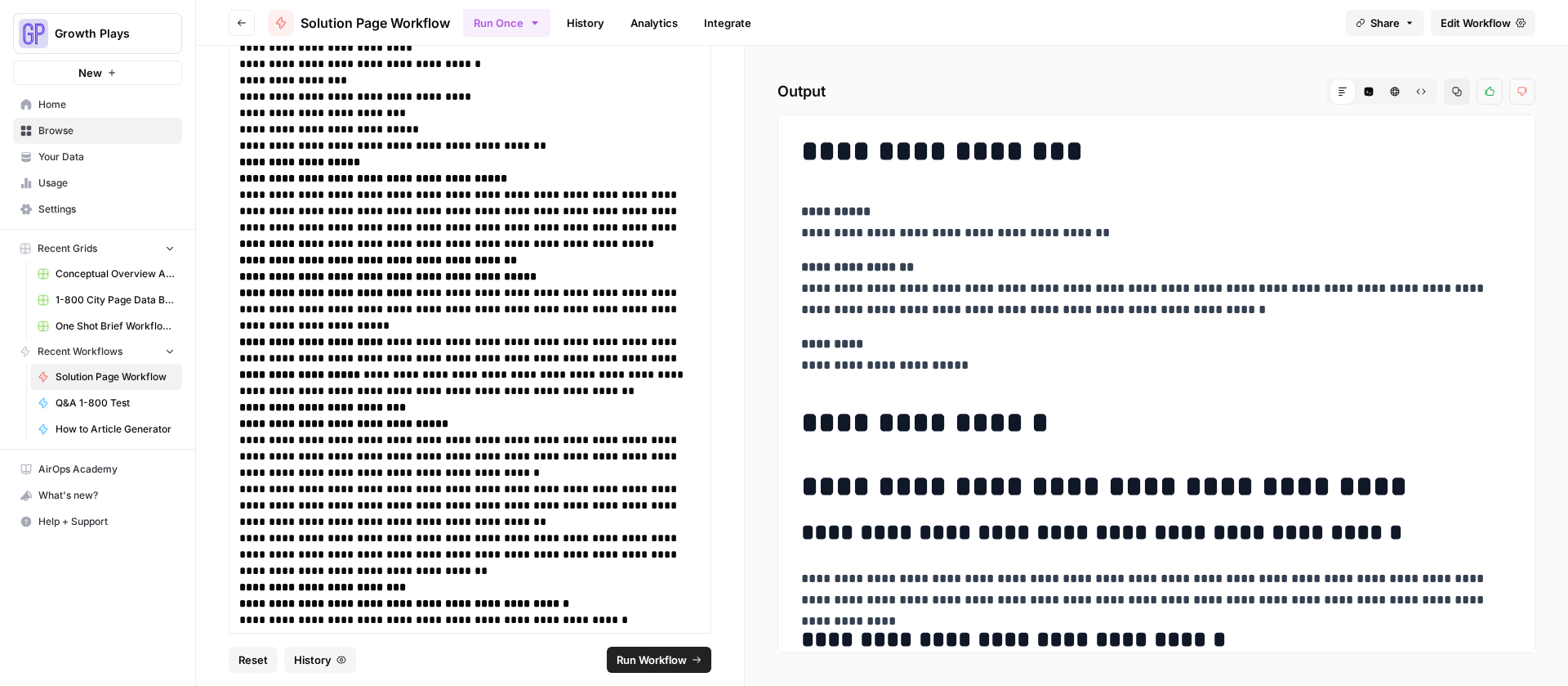
scroll to position [0, 0]
click at [1460, 96] on icon "button" at bounding box center [1458, 91] width 10 height 10
click at [1446, 81] on button "Copy" at bounding box center [1457, 91] width 26 height 26
click at [583, 27] on link "History" at bounding box center [586, 22] width 58 height 26
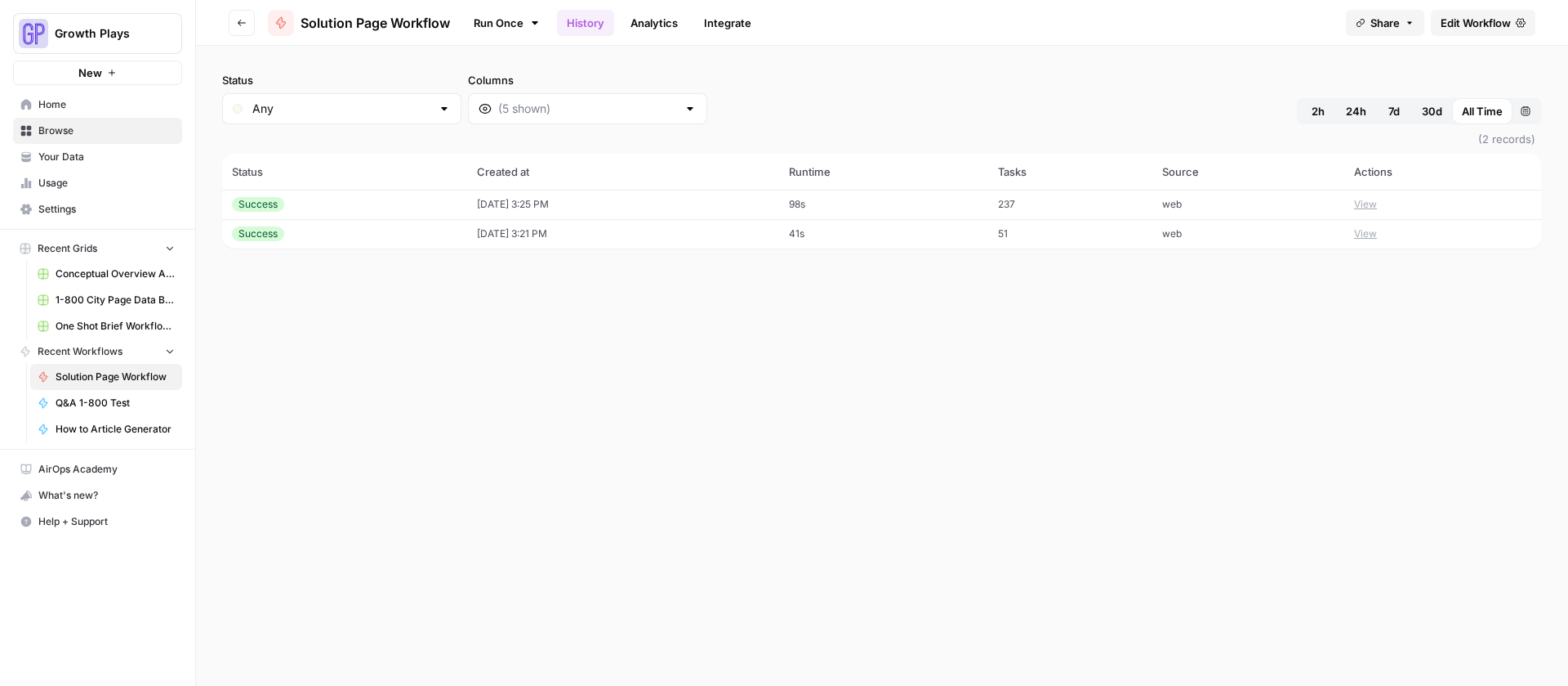
click at [541, 207] on td "08/15/25 at 3:25 PM" at bounding box center [622, 204] width 312 height 30
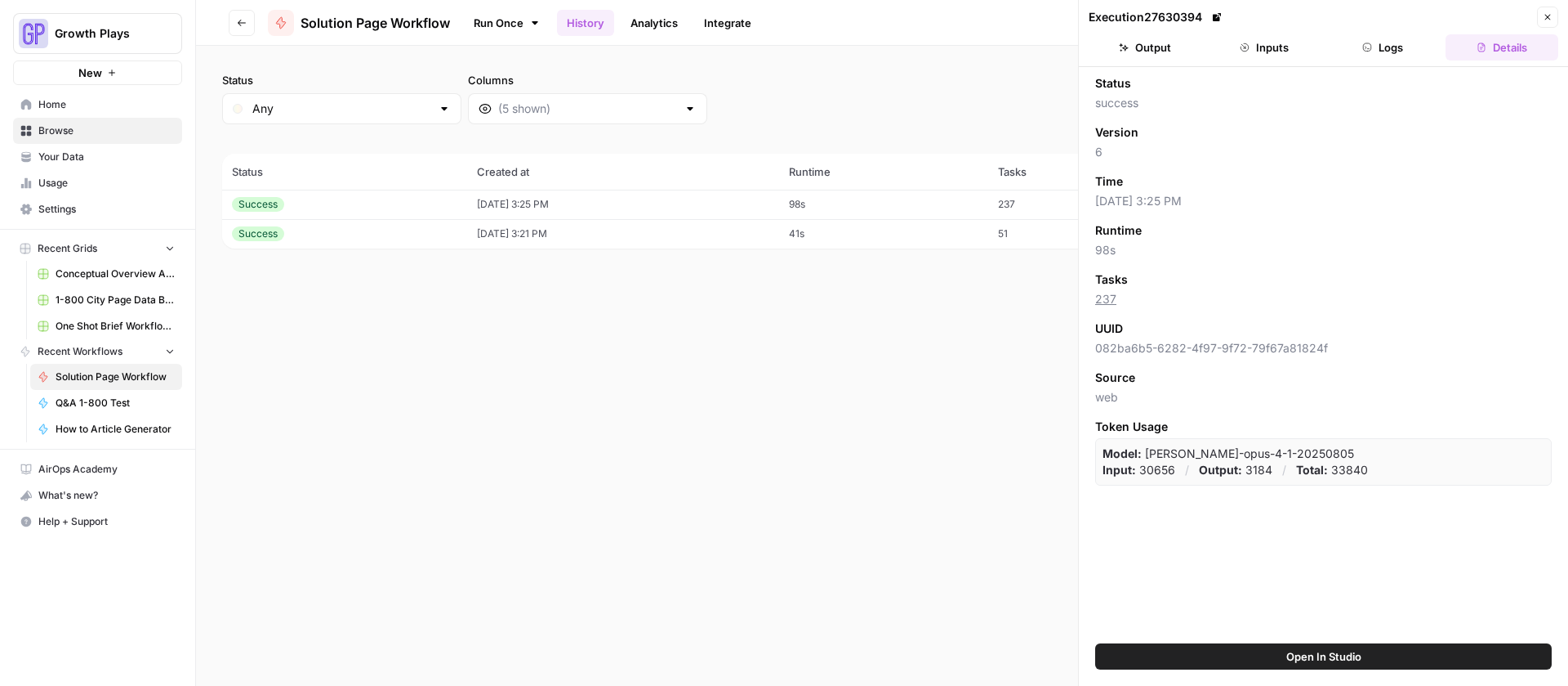
click at [1412, 50] on button "Logs" at bounding box center [1384, 47] width 113 height 26
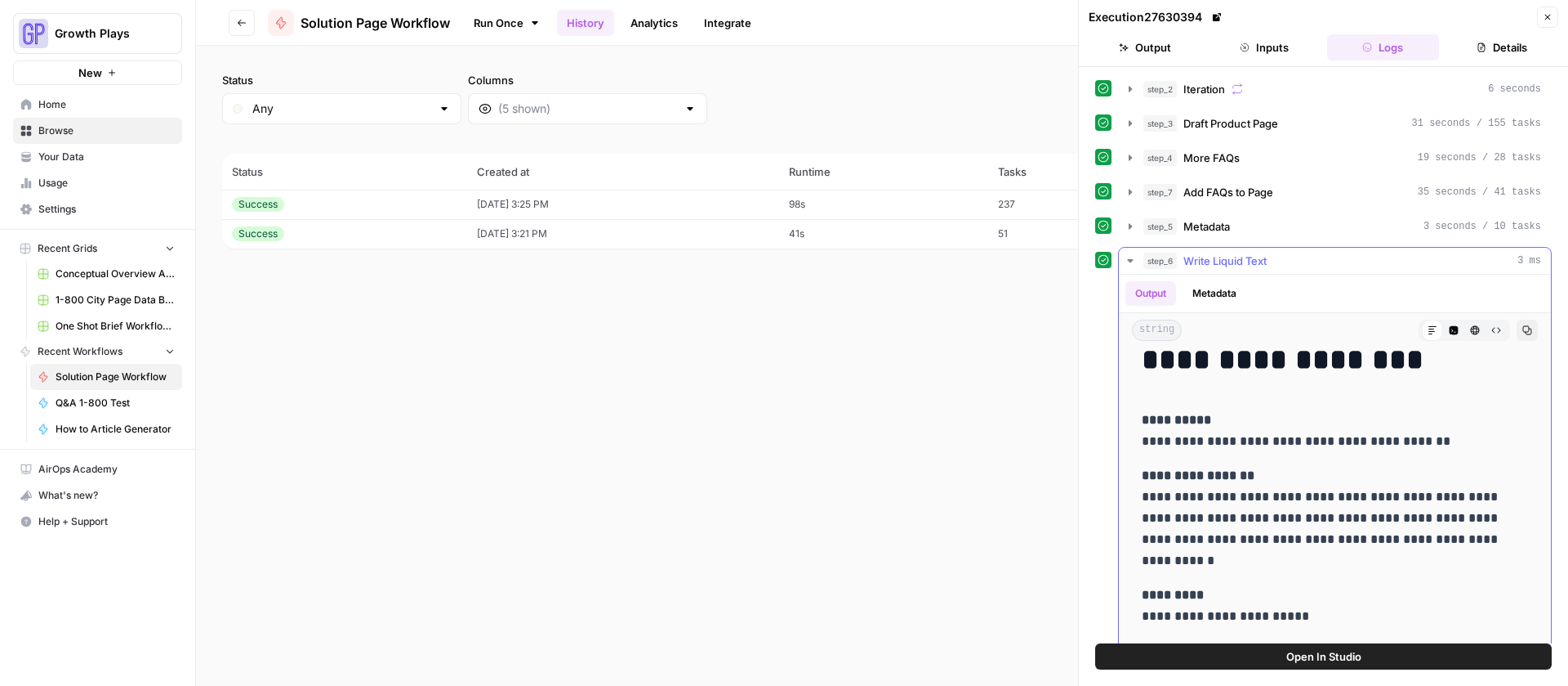
scroll to position [19, 0]
click at [1524, 328] on icon "button" at bounding box center [1528, 330] width 9 height 9
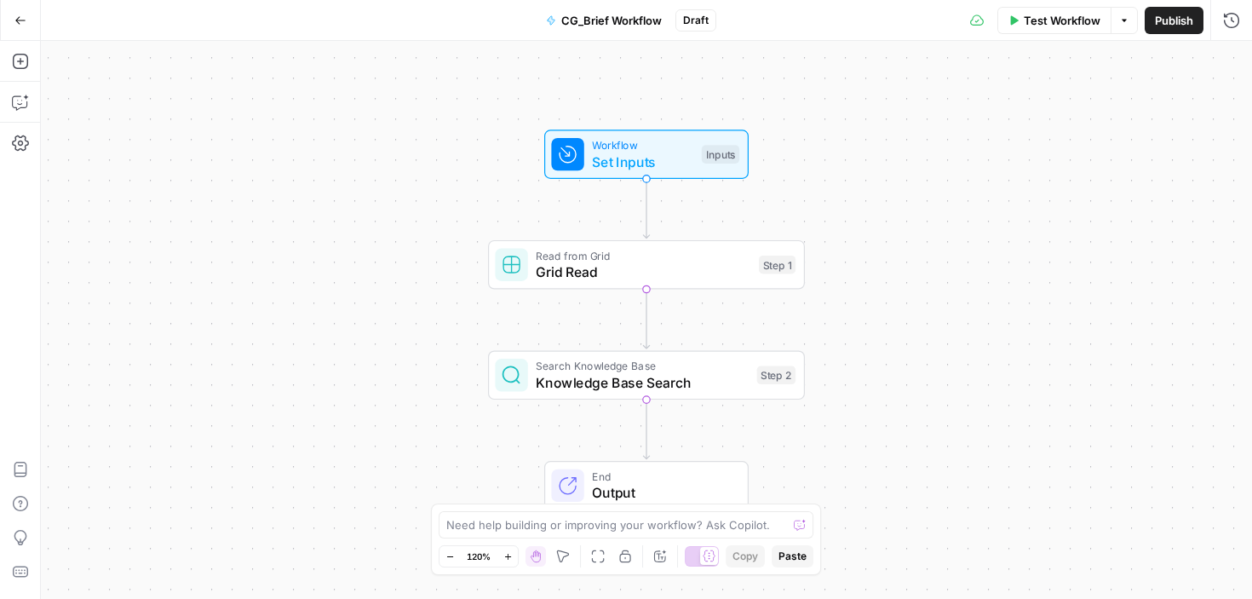
click at [20, 18] on icon "button" at bounding box center [20, 20] width 12 height 12
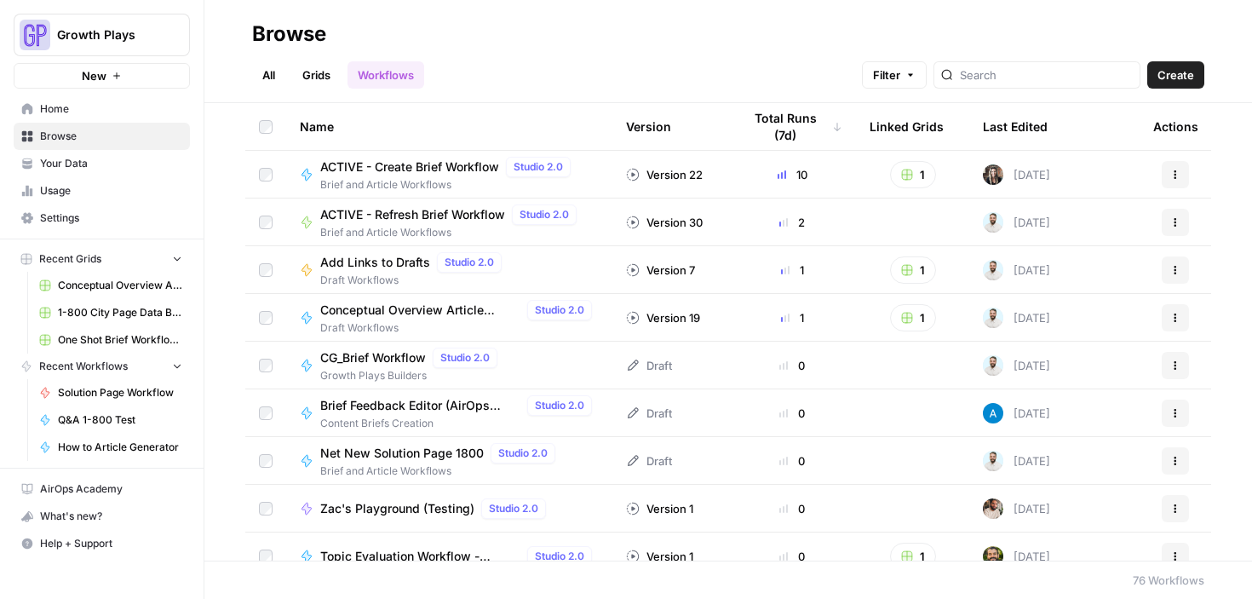
click at [66, 162] on span "Your Data" at bounding box center [111, 163] width 142 height 15
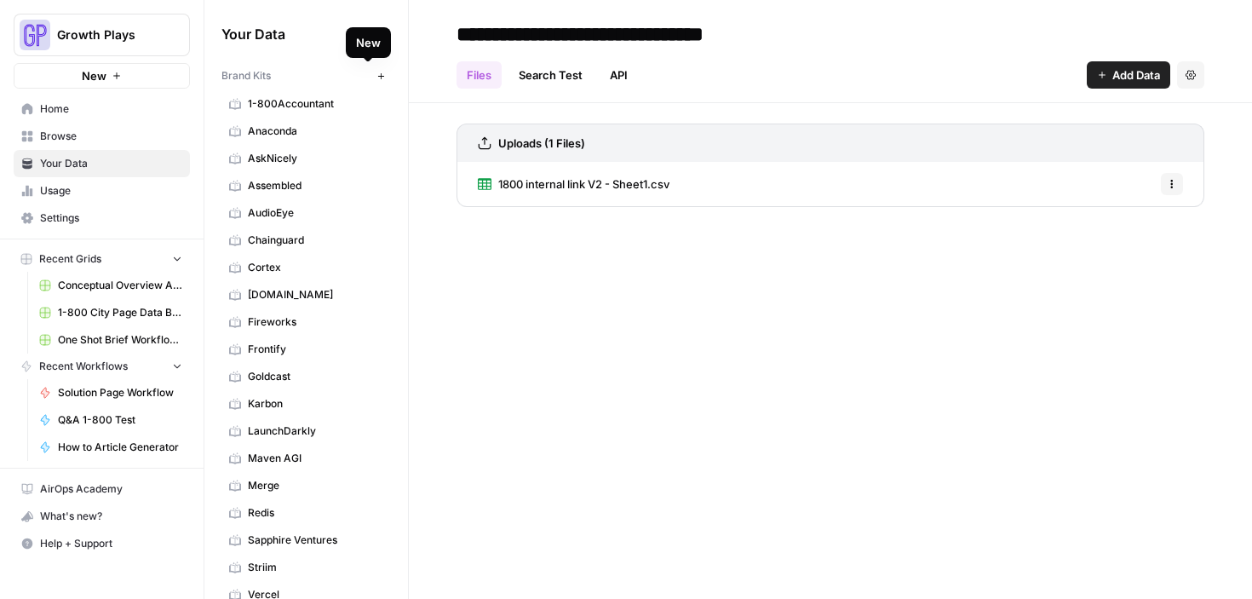
click at [373, 73] on button "New" at bounding box center [381, 76] width 20 height 20
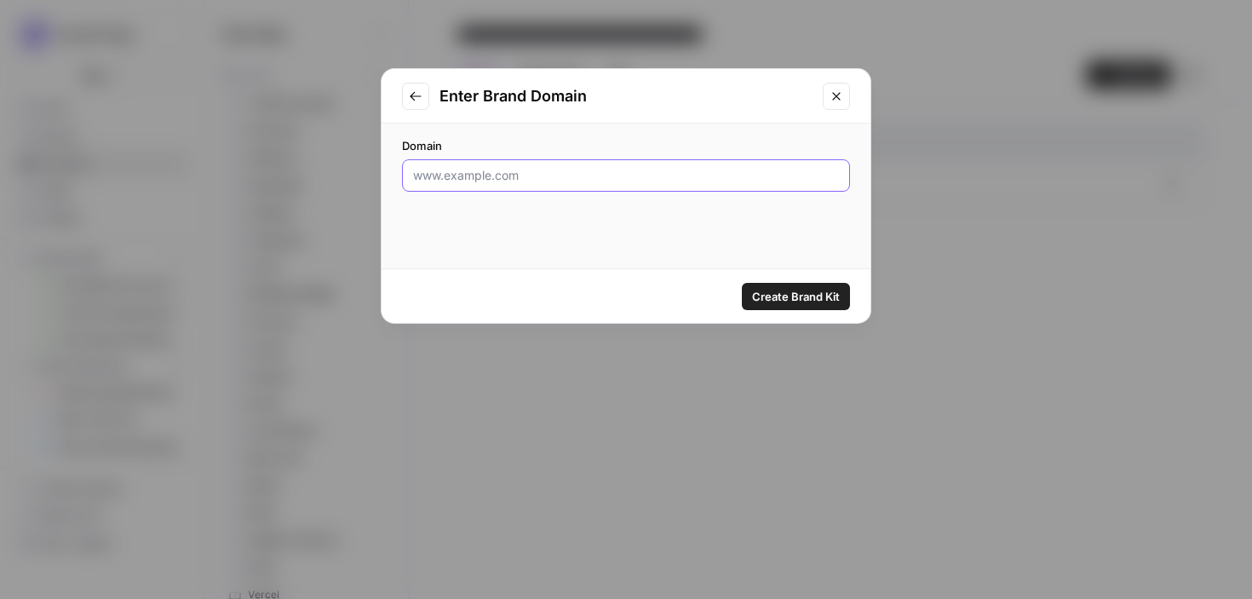
click at [478, 175] on input "Domain" at bounding box center [626, 175] width 426 height 17
type input "automationanywhere.com"
click at [776, 285] on button "Create Brand Kit" at bounding box center [796, 296] width 108 height 27
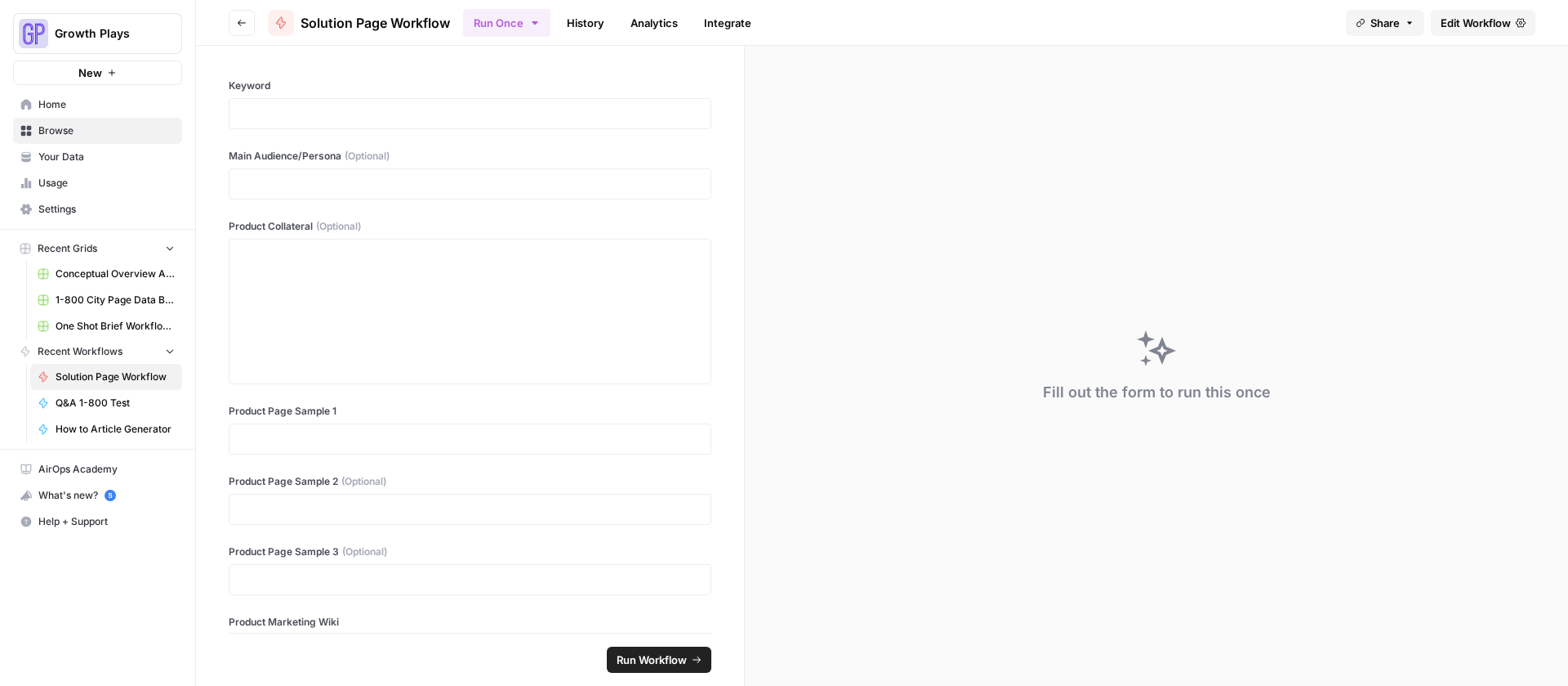
click at [71, 153] on span "Your Data" at bounding box center [106, 156] width 136 height 14
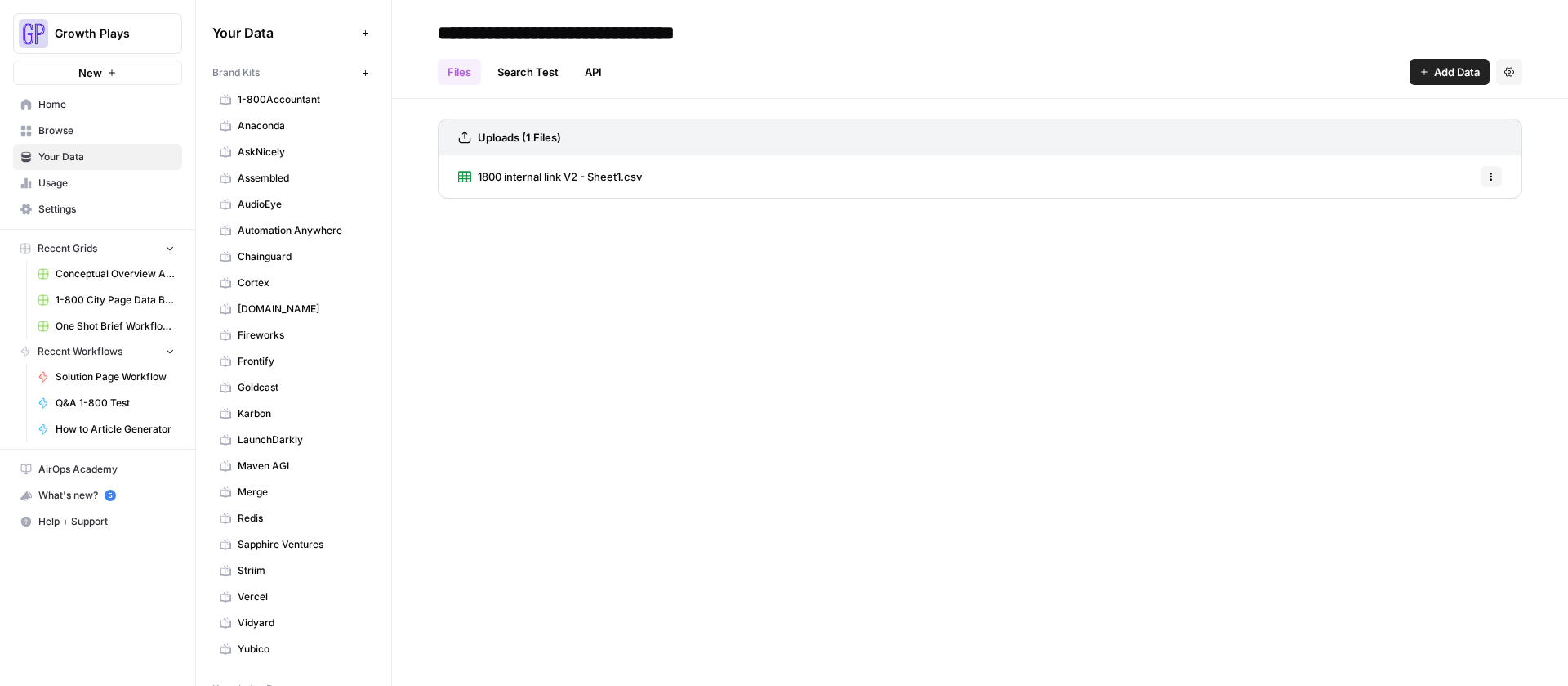
click at [60, 132] on span "Browse" at bounding box center [106, 130] width 136 height 14
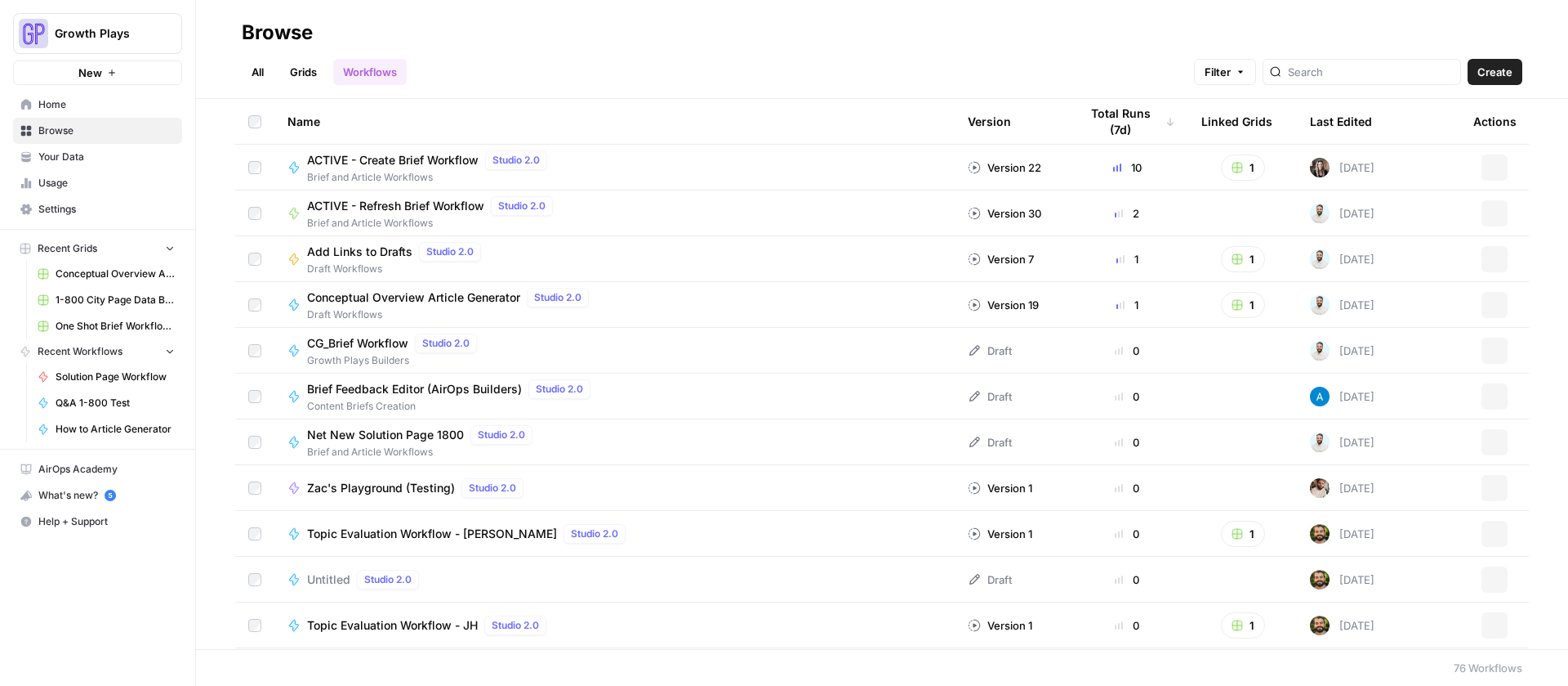
click at [362, 158] on span "ACTIVE - Create Brief Workflow" at bounding box center [392, 159] width 172 height 16
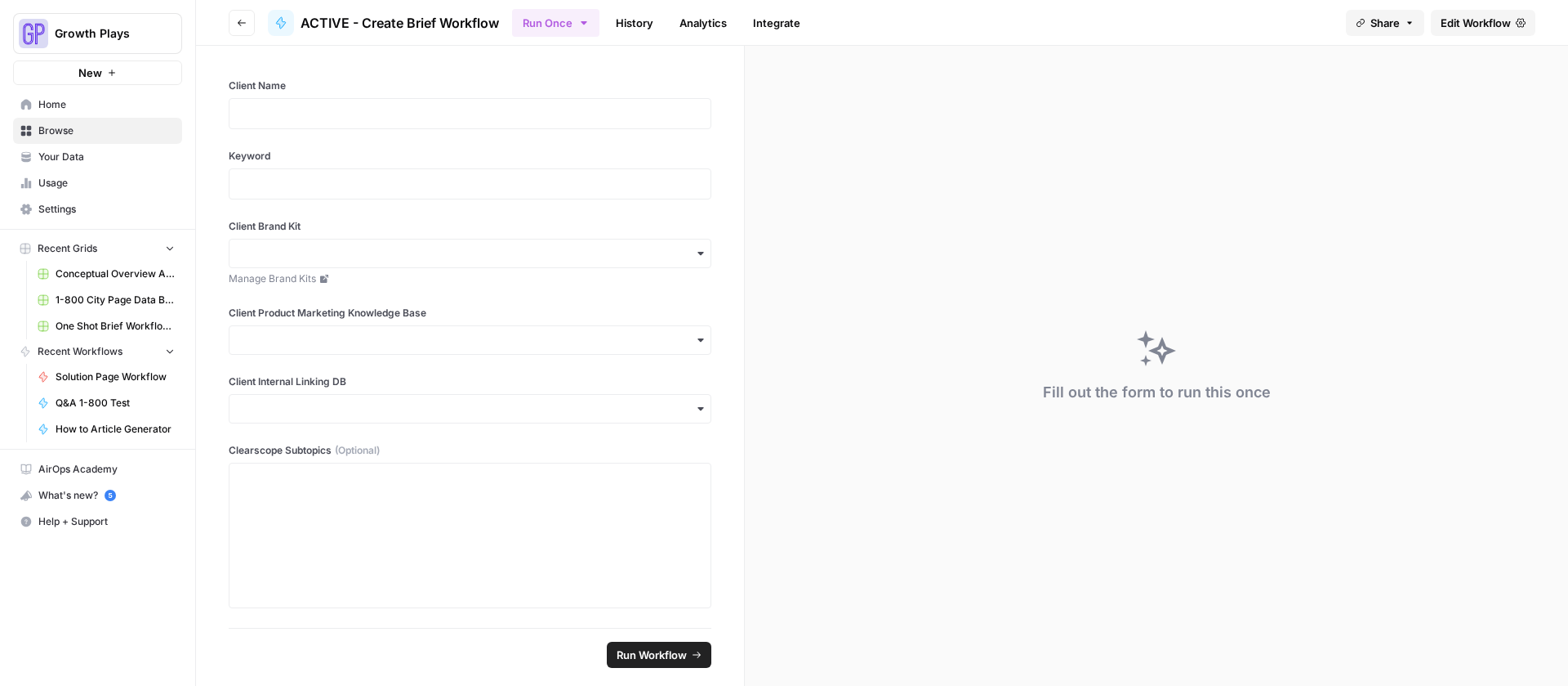
click at [232, 20] on button "Go back" at bounding box center [242, 22] width 26 height 26
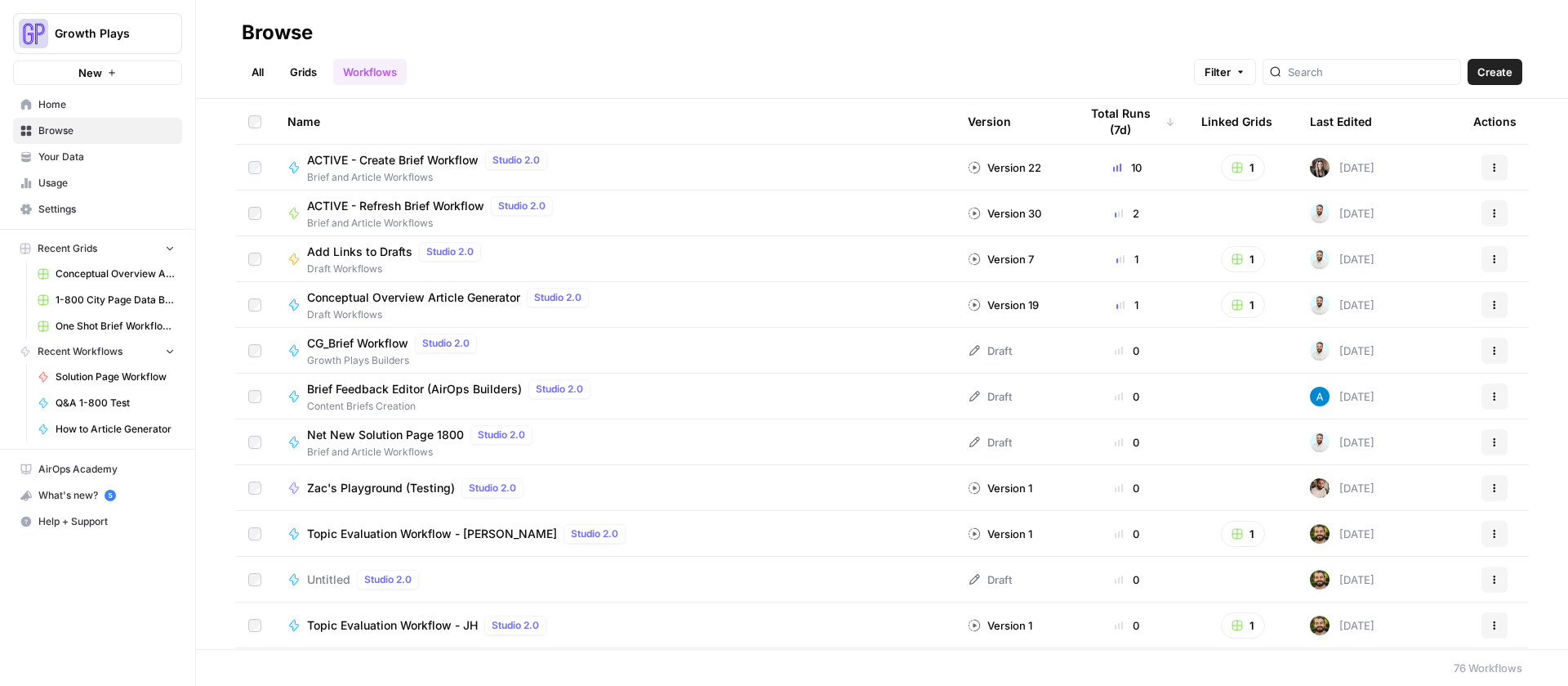
click at [259, 73] on link "All" at bounding box center [257, 71] width 32 height 26
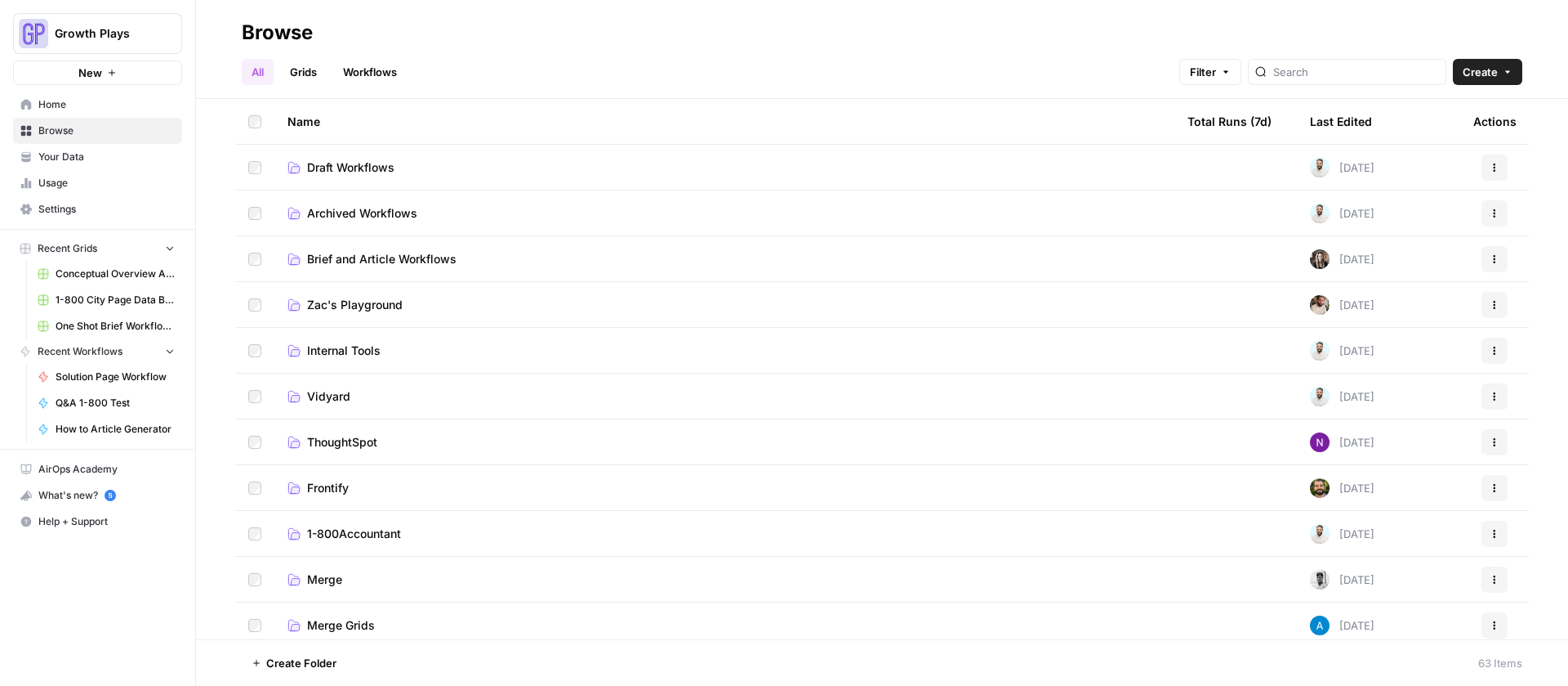
click at [366, 161] on span "Draft Workflows" at bounding box center [350, 167] width 87 height 16
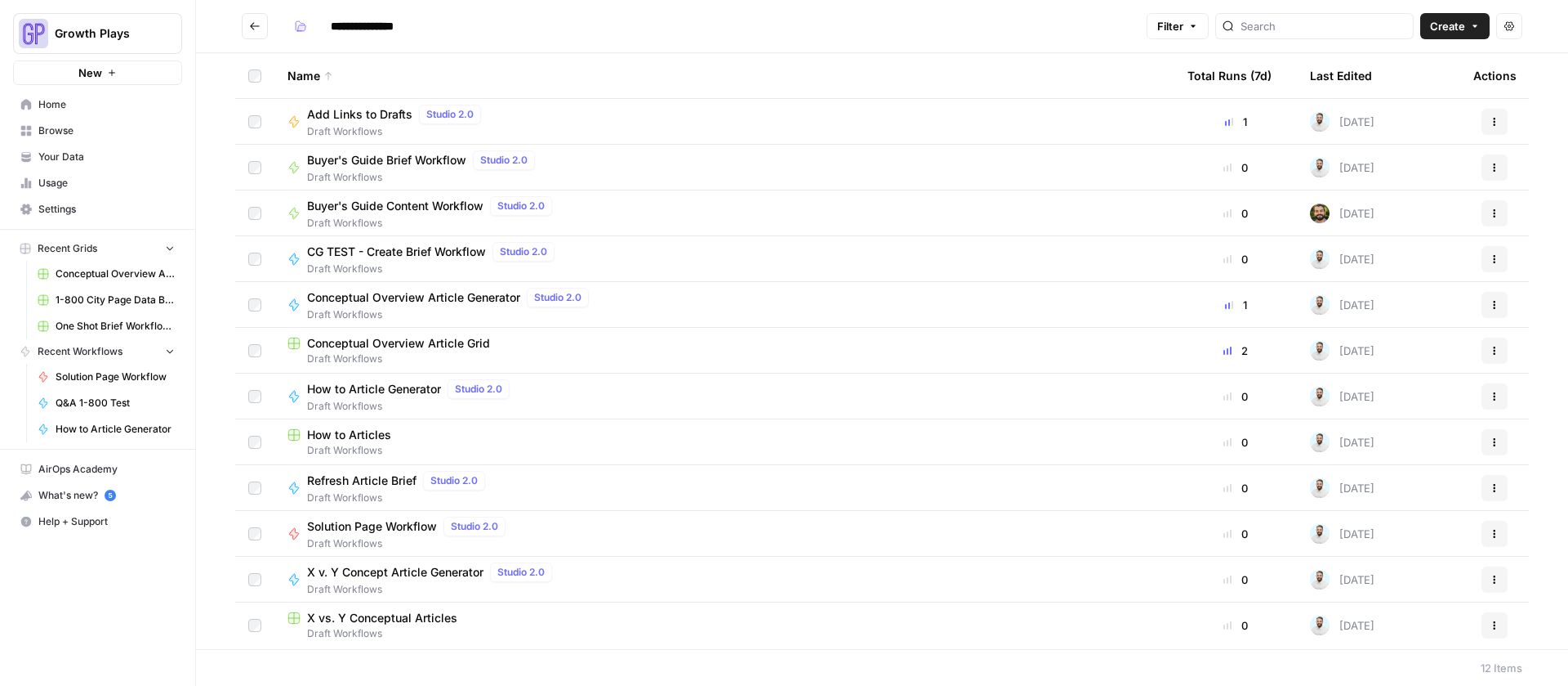
click at [383, 521] on span "Solution Page Workflow" at bounding box center [371, 526] width 129 height 16
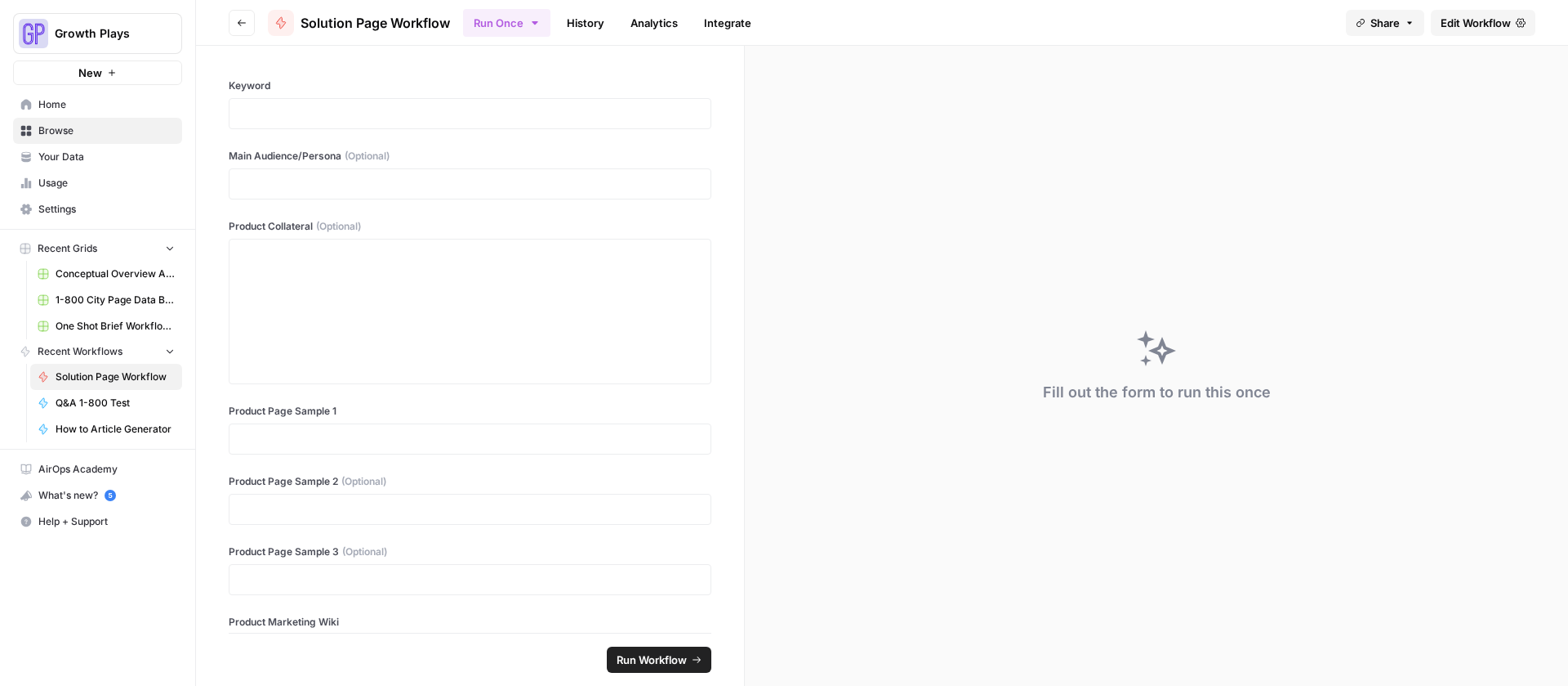
click at [1474, 27] on span "Edit Workflow" at bounding box center [1476, 22] width 70 height 16
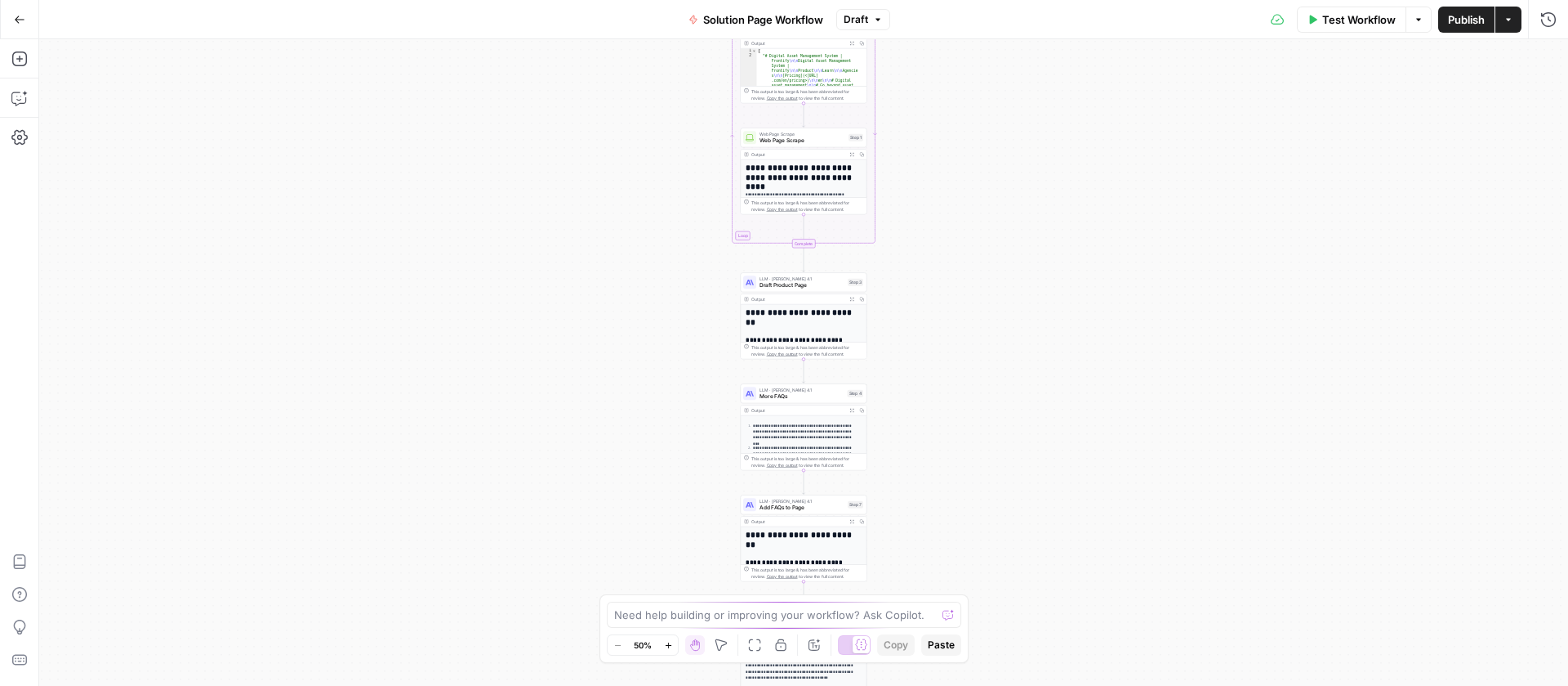
click at [780, 285] on span "Draft Product Page" at bounding box center [802, 285] width 85 height 9
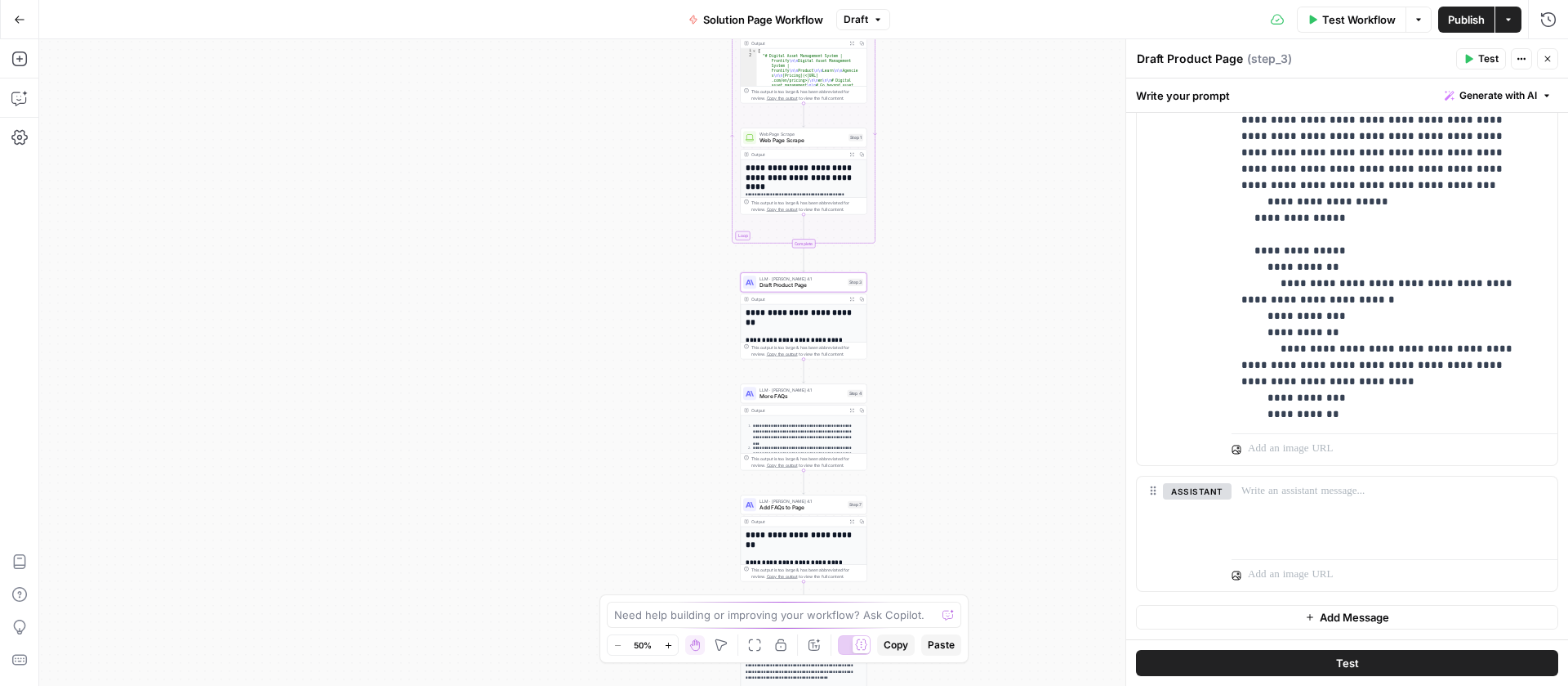
scroll to position [933, 0]
click at [810, 396] on span "More FAQs" at bounding box center [802, 396] width 85 height 9
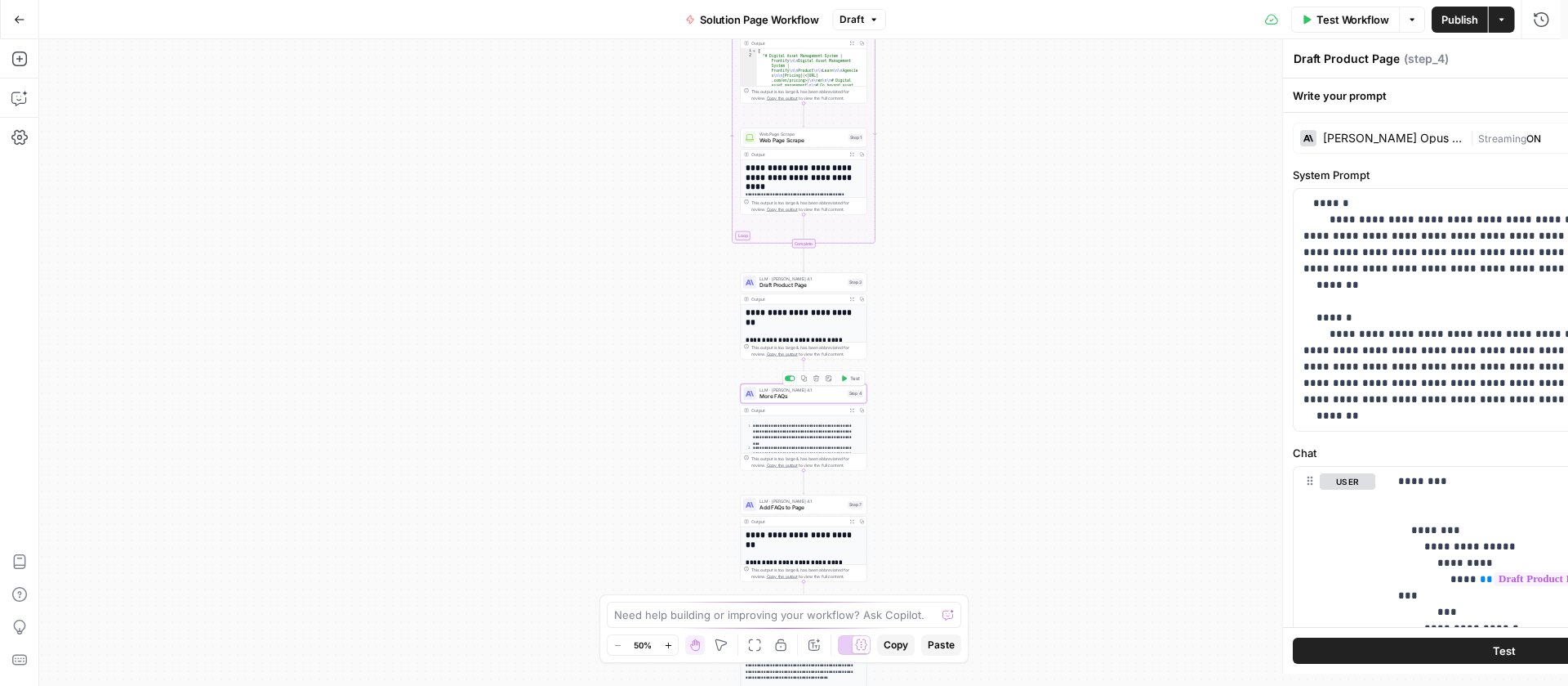
type textarea "More FAQs"
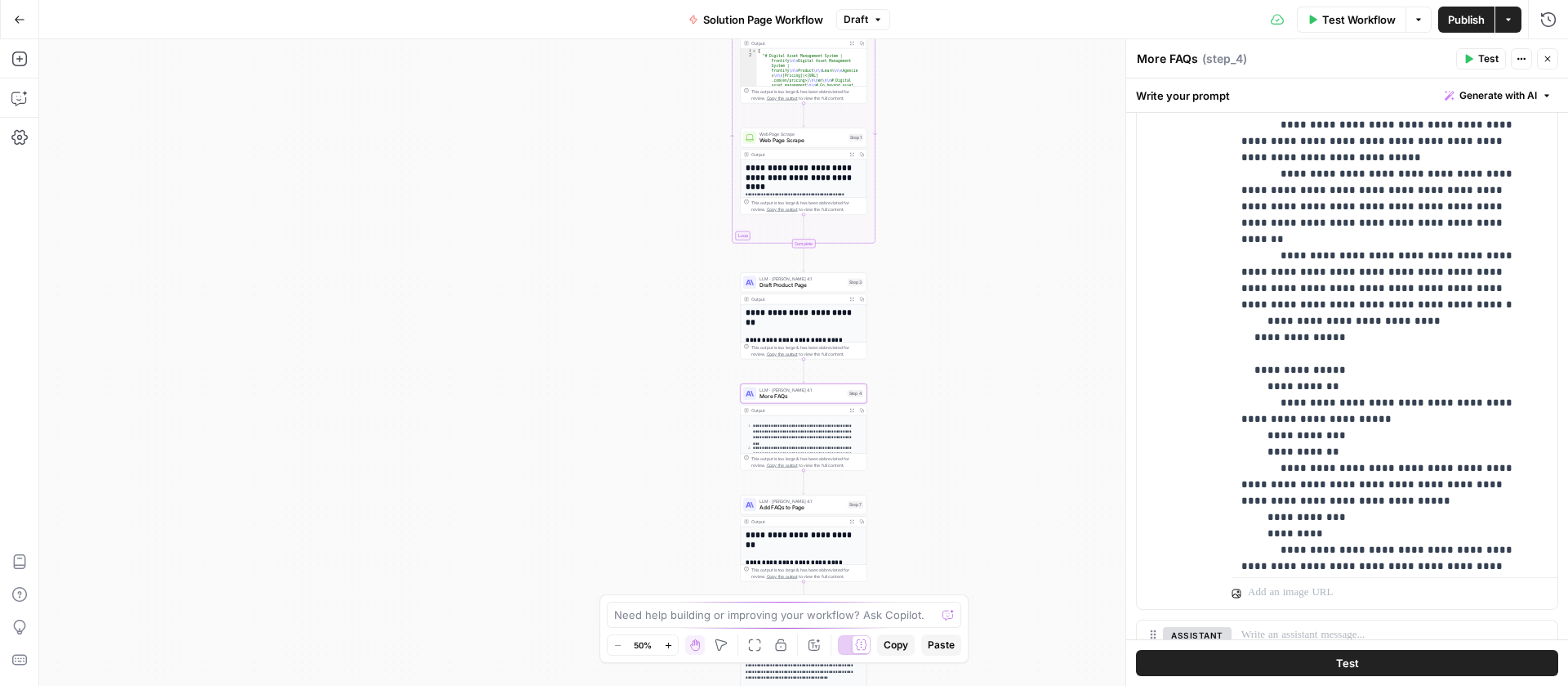
scroll to position [703, 0]
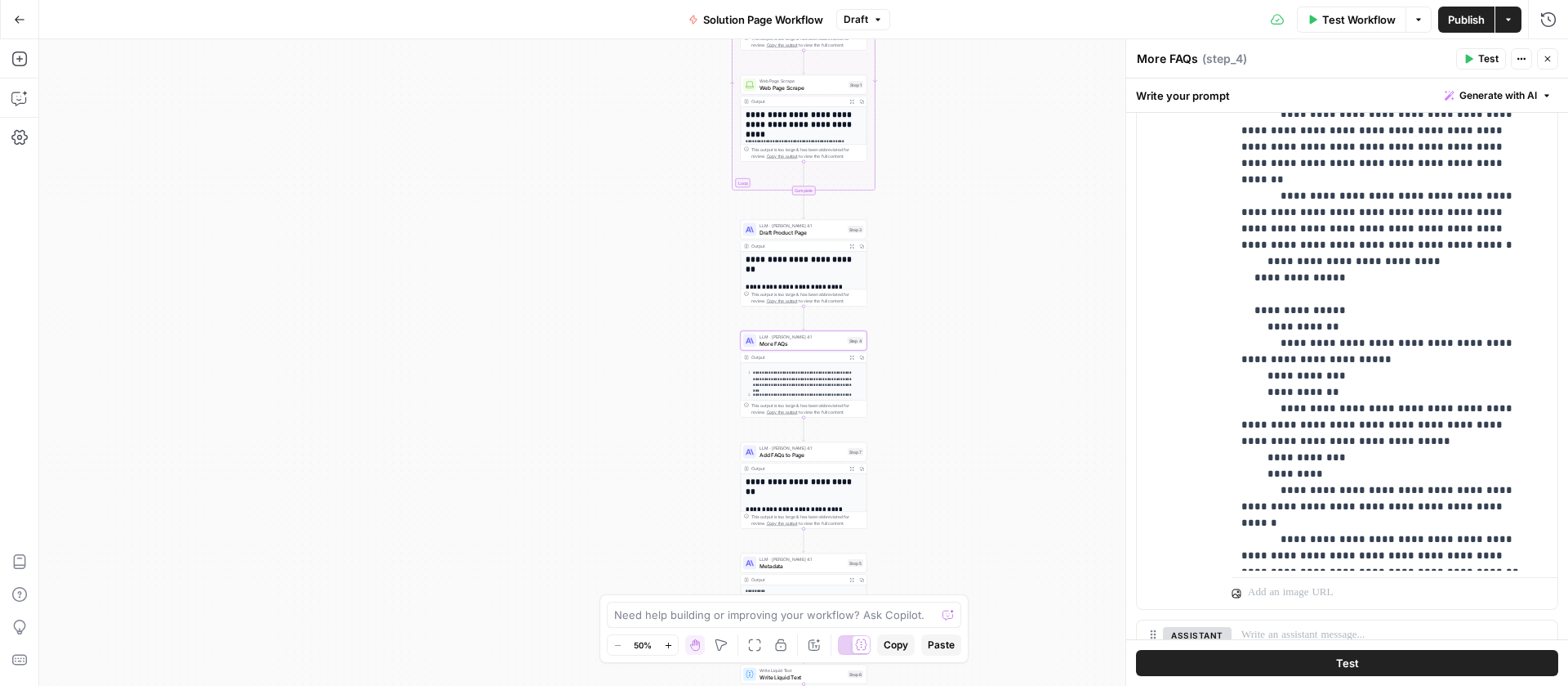
click at [800, 454] on span "Add FAQs to Page" at bounding box center [802, 454] width 85 height 9
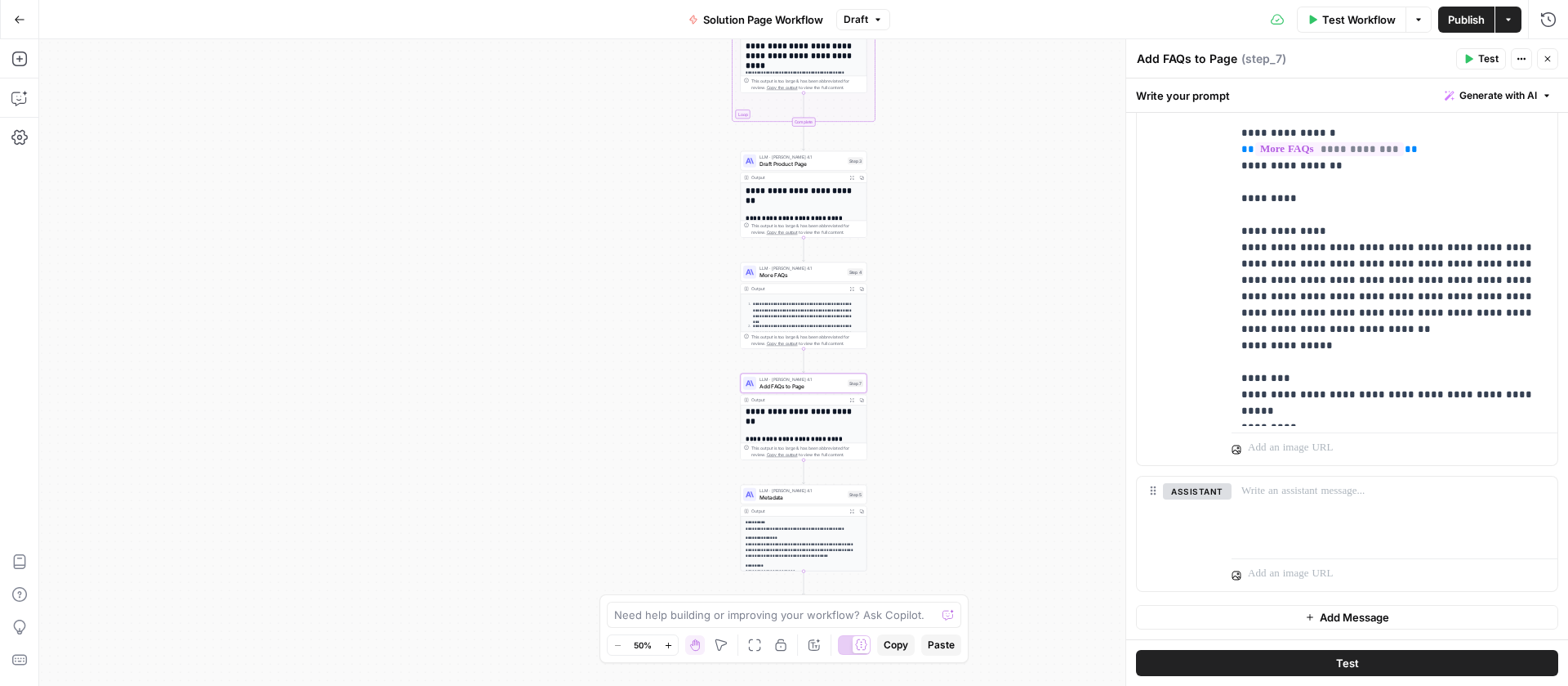
scroll to position [0, 0]
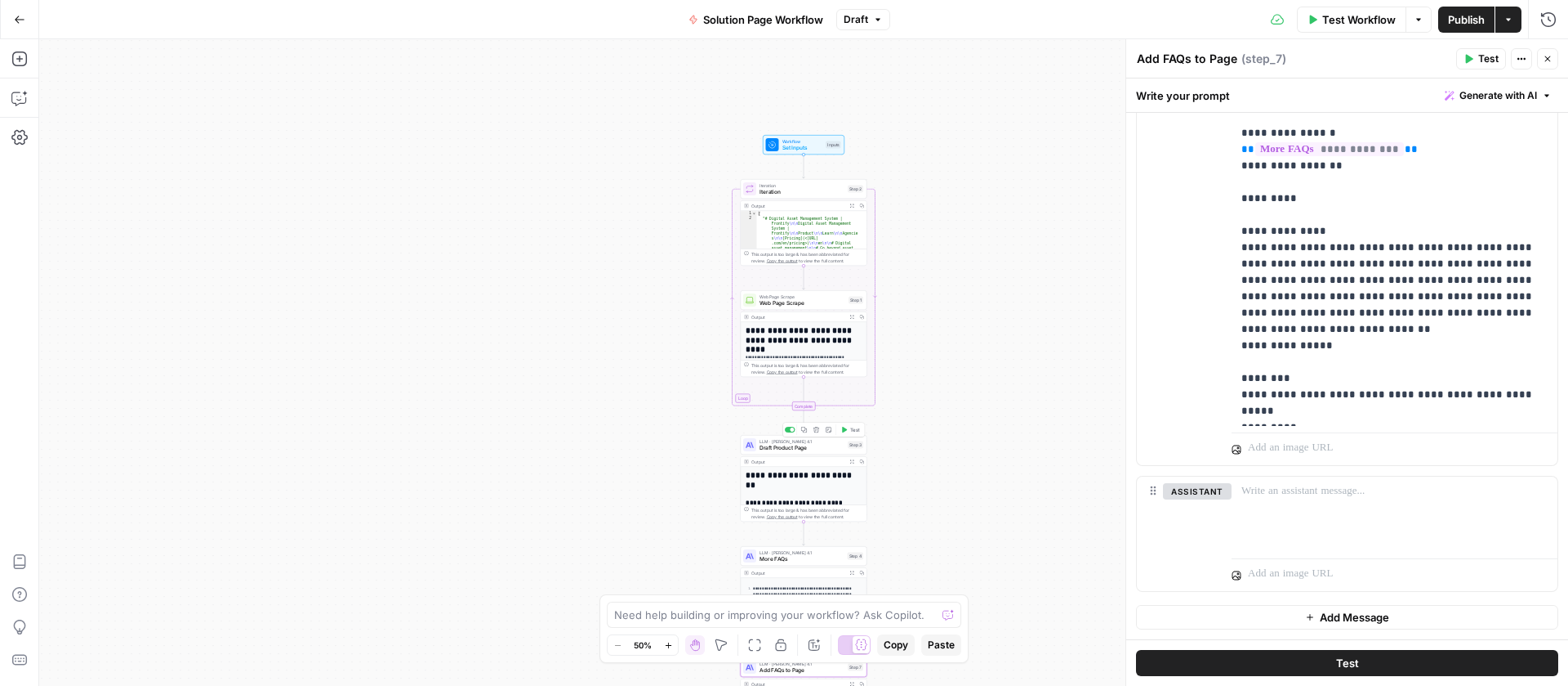
click at [807, 446] on span "Draft Product Page" at bounding box center [802, 448] width 85 height 9
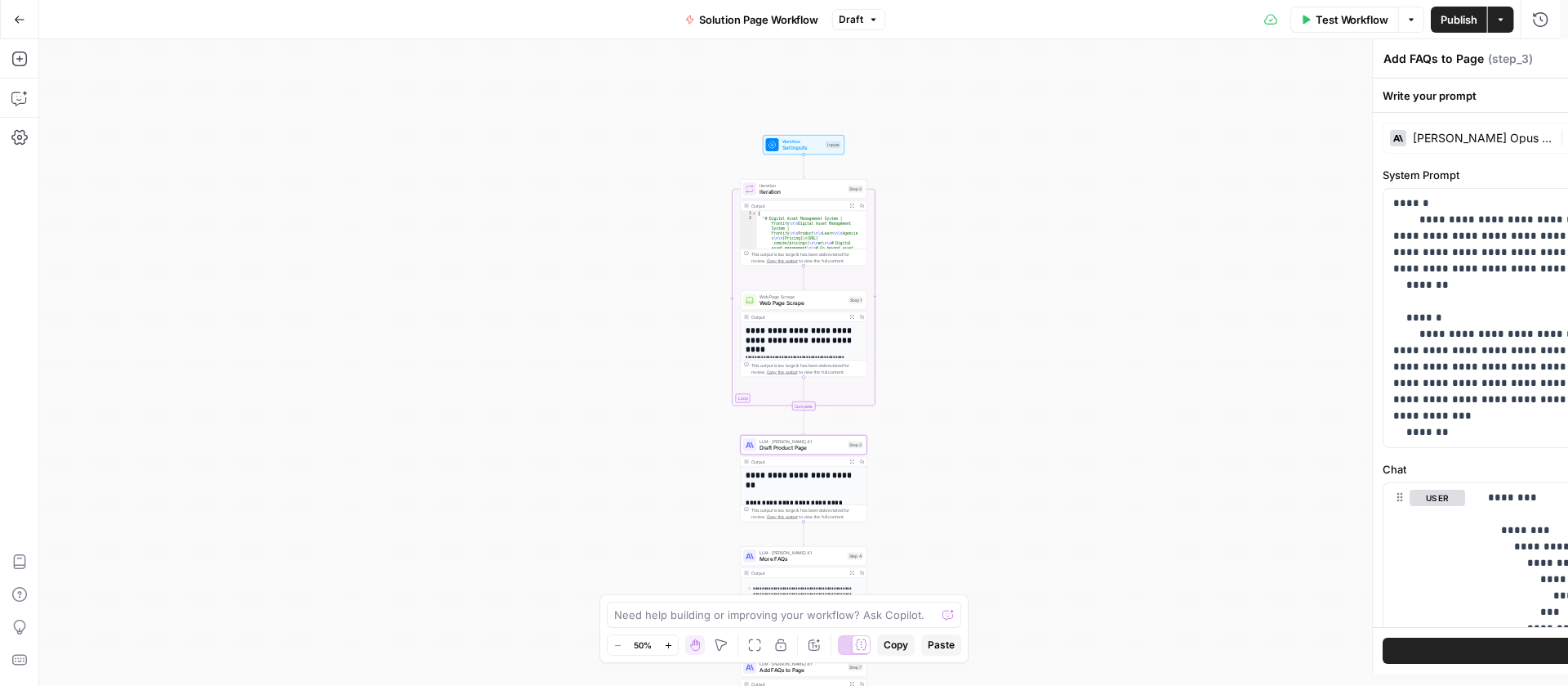
type textarea "Draft Product Page"
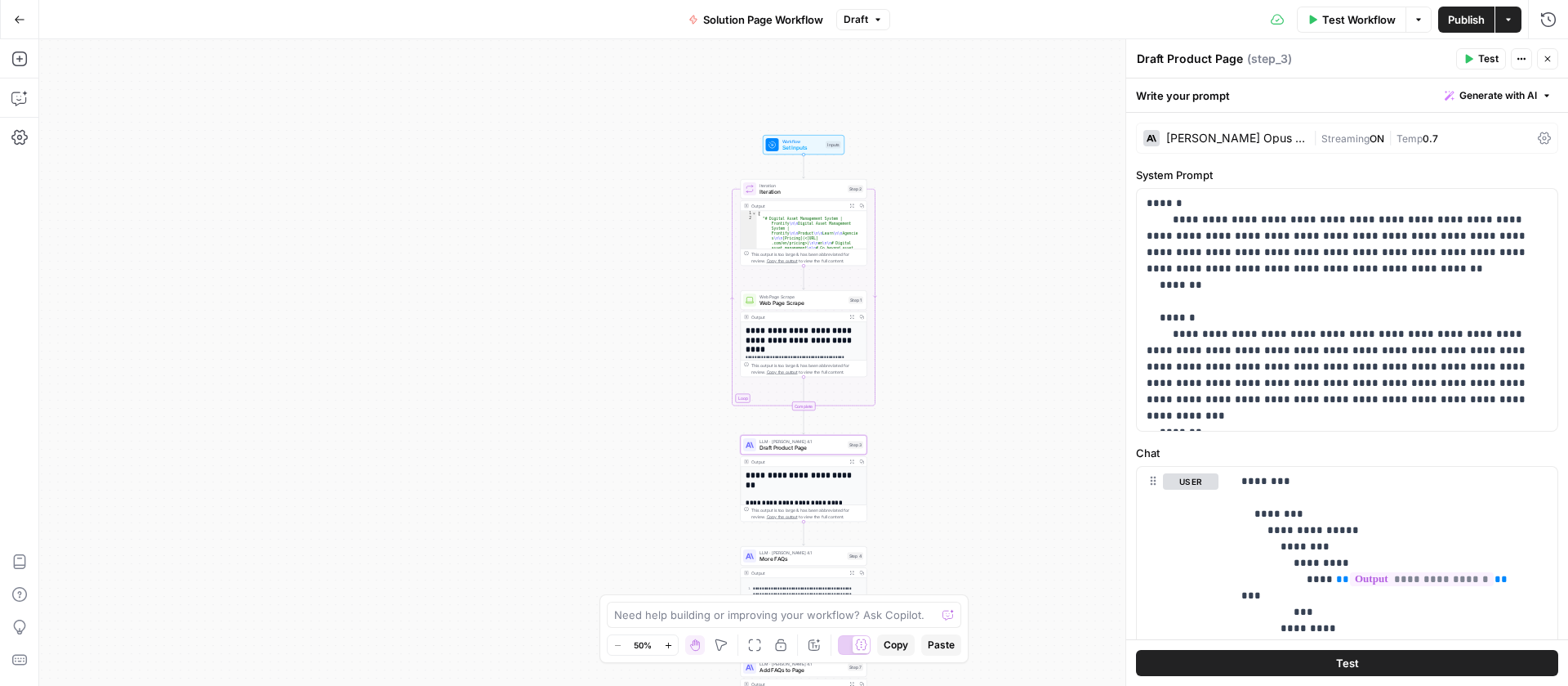
click at [1551, 65] on button "Close" at bounding box center [1548, 59] width 21 height 21
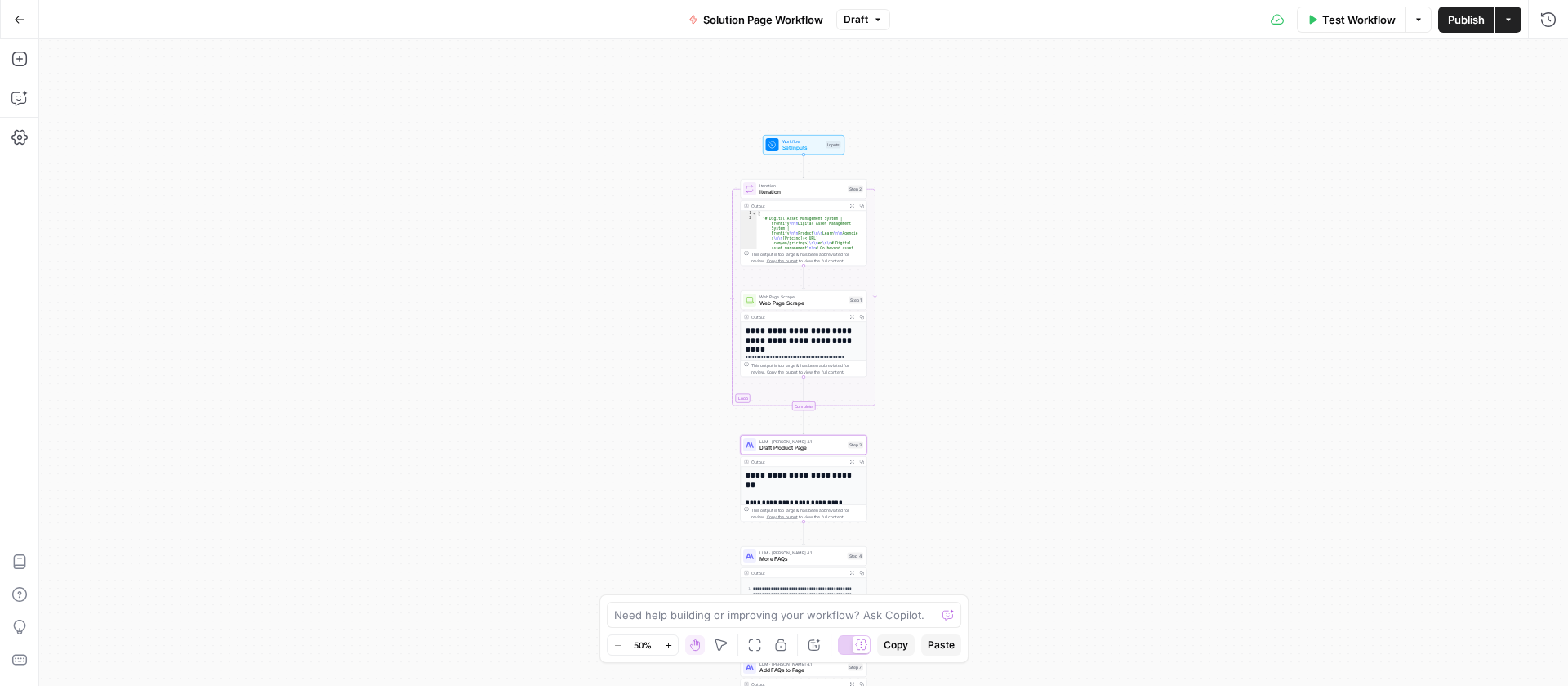
click at [798, 139] on span "Workflow" at bounding box center [803, 141] width 41 height 7
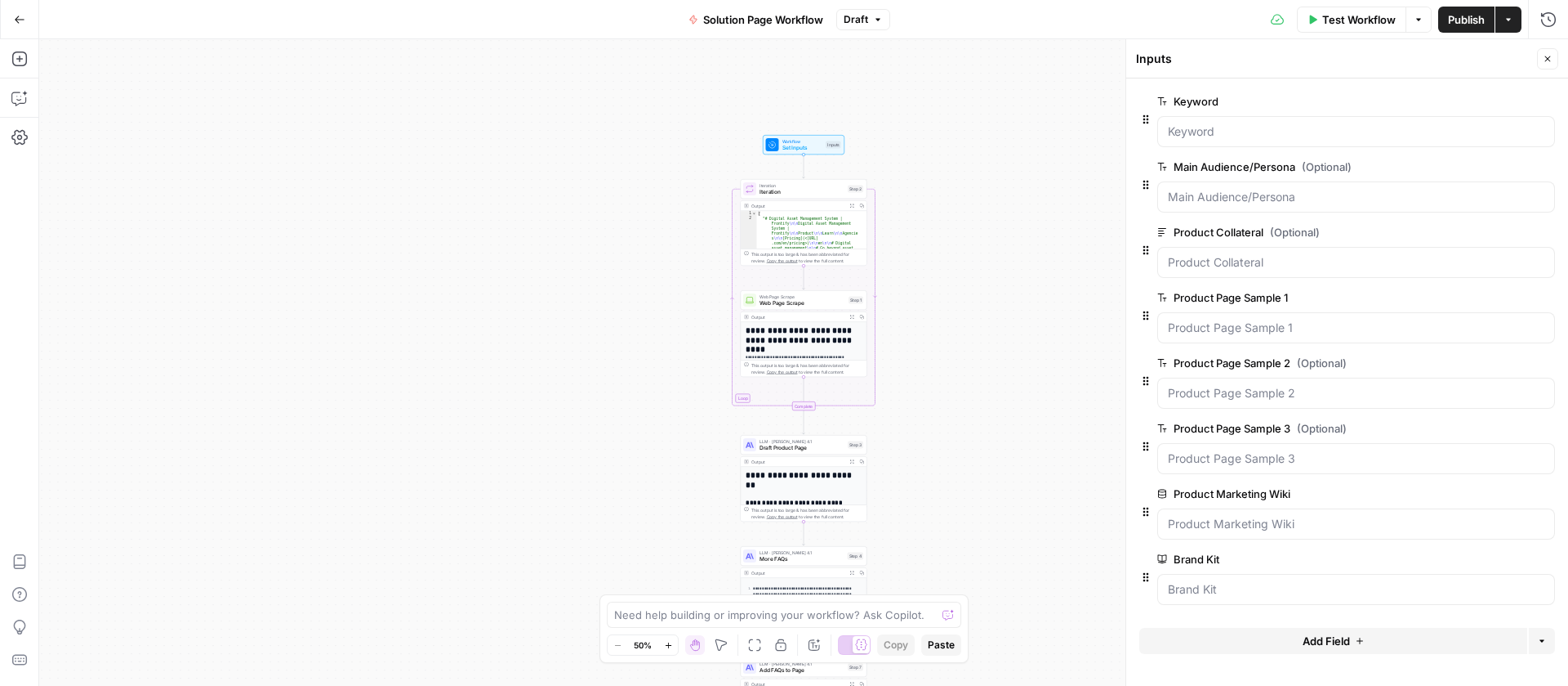
click at [1486, 496] on span "edit field" at bounding box center [1493, 494] width 35 height 13
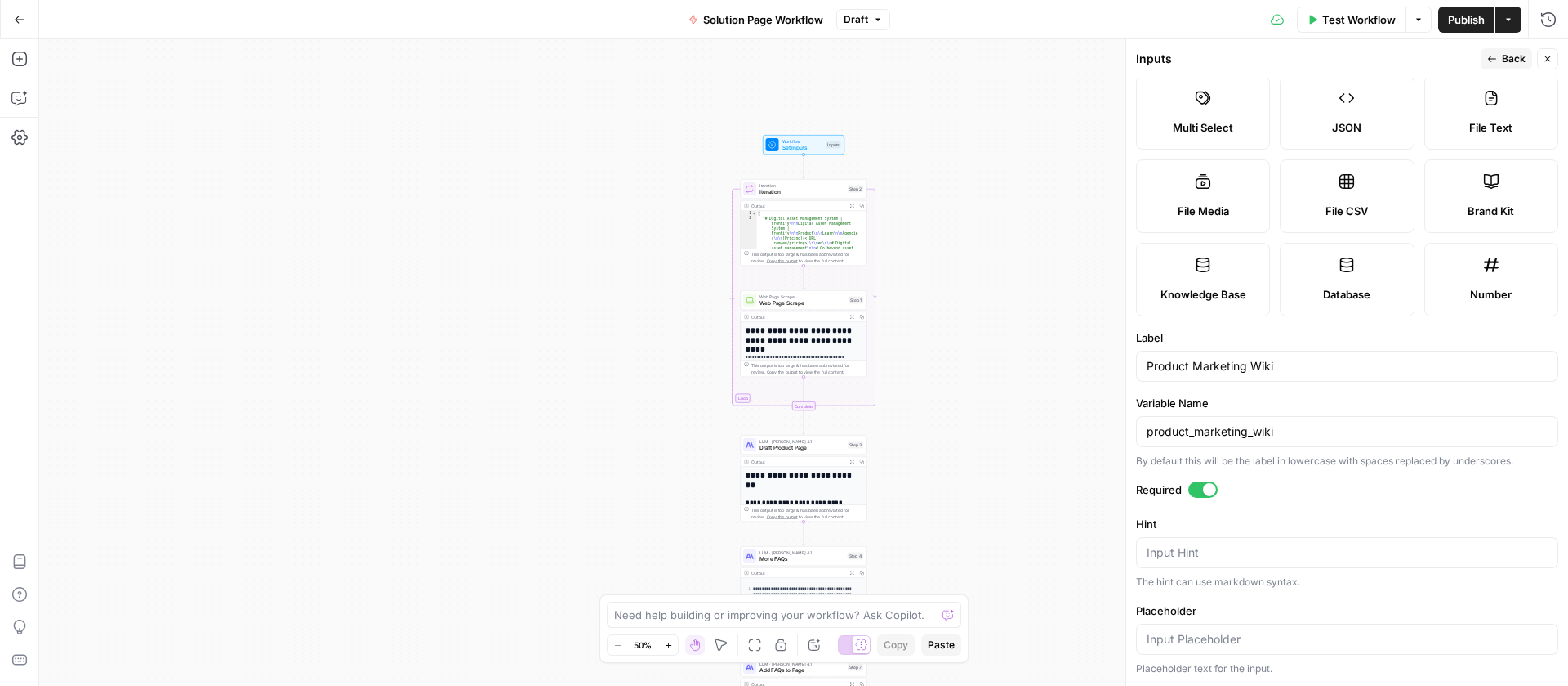
scroll to position [284, 0]
click at [1207, 488] on div at bounding box center [1210, 489] width 13 height 13
click at [1543, 55] on icon "button" at bounding box center [1548, 59] width 10 height 10
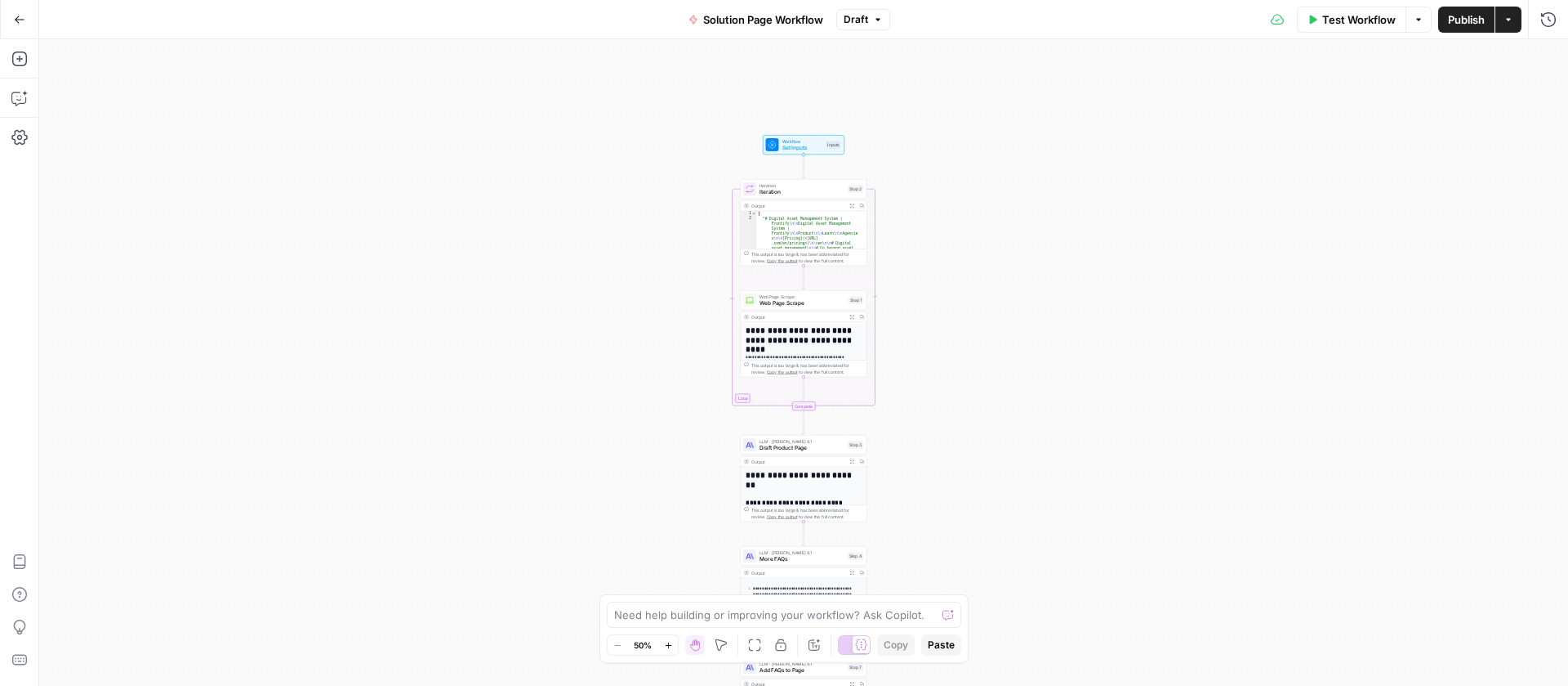
click at [1416, 29] on button "Options" at bounding box center [1418, 19] width 26 height 26
click at [794, 144] on span "Set Inputs" at bounding box center [803, 148] width 41 height 9
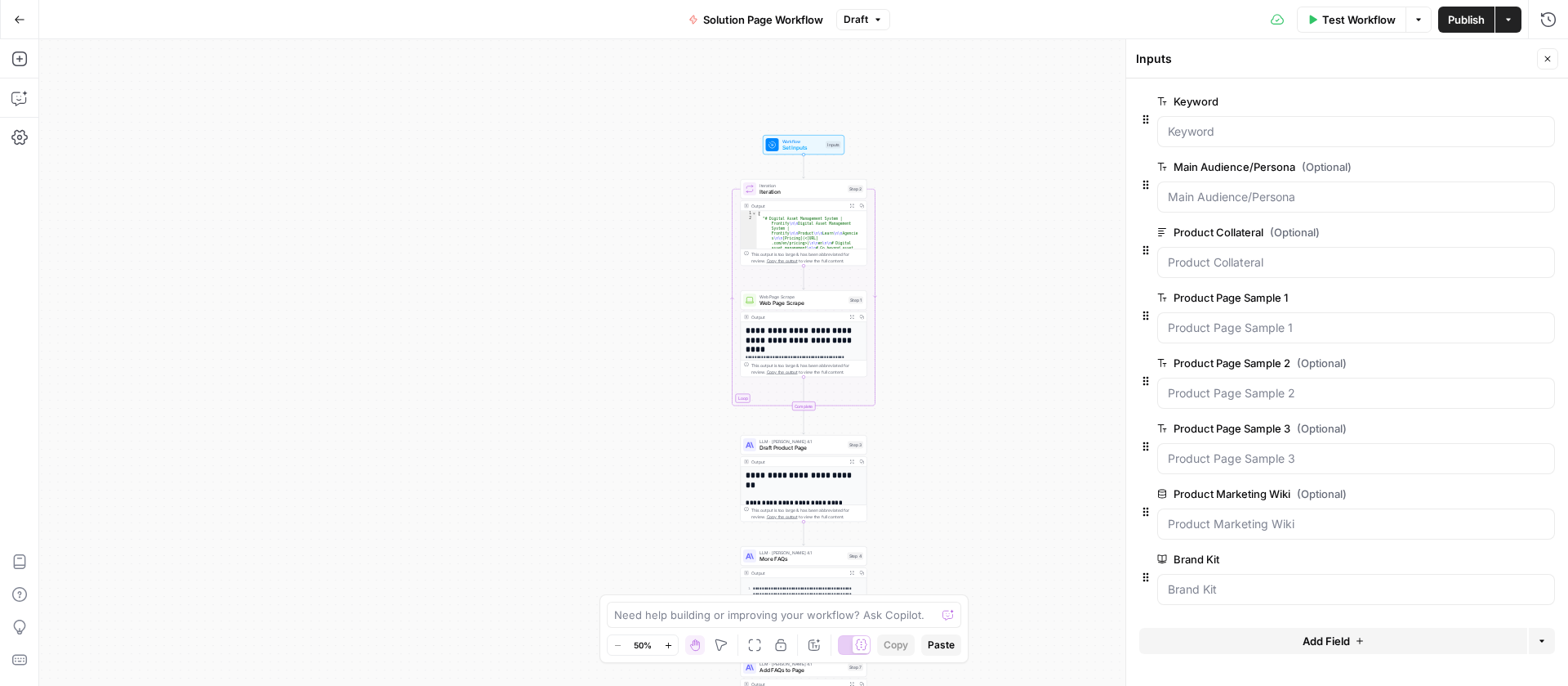
click at [1508, 554] on span "edit field" at bounding box center [1493, 559] width 35 height 13
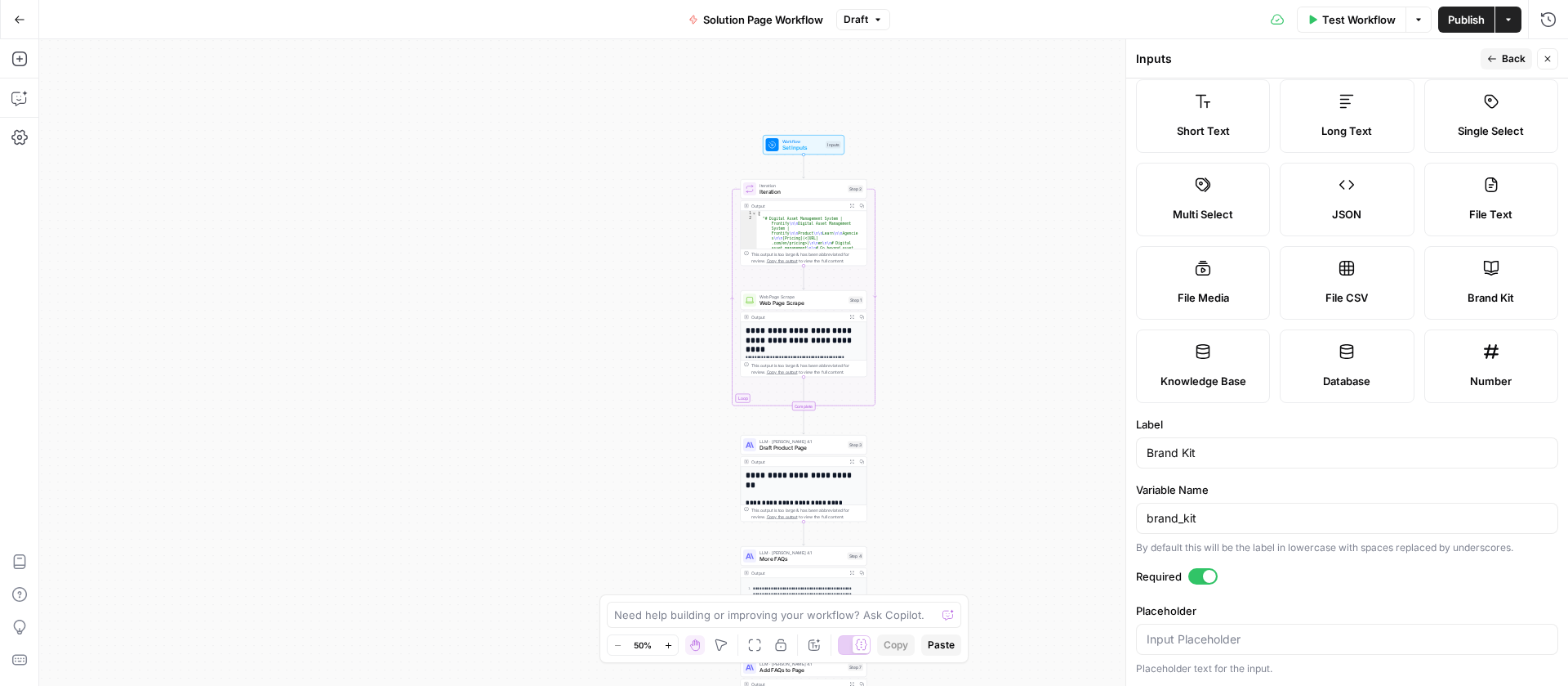
scroll to position [197, 0]
click at [1205, 577] on div at bounding box center [1210, 577] width 13 height 13
click at [1525, 58] on span "Back" at bounding box center [1513, 59] width 24 height 14
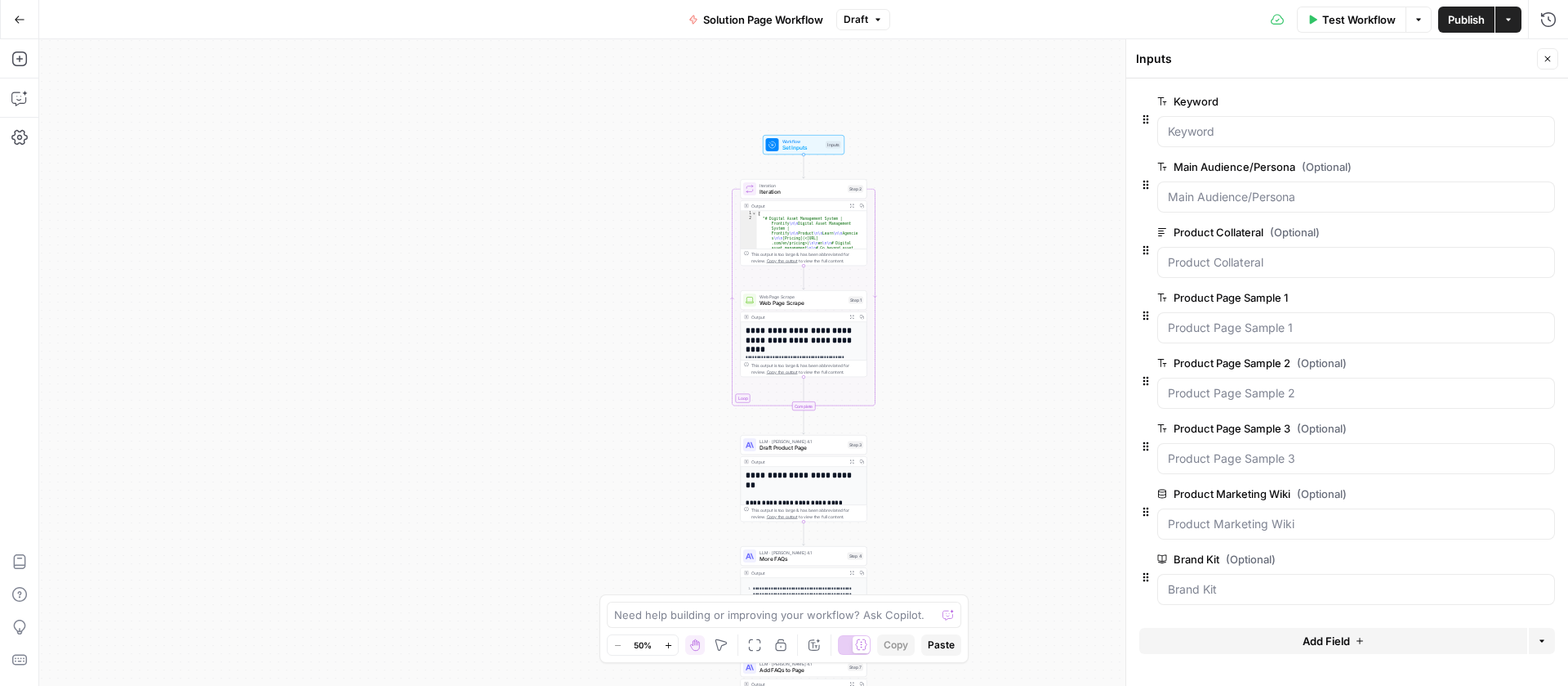
click at [1481, 13] on span "Publish" at bounding box center [1466, 19] width 36 height 16
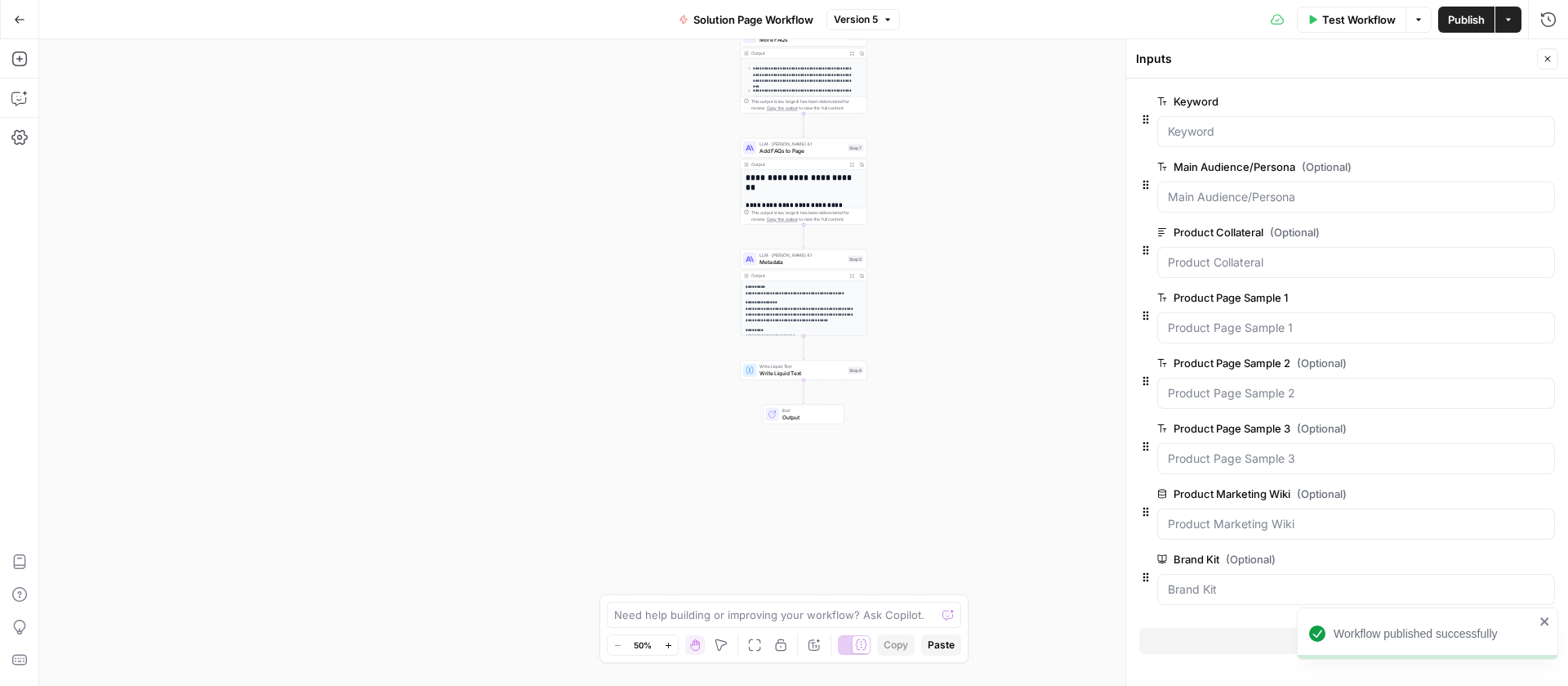
click at [814, 375] on span "Write Liquid Text" at bounding box center [802, 372] width 85 height 9
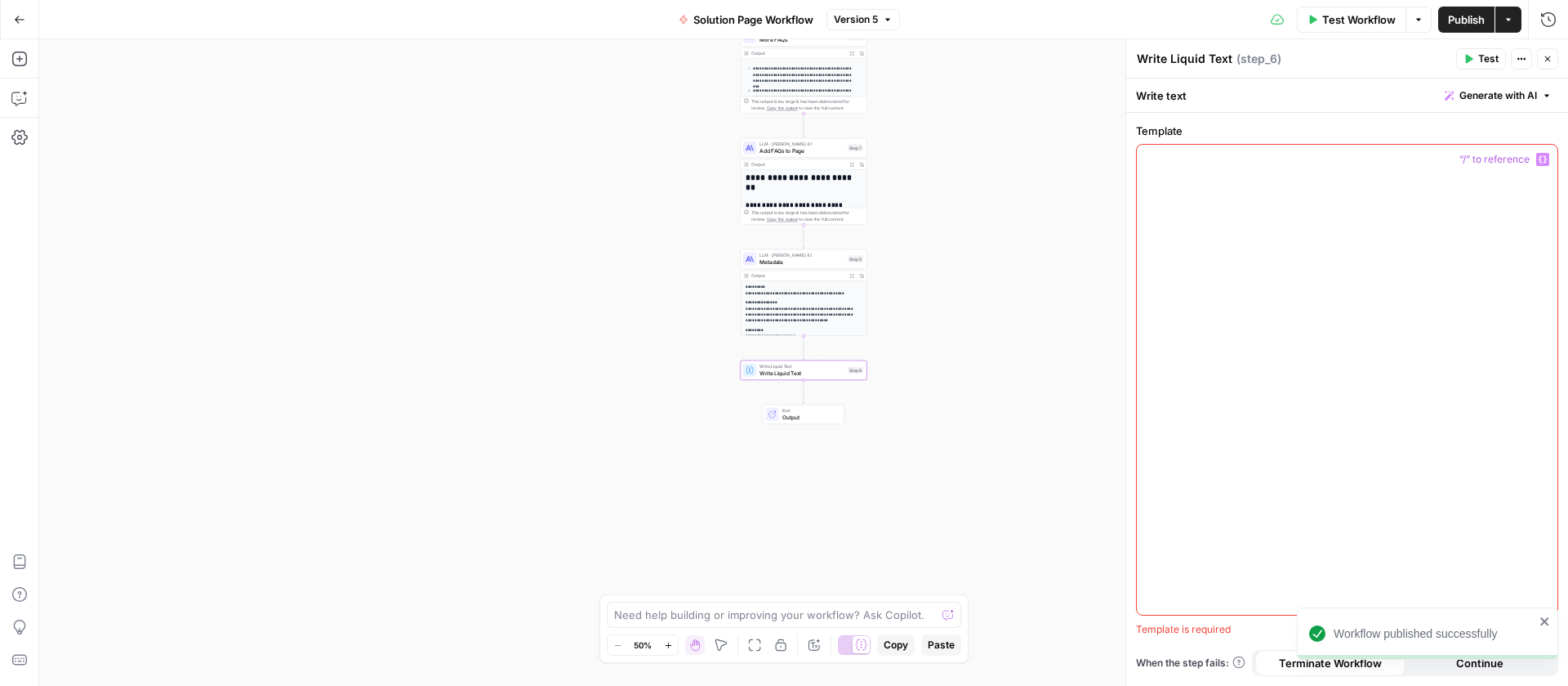
click at [1250, 168] on div at bounding box center [1347, 380] width 421 height 470
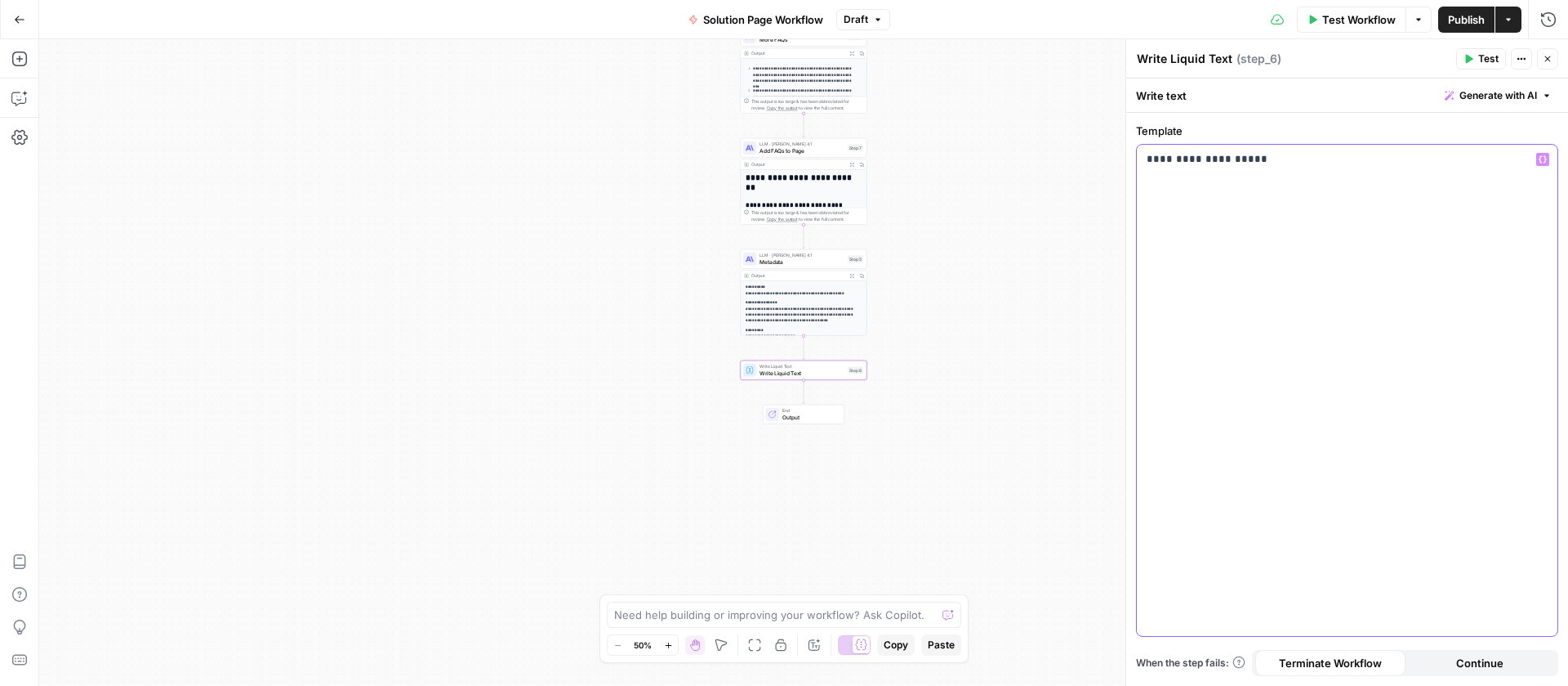
click at [1541, 157] on icon "button" at bounding box center [1543, 160] width 9 height 8
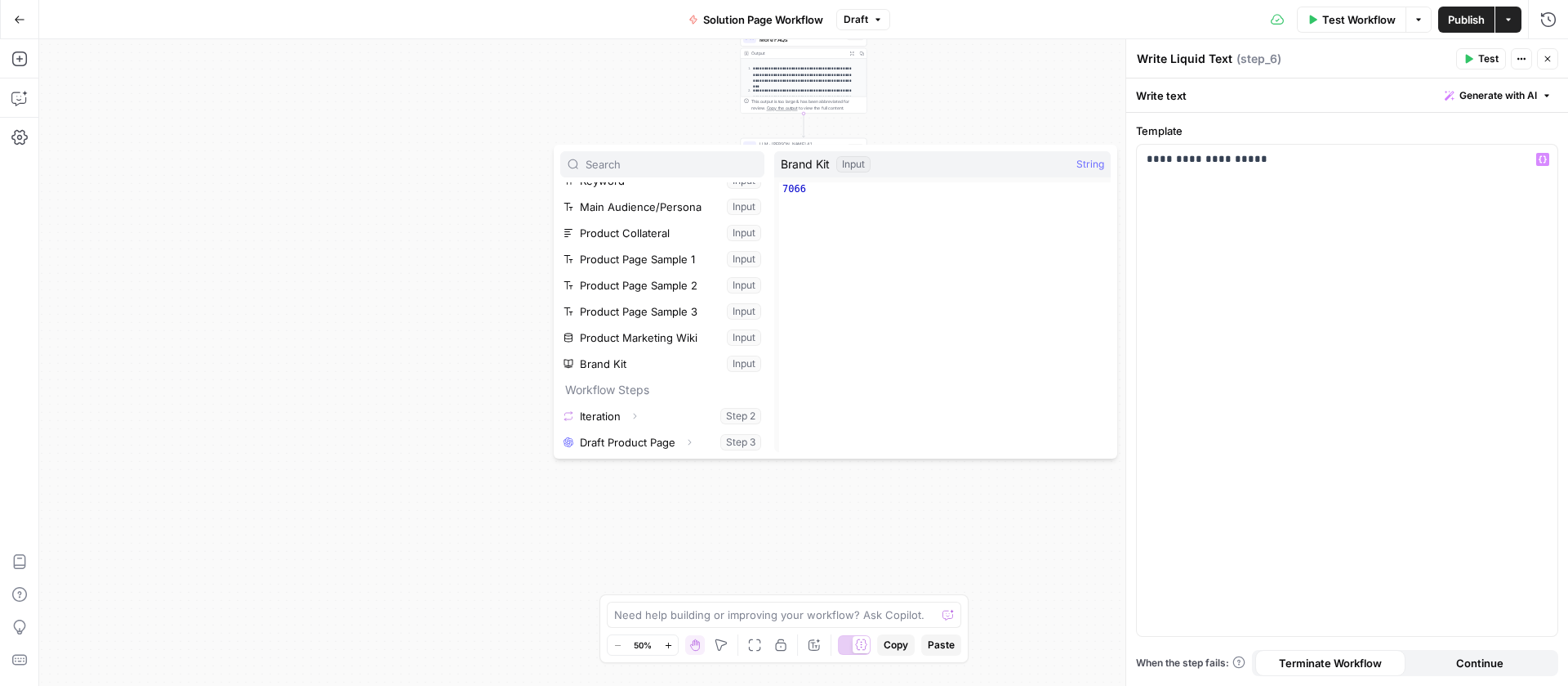
scroll to position [123, 0]
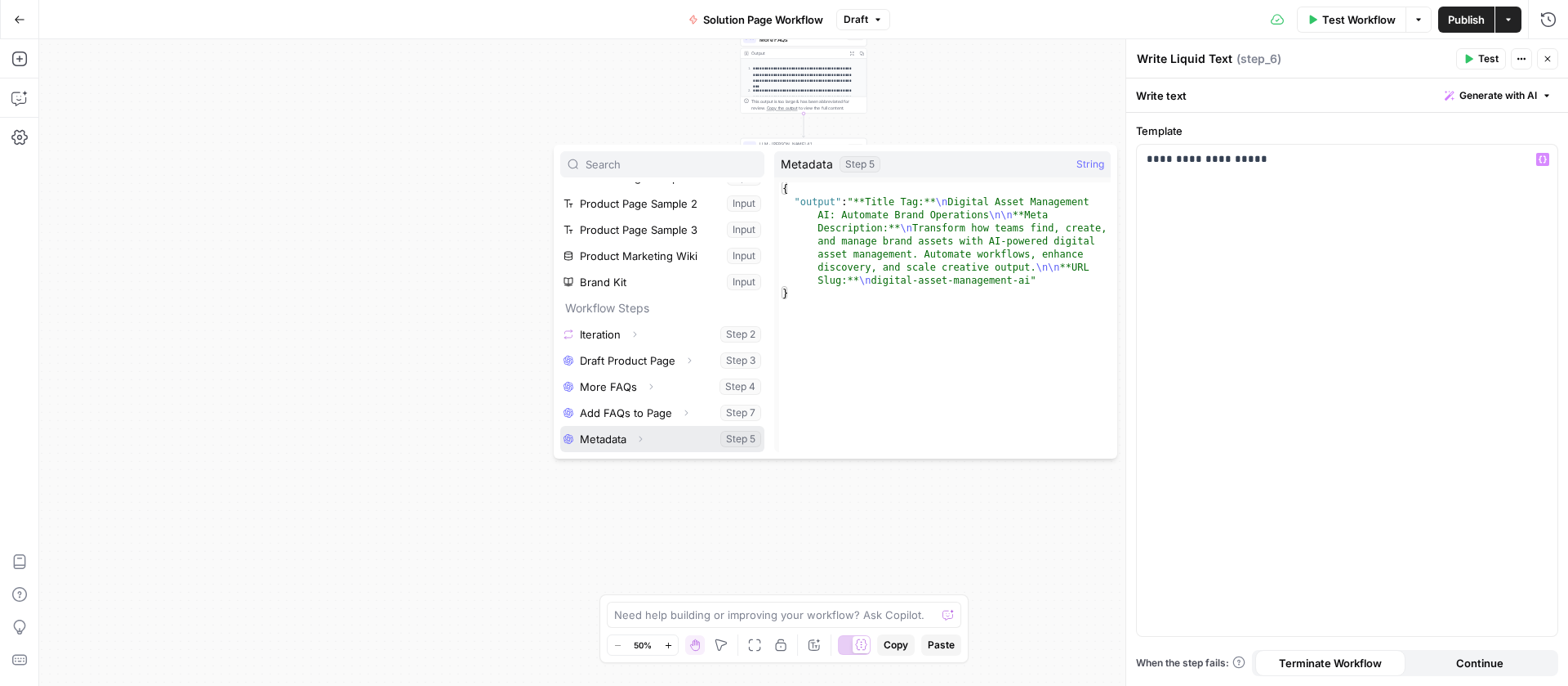
click at [611, 429] on button "Select variable Metadata" at bounding box center [662, 438] width 204 height 26
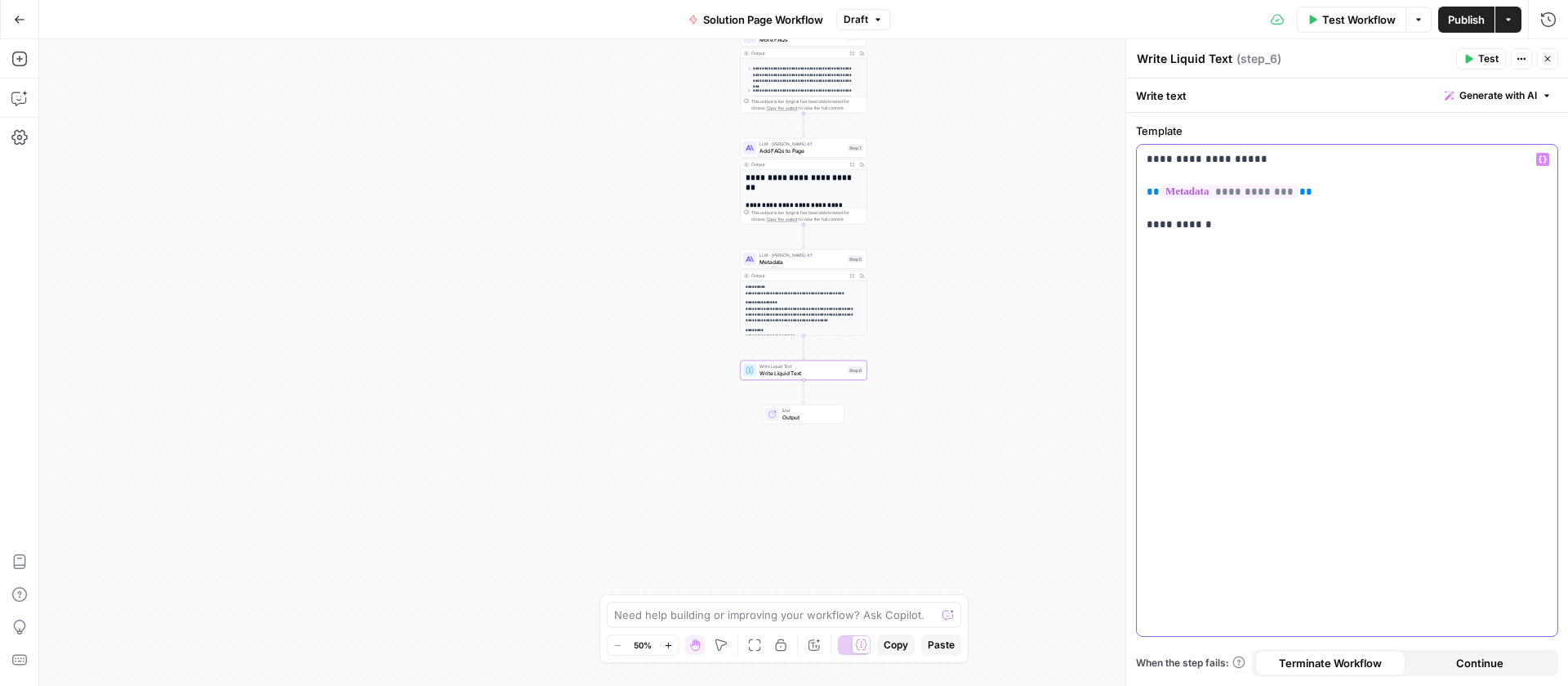
click at [1546, 156] on icon "button" at bounding box center [1543, 159] width 9 height 9
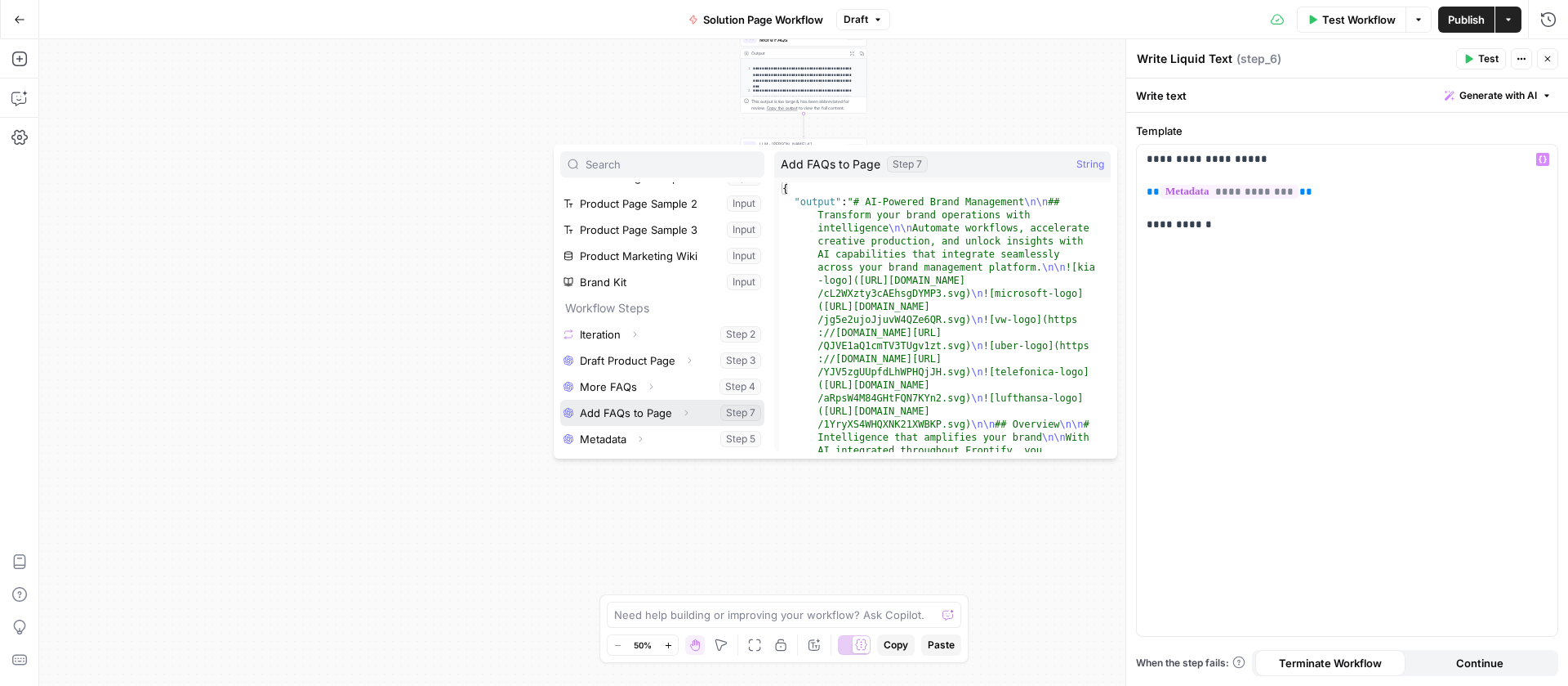
click at [615, 417] on button "Select variable Add FAQs to Page" at bounding box center [662, 413] width 204 height 26
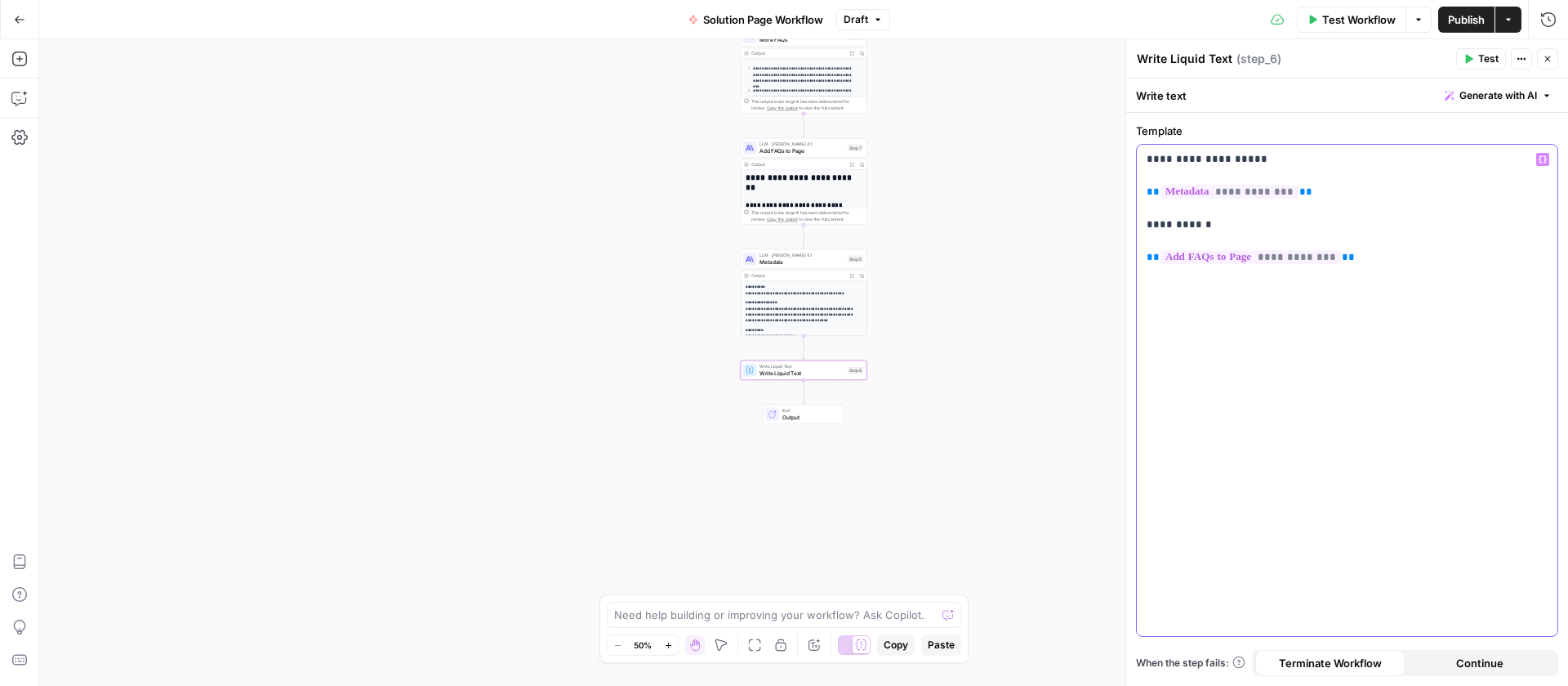
click at [1220, 224] on p "**********" at bounding box center [1347, 208] width 401 height 114
click at [1453, 13] on span "Publish" at bounding box center [1466, 19] width 36 height 16
